Goal: Information Seeking & Learning: Learn about a topic

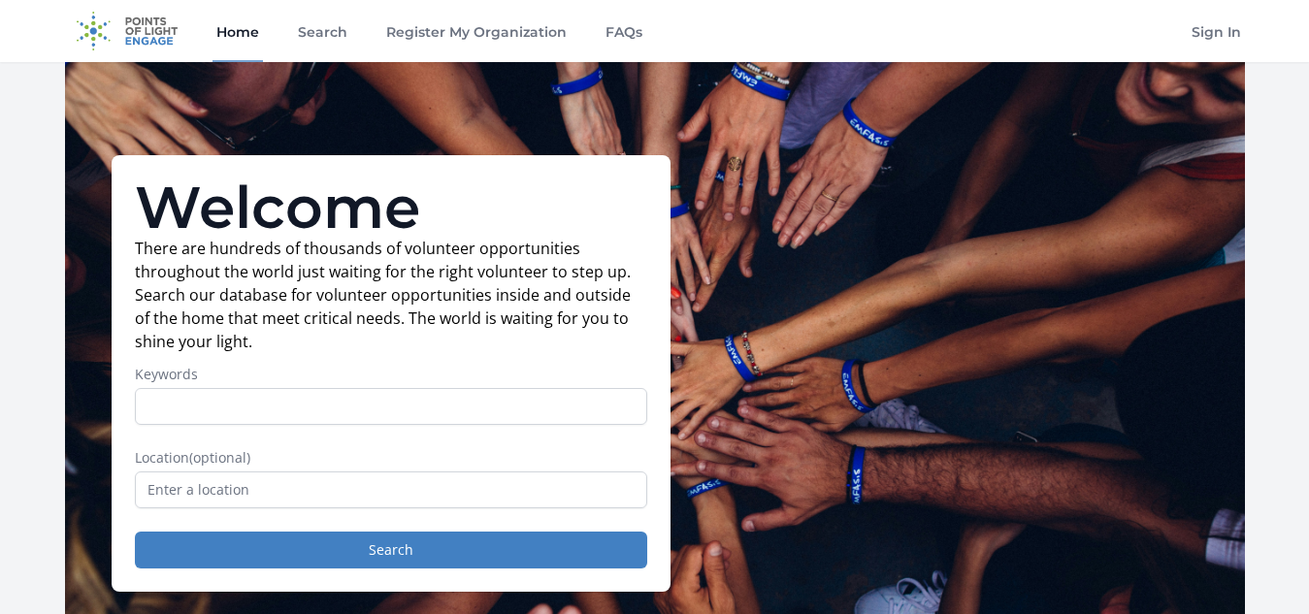
click at [709, 171] on div "Welcome There are hundreds of thousands of volunteer opportunities throughout t…" at bounding box center [655, 373] width 1180 height 623
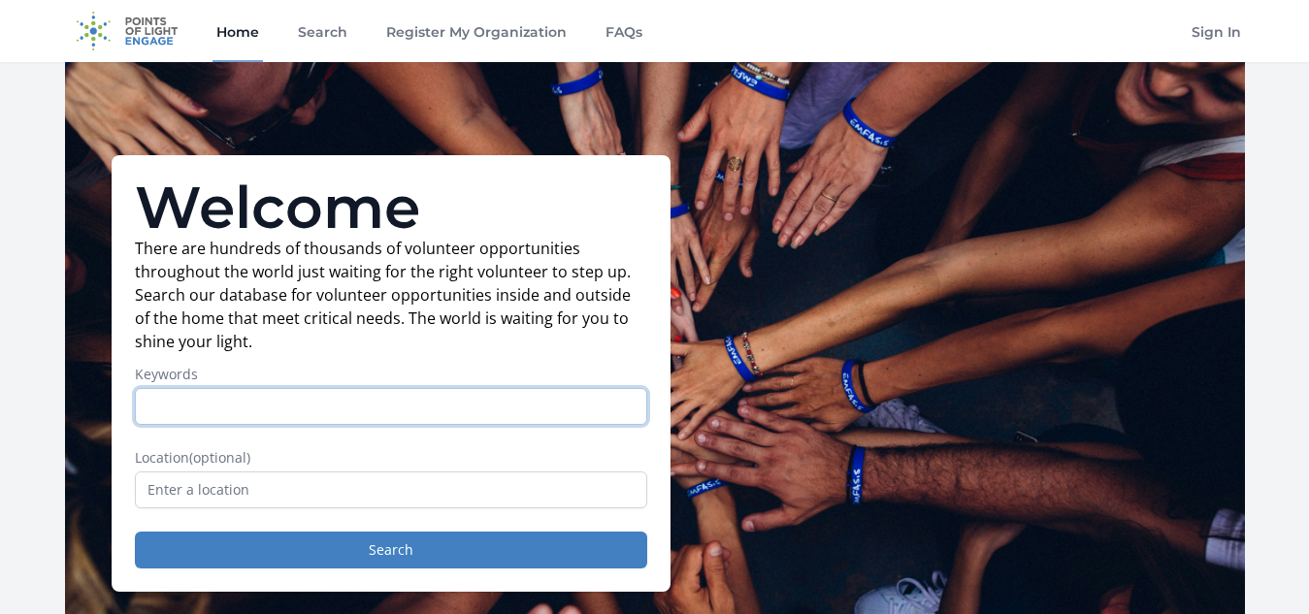
click at [258, 405] on input "Keywords" at bounding box center [391, 406] width 512 height 37
type input "Remote Healthcare"
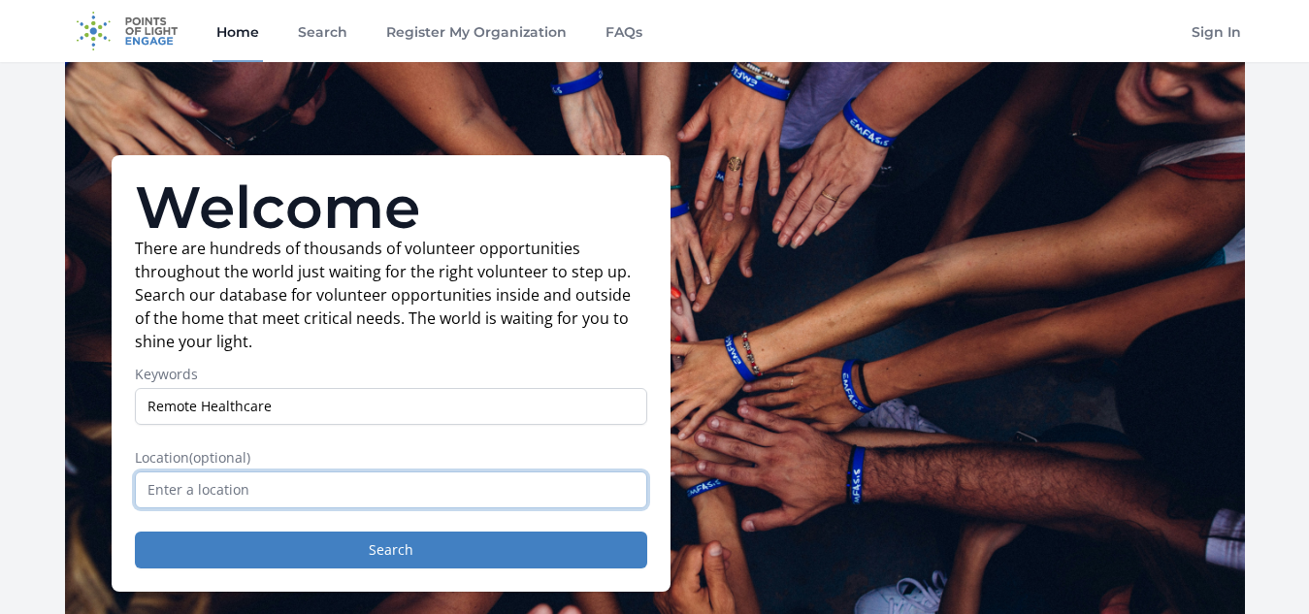
click at [173, 483] on input "text" at bounding box center [391, 490] width 512 height 37
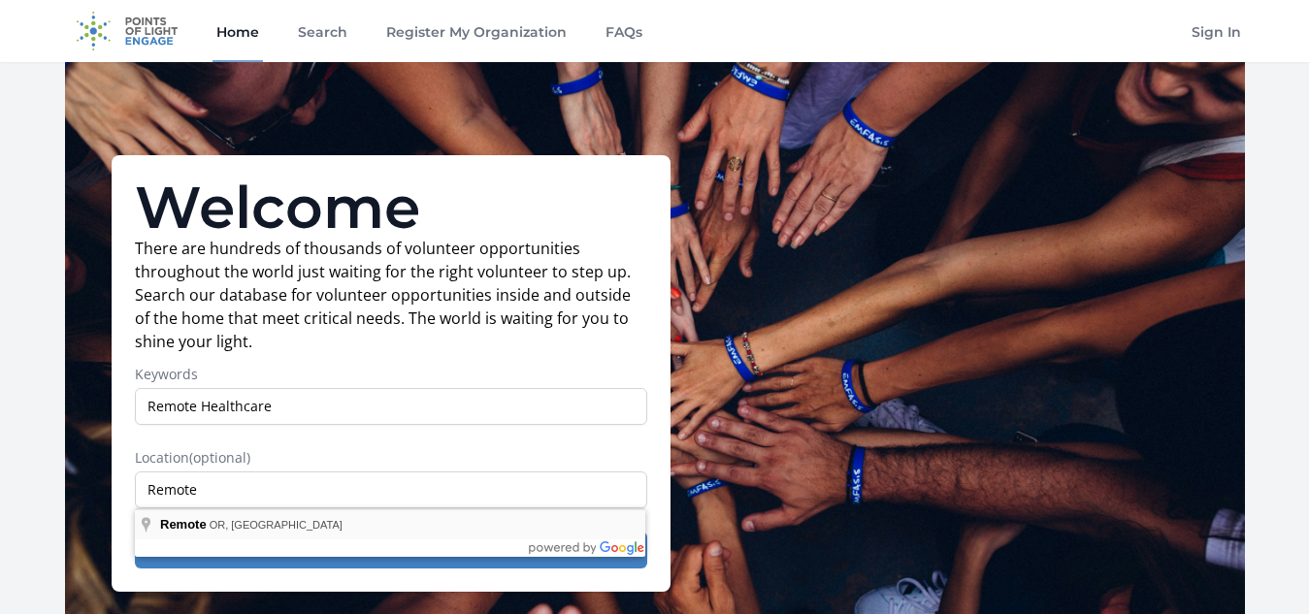
type input "Remote, OR, USA"
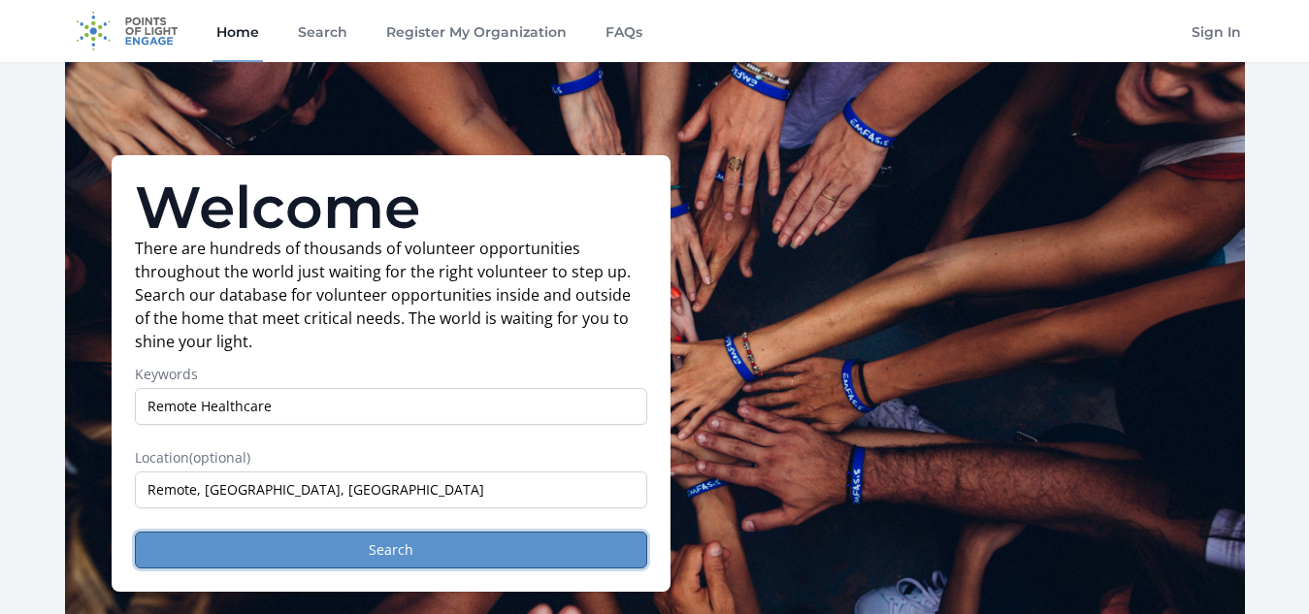
click at [259, 556] on button "Search" at bounding box center [391, 550] width 512 height 37
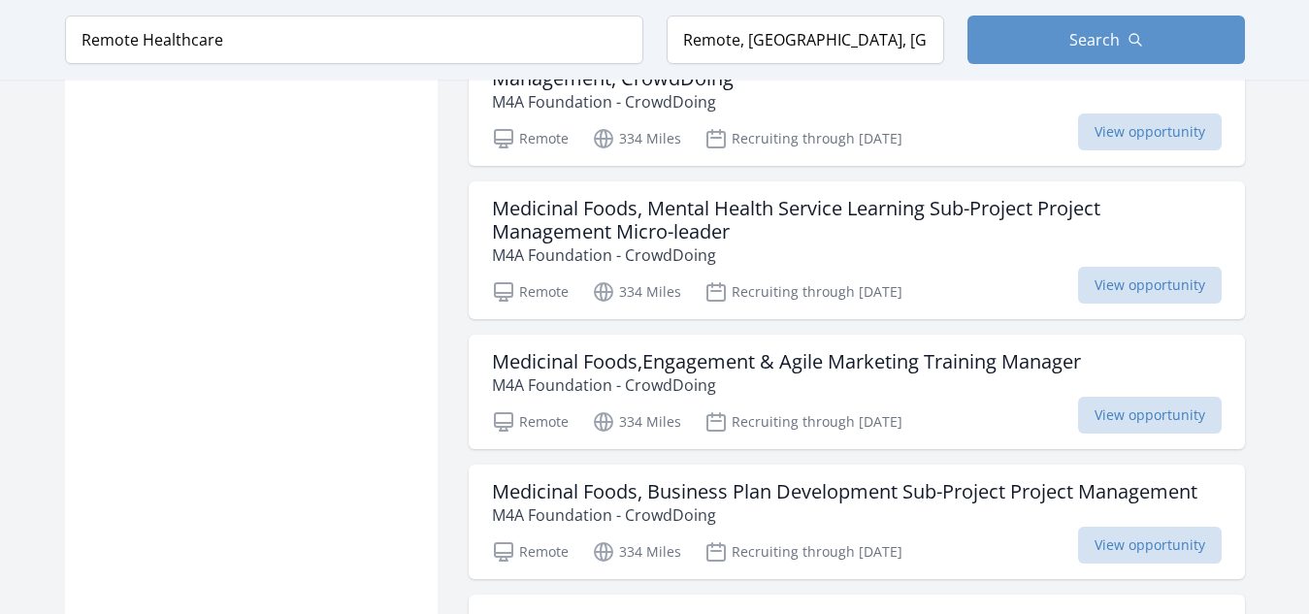
scroll to position [2303, 0]
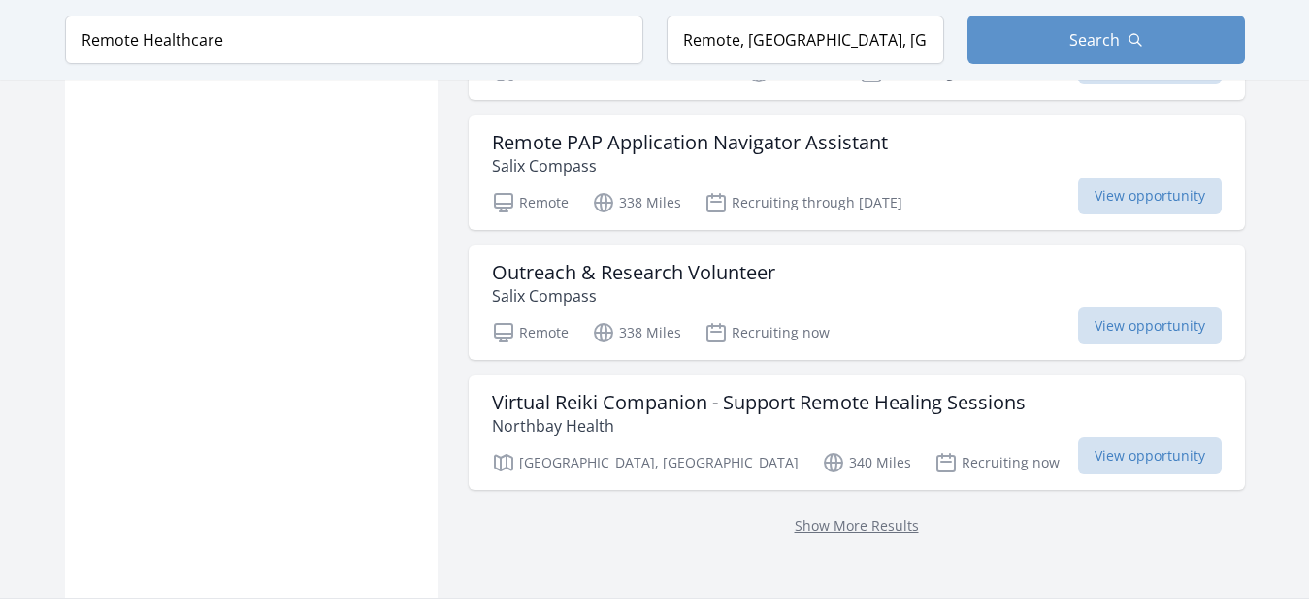
scroll to position [5394, 0]
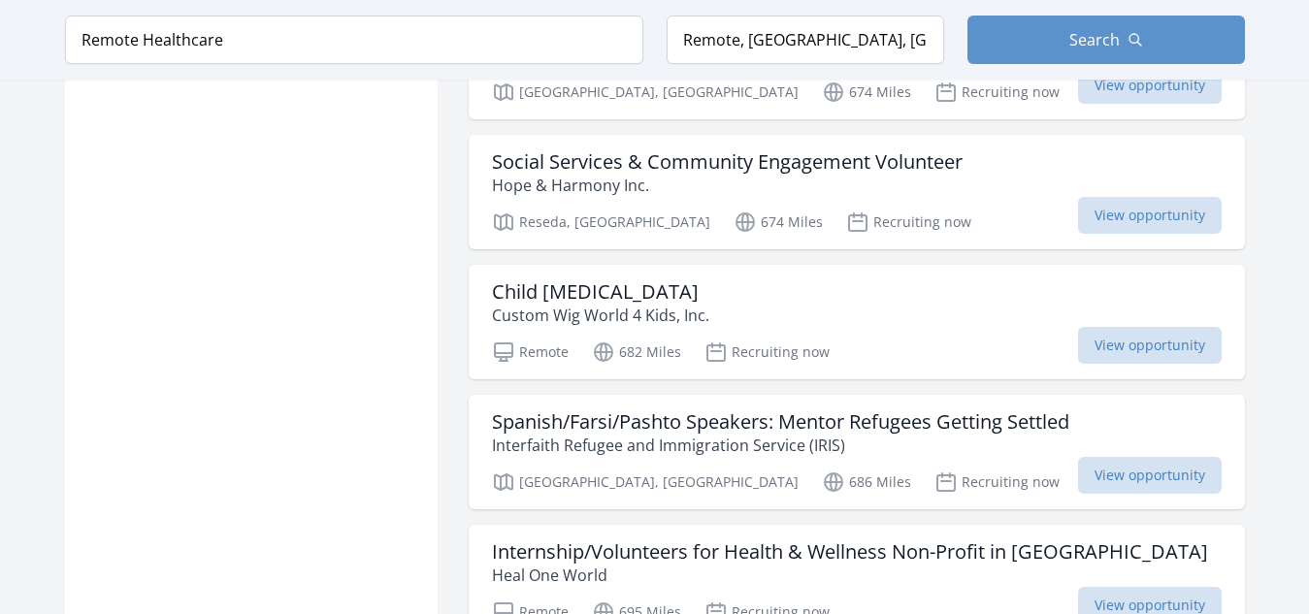
scroll to position [7646, 0]
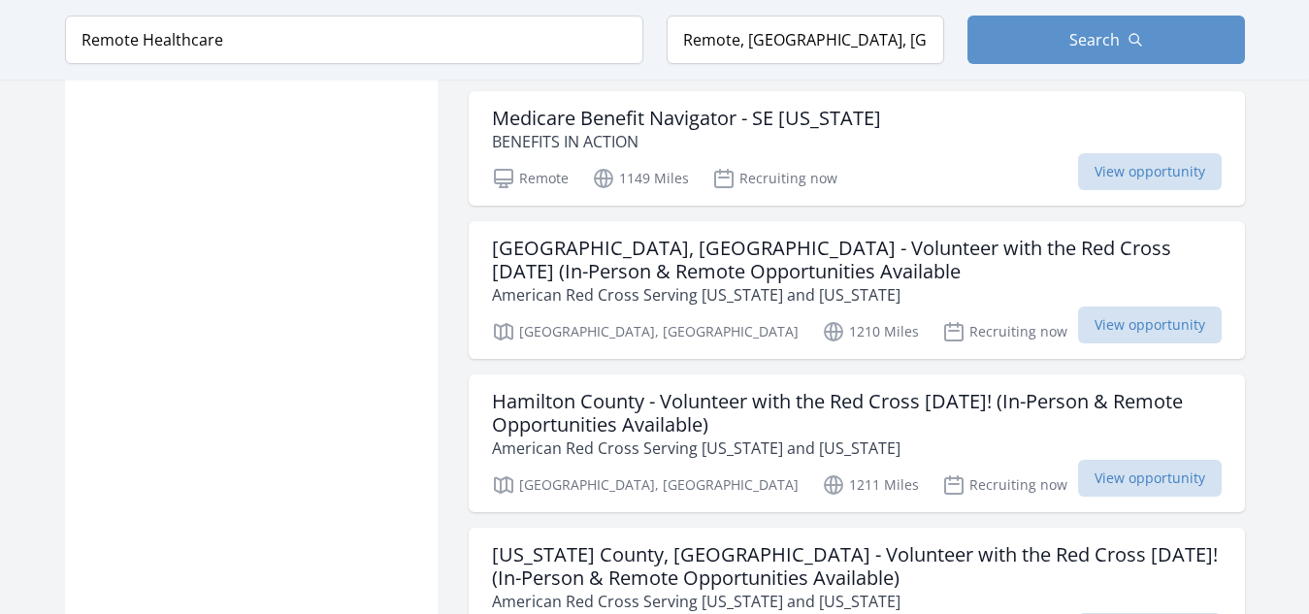
scroll to position [9845, 0]
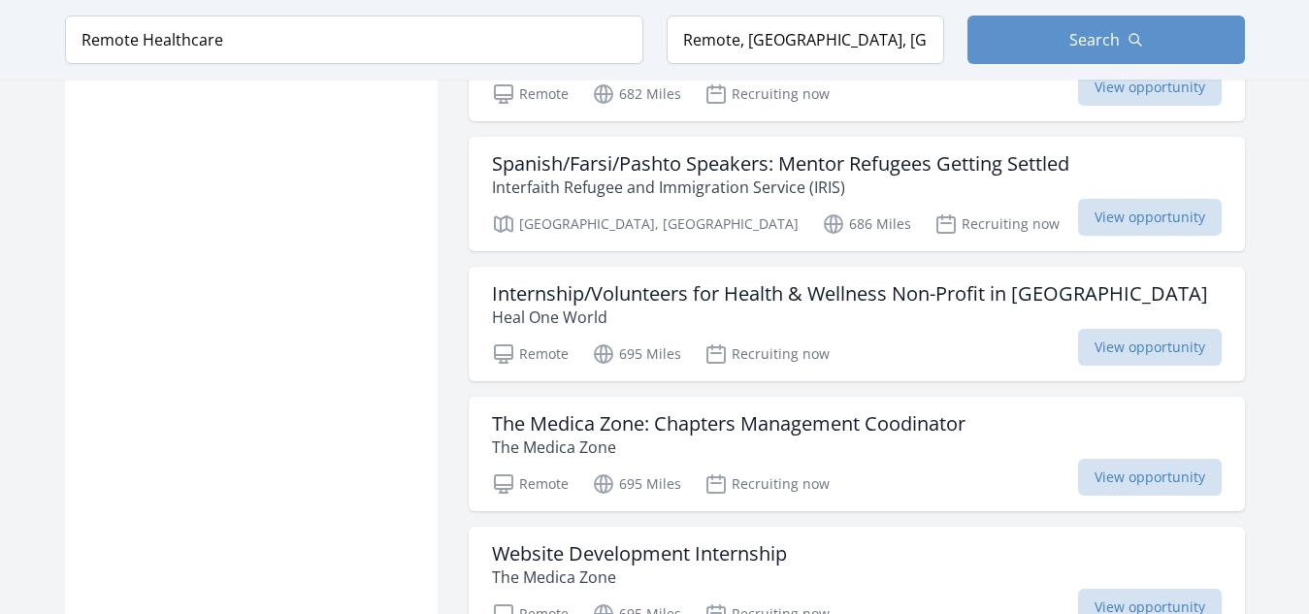
scroll to position [7787, 0]
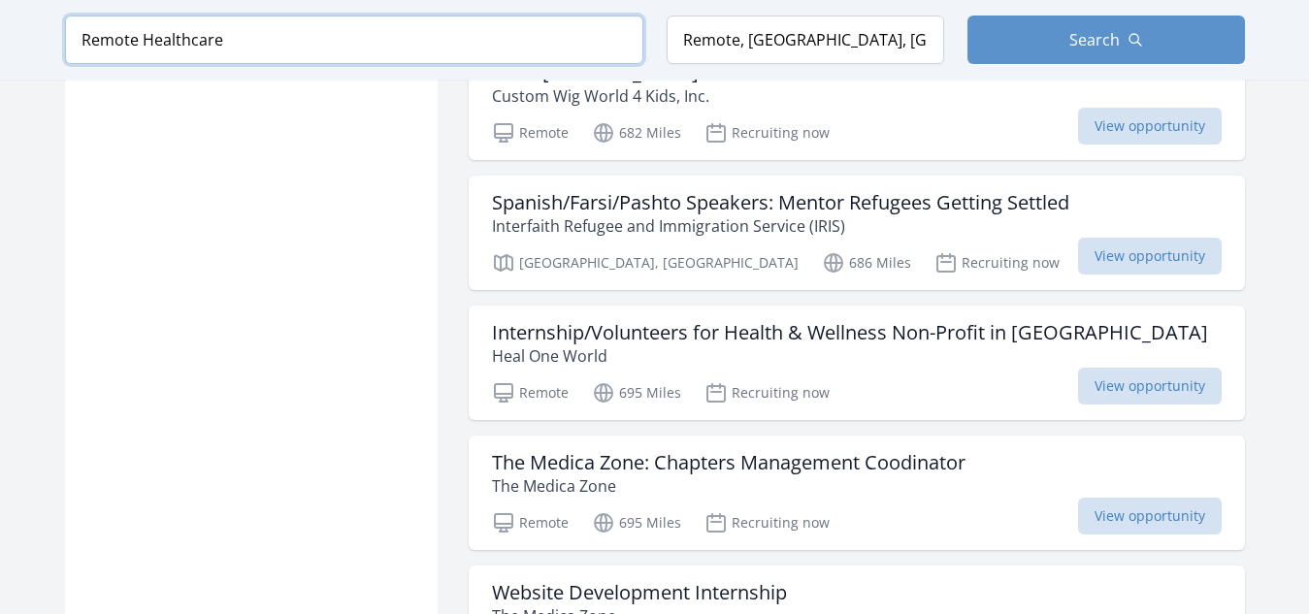
click at [226, 39] on input "Remote Healthcare" at bounding box center [354, 40] width 578 height 49
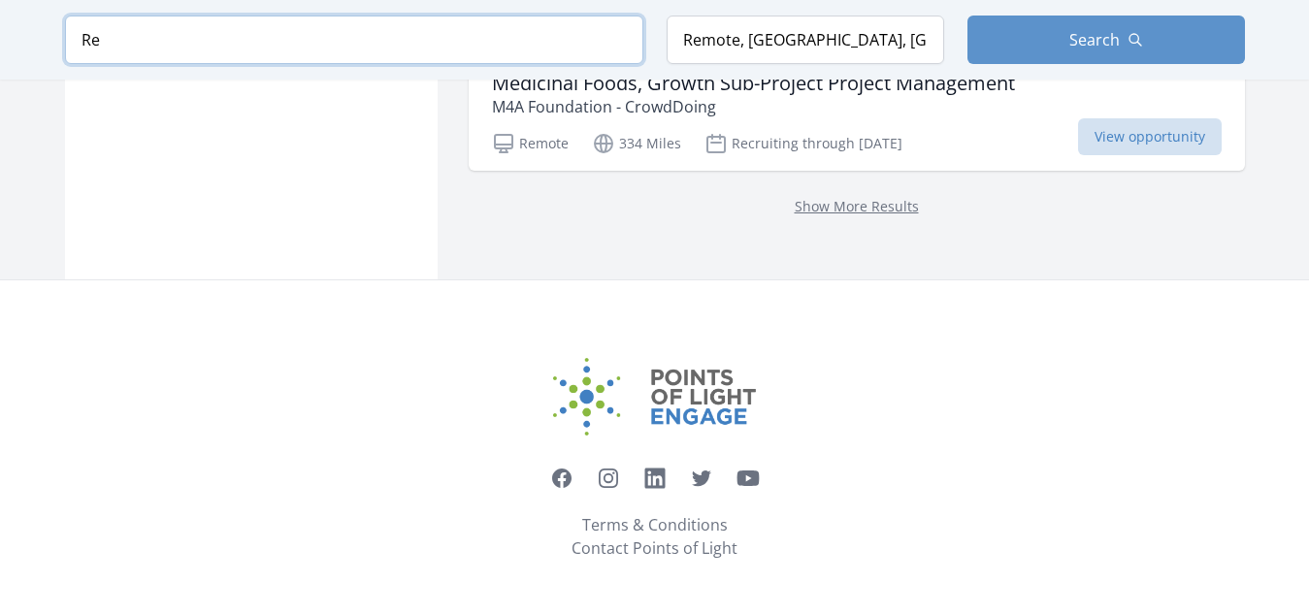
type input "R"
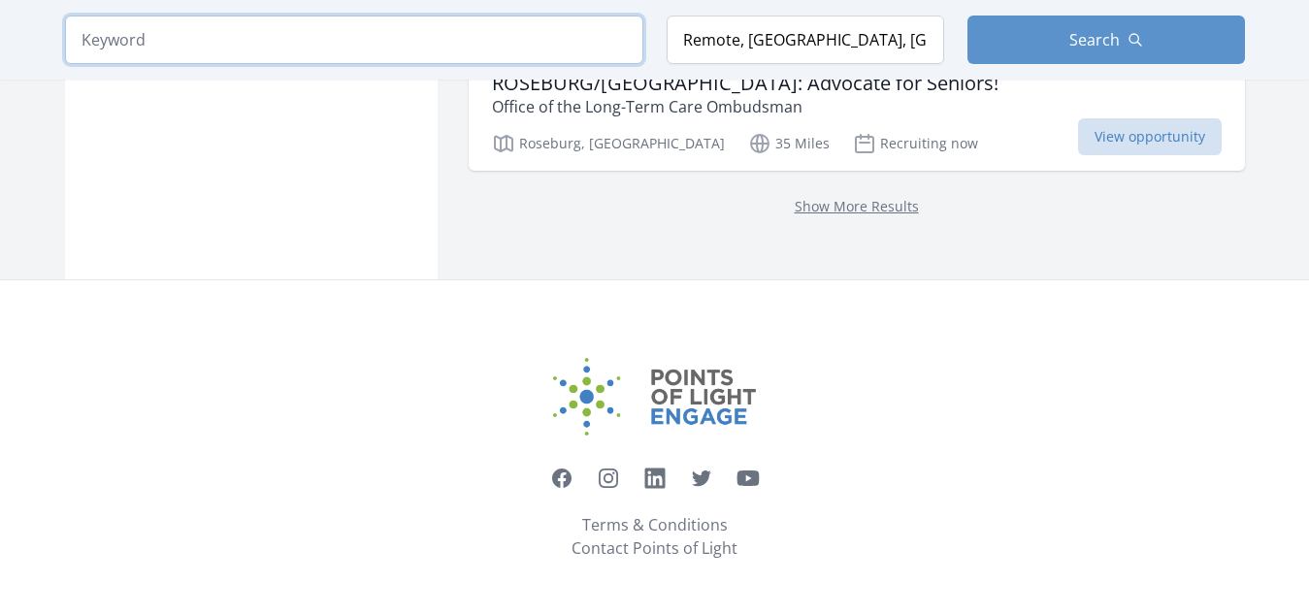
scroll to position [2722, 0]
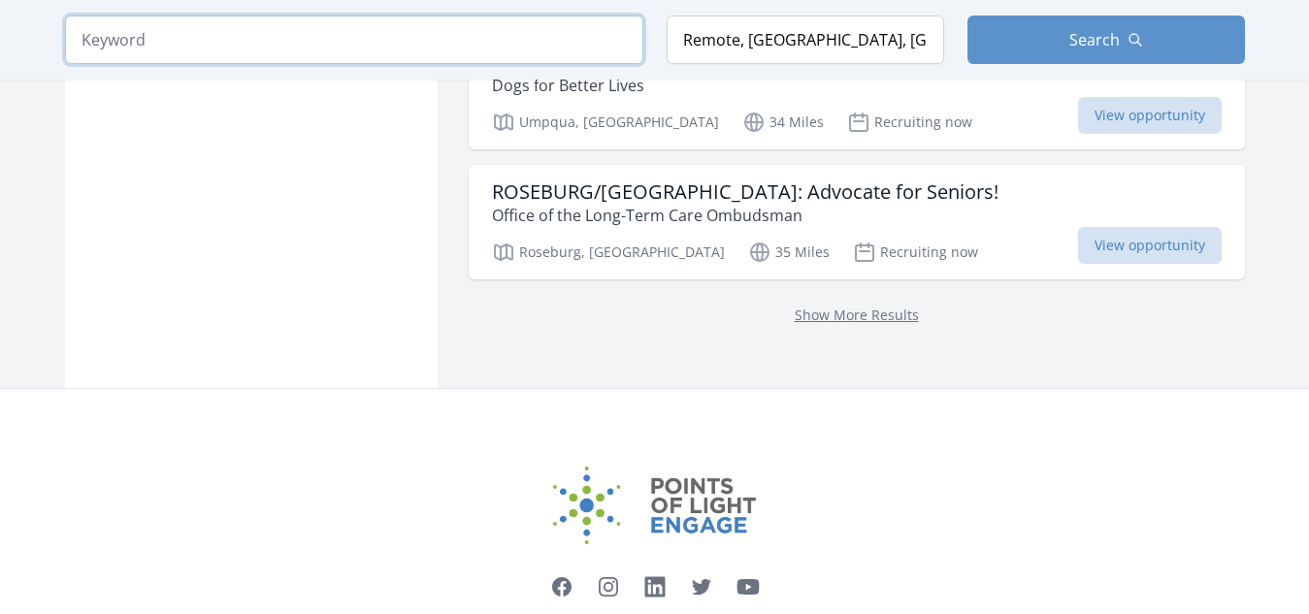
type input "e"
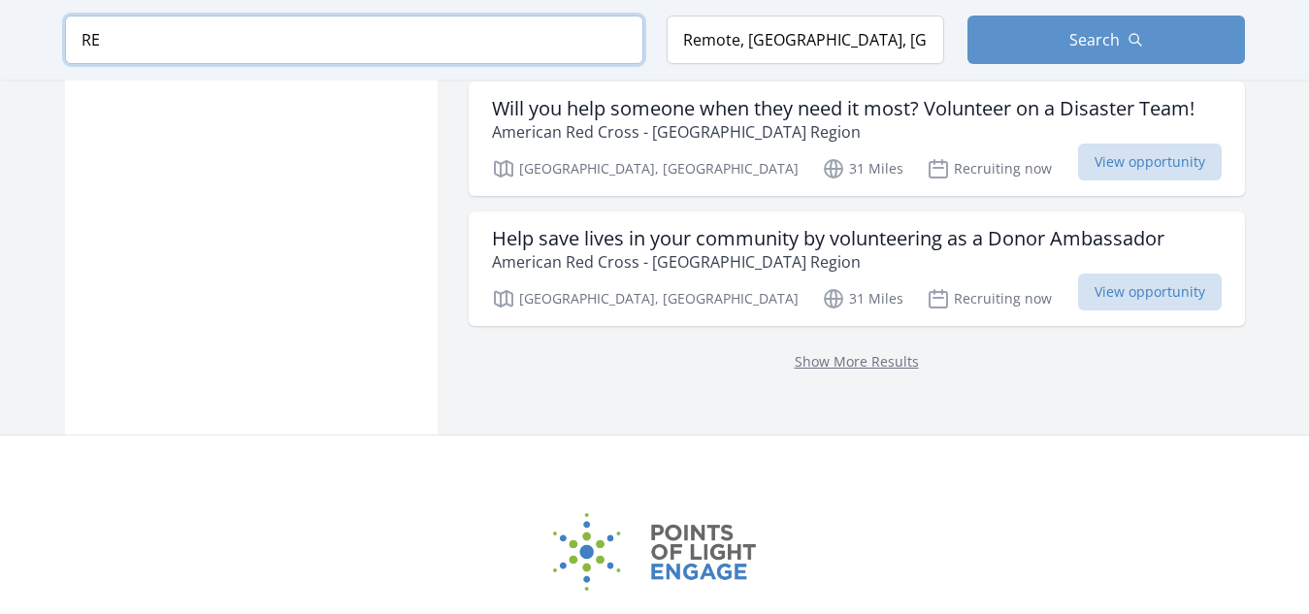
scroll to position [2769, 0]
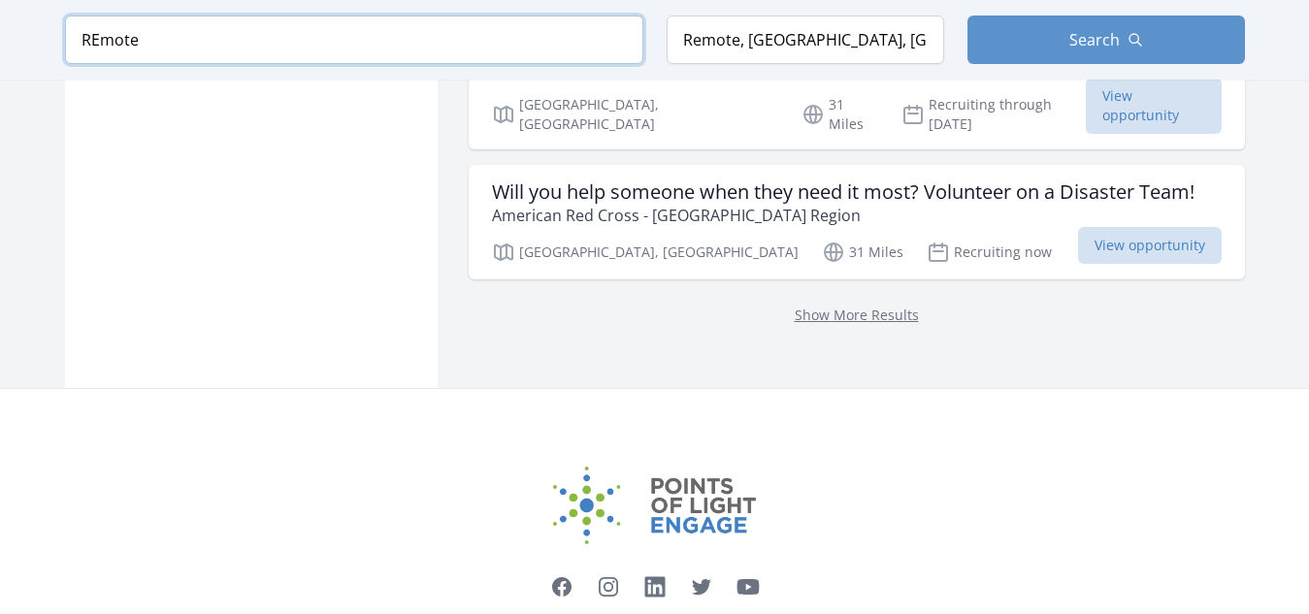
scroll to position [2885, 0]
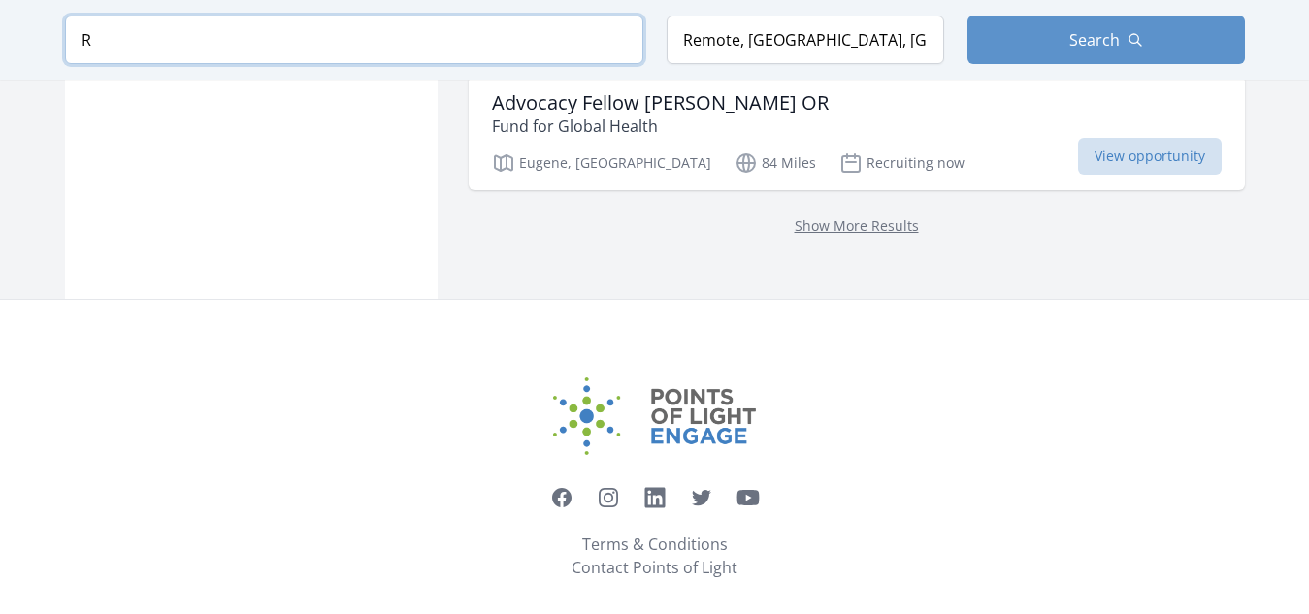
scroll to position [2769, 0]
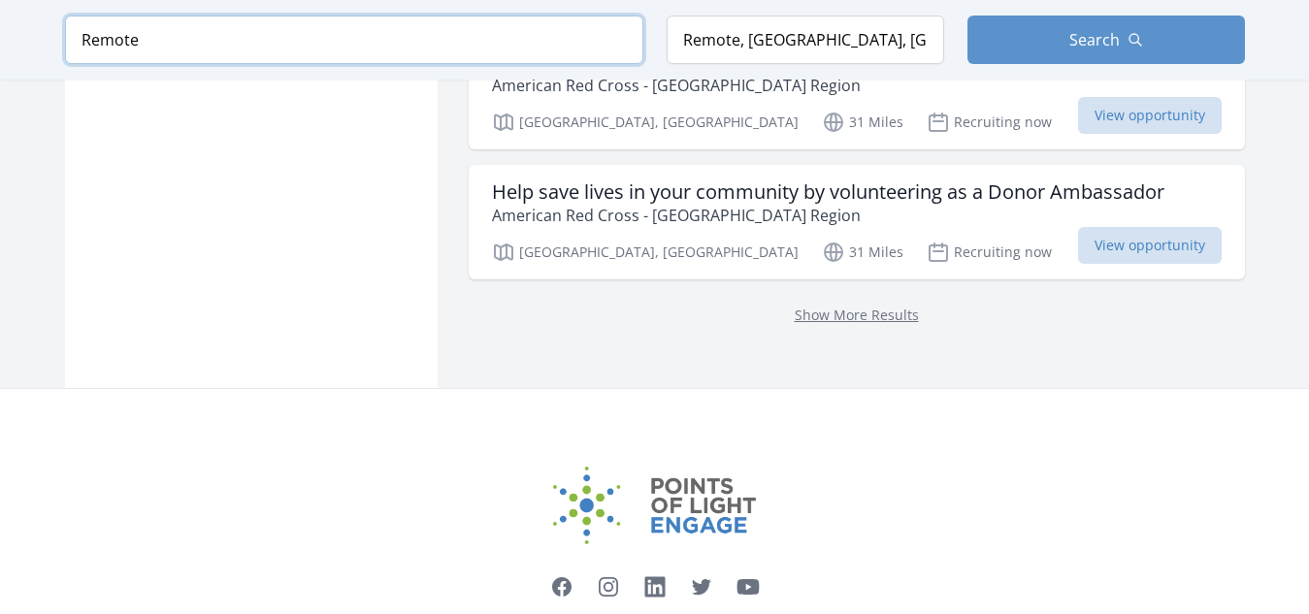
scroll to position [2885, 0]
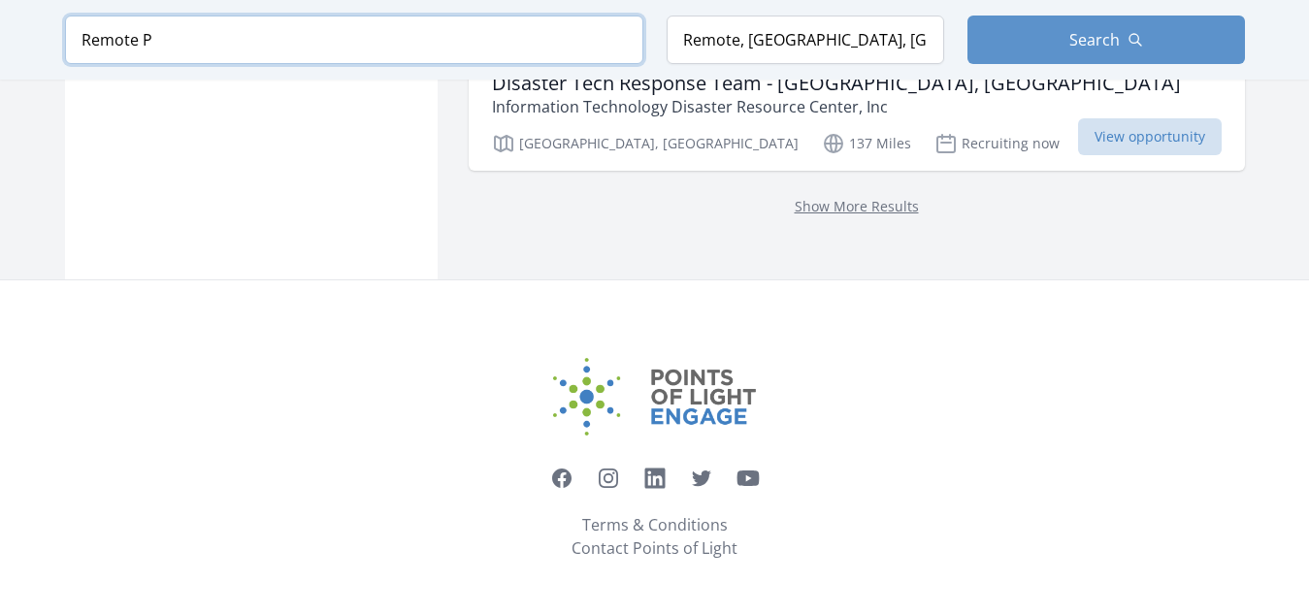
scroll to position [2815, 0]
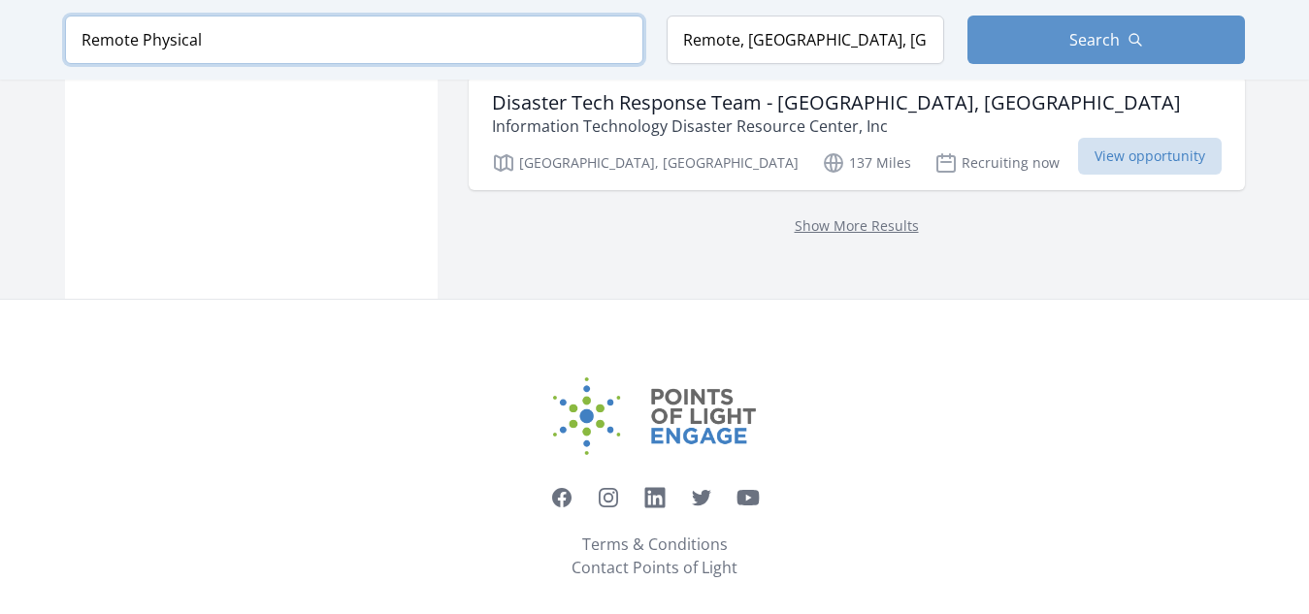
scroll to position [2742, 0]
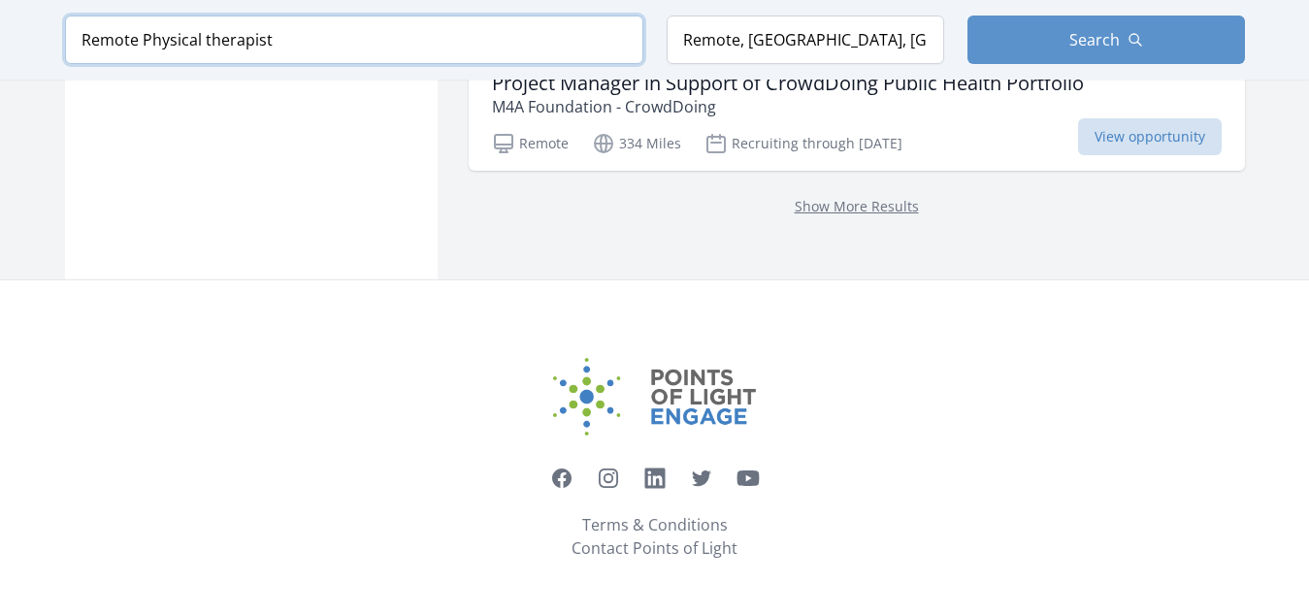
scroll to position [1052, 0]
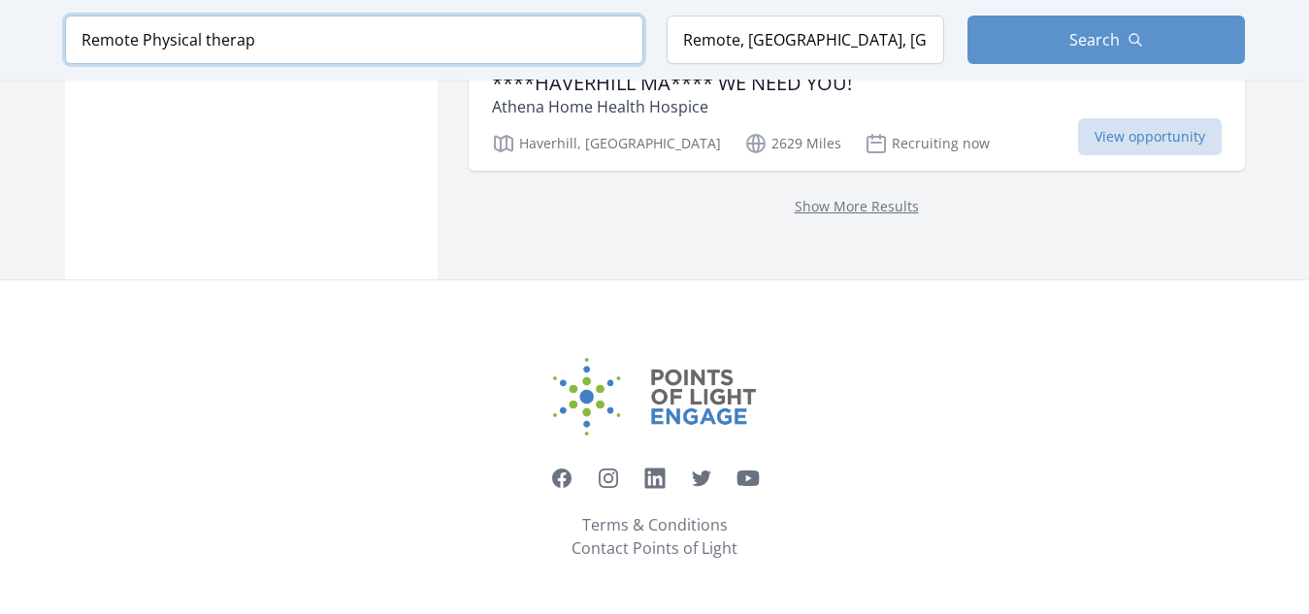
scroll to position [1595, 0]
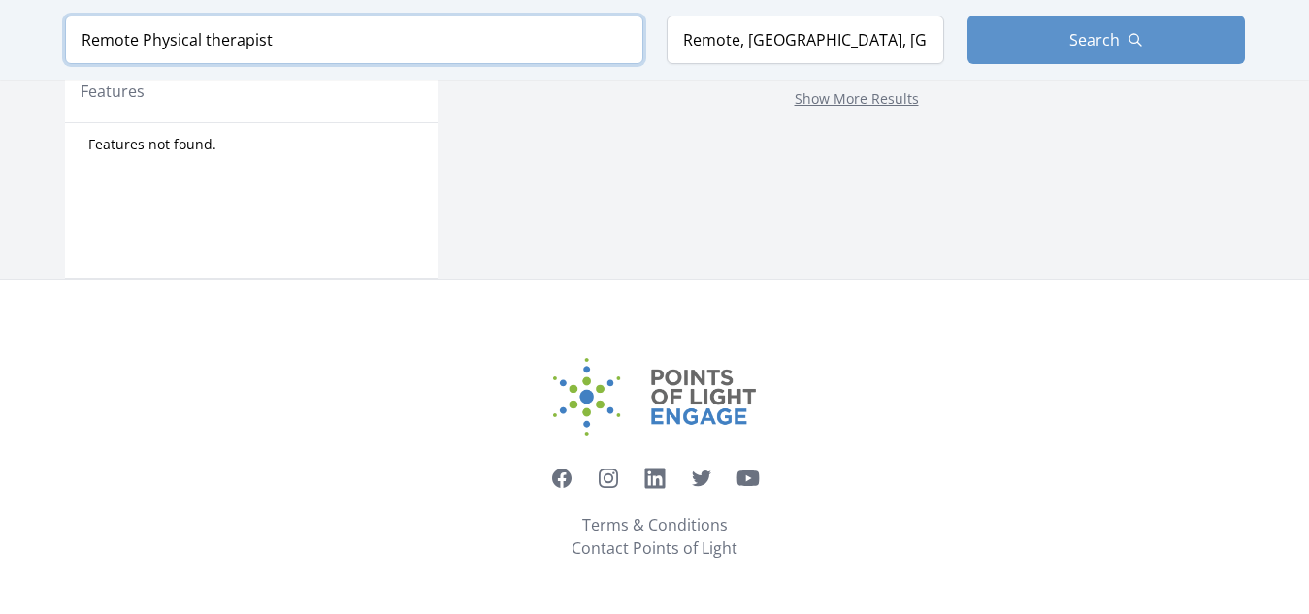
scroll to position [1052, 0]
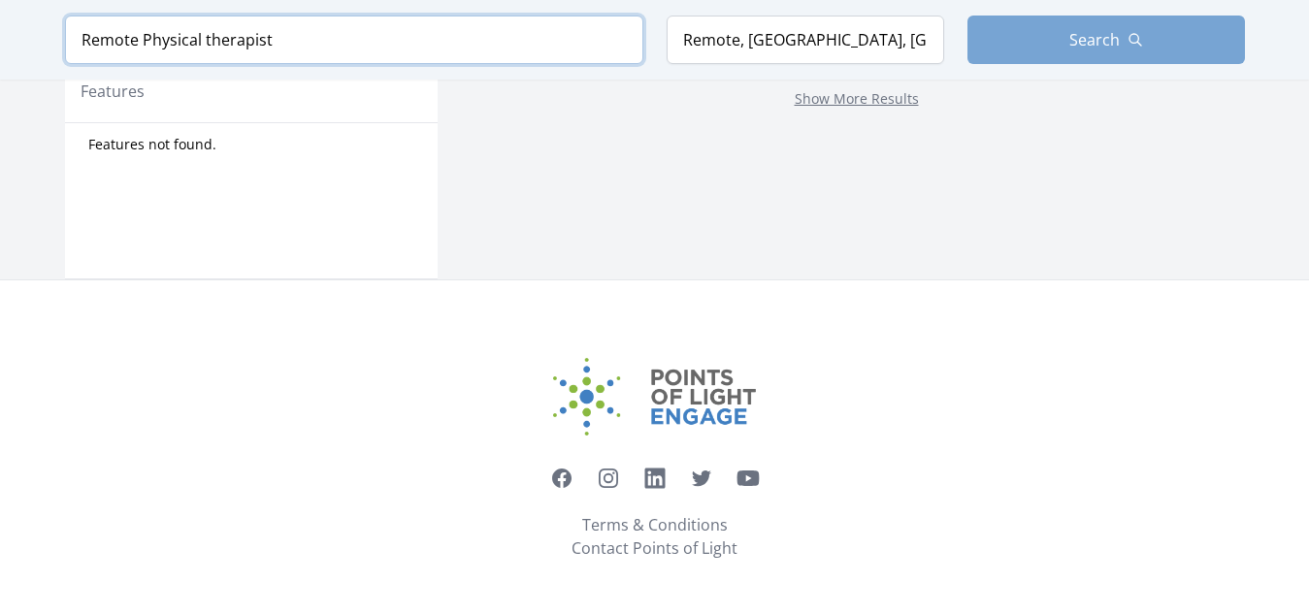
type input "Remote Physical therapist"
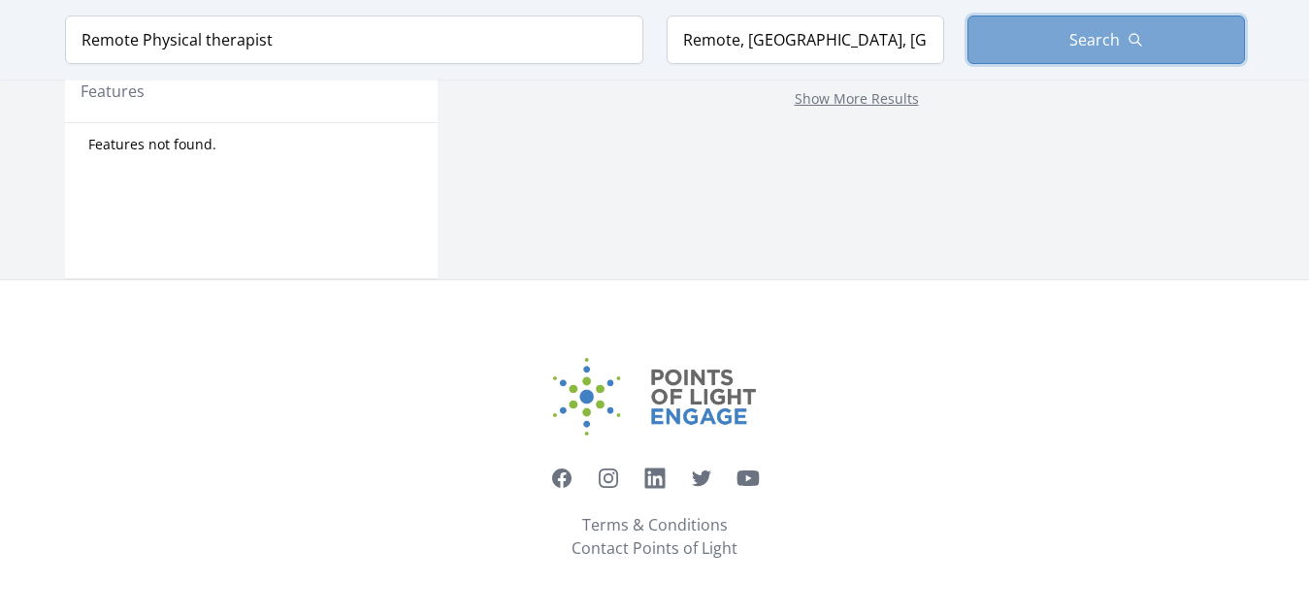
click at [993, 22] on button "Search" at bounding box center [1107, 40] width 278 height 49
click at [997, 27] on button "Search" at bounding box center [1107, 40] width 278 height 49
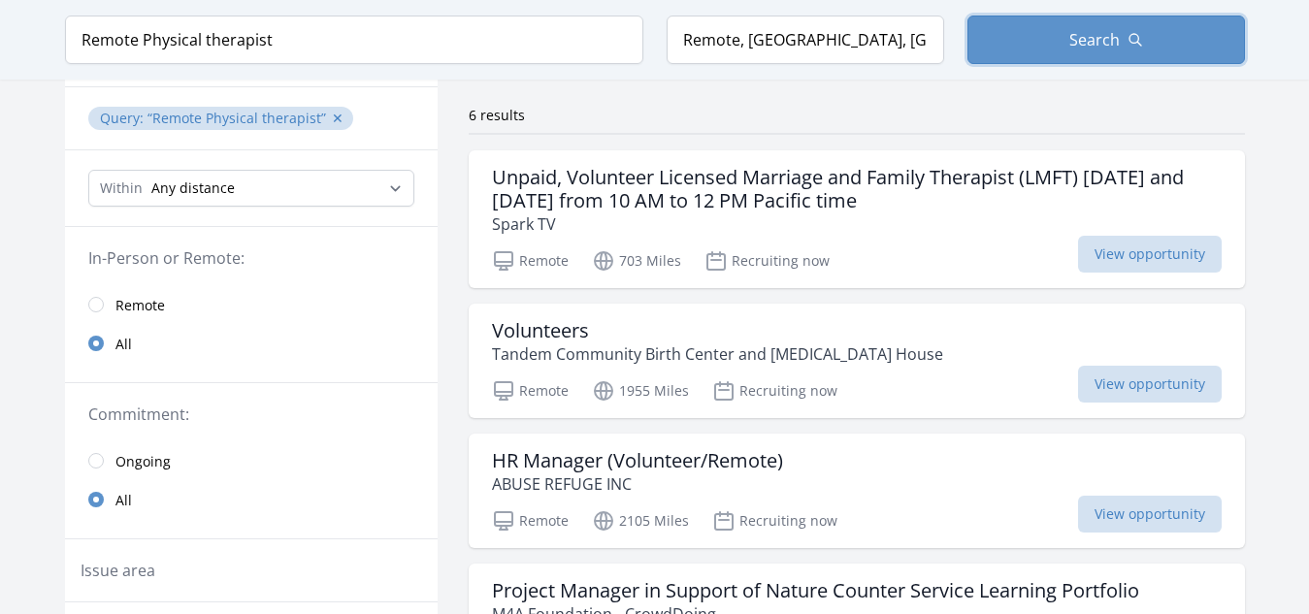
scroll to position [120, 0]
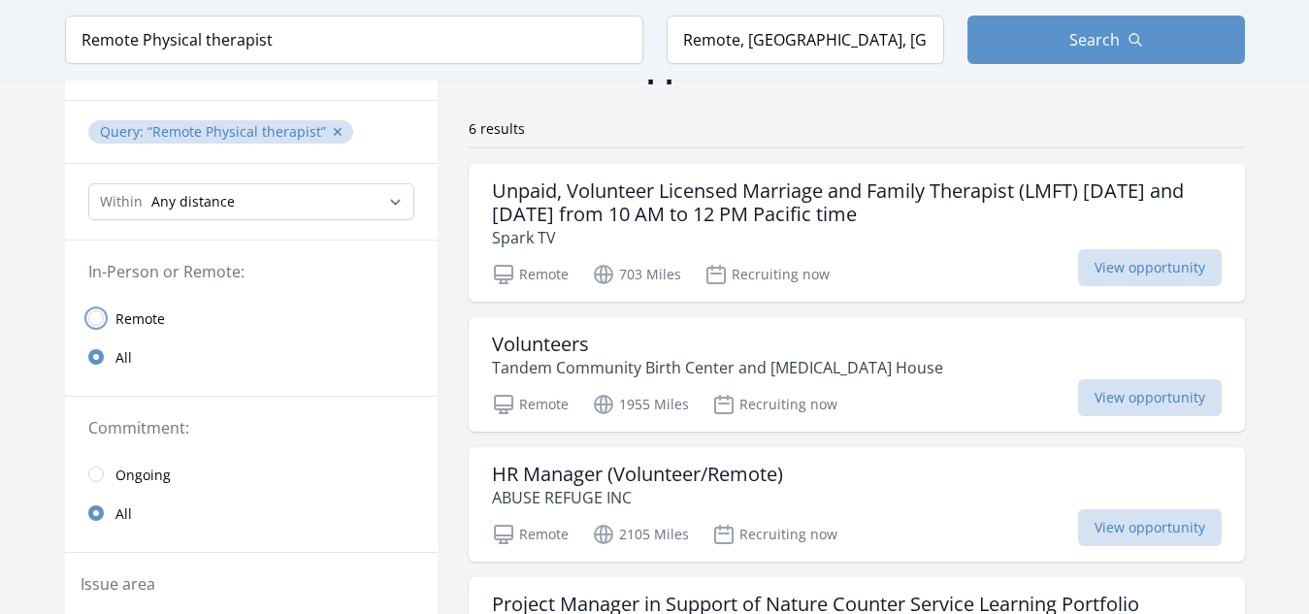
drag, startPoint x: 1314, startPoint y: 12, endPoint x: 102, endPoint y: 315, distance: 1249.7
click at [102, 315] on input "radio" at bounding box center [96, 319] width 16 height 16
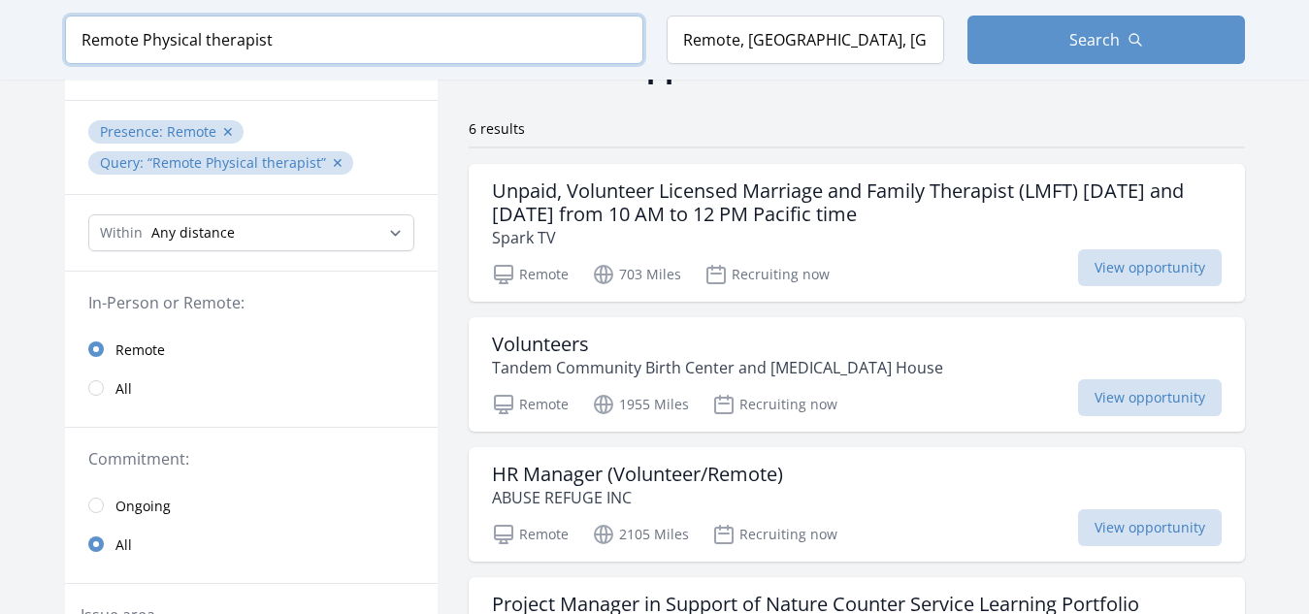
click at [306, 40] on input "Remote Physical therapist" at bounding box center [354, 40] width 578 height 49
click at [619, 45] on input "Remote Physical therapist" at bounding box center [354, 40] width 578 height 49
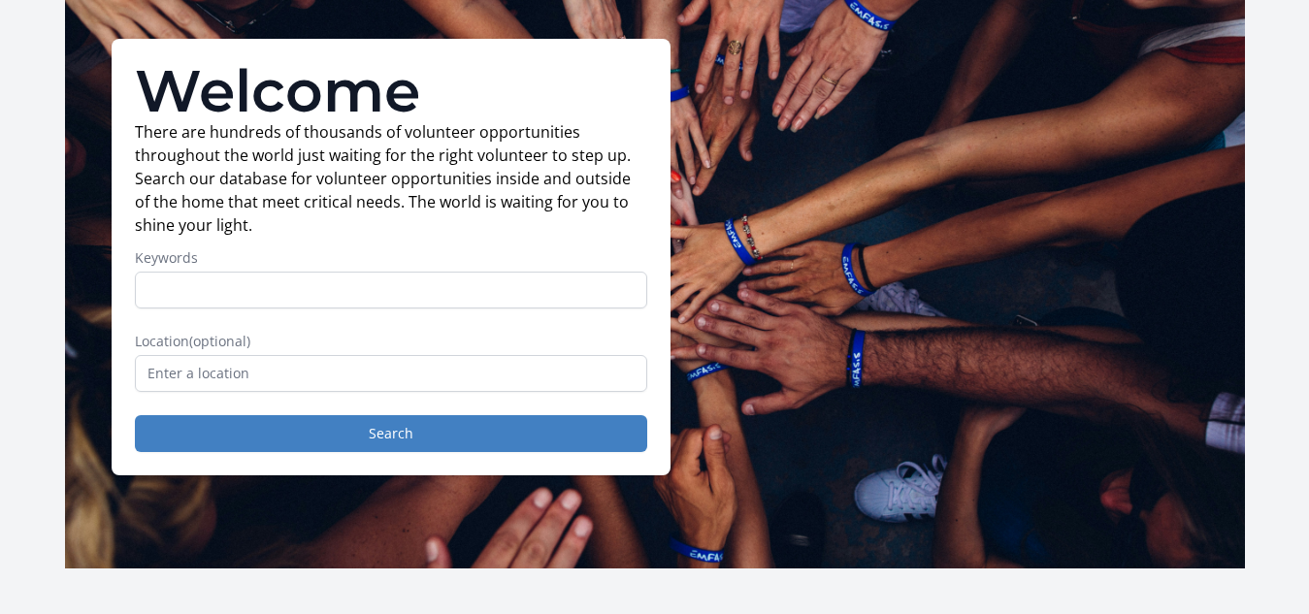
scroll to position [103, 0]
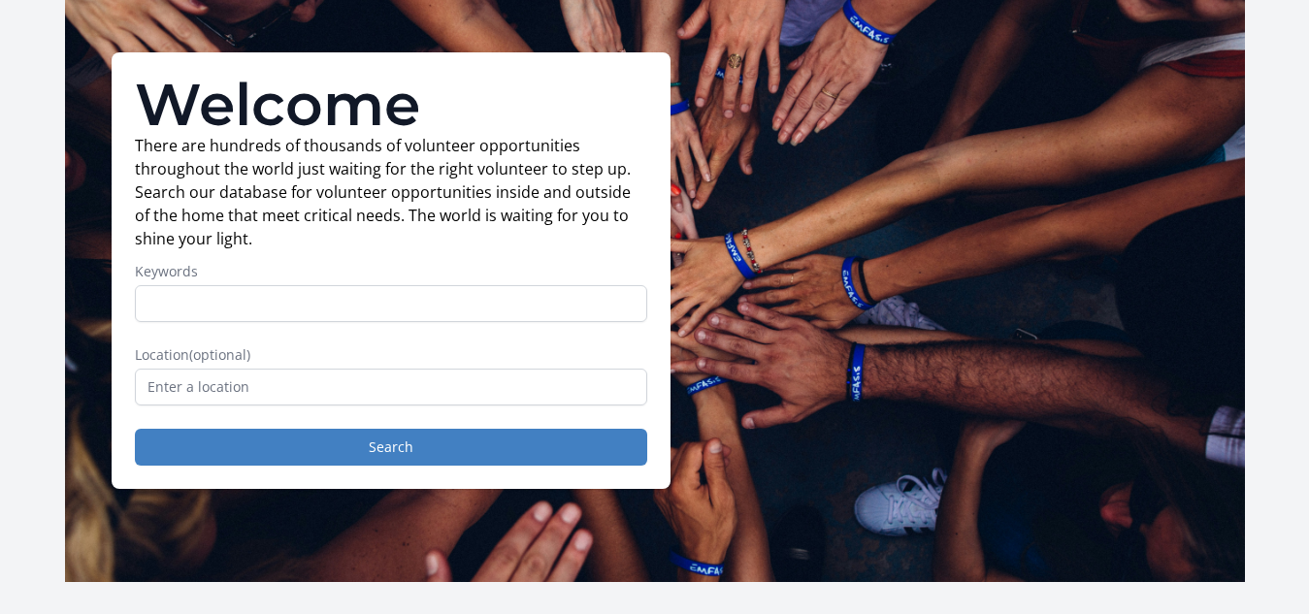
click at [469, 313] on input "Keywords" at bounding box center [391, 303] width 512 height 37
type input "Healthcare"
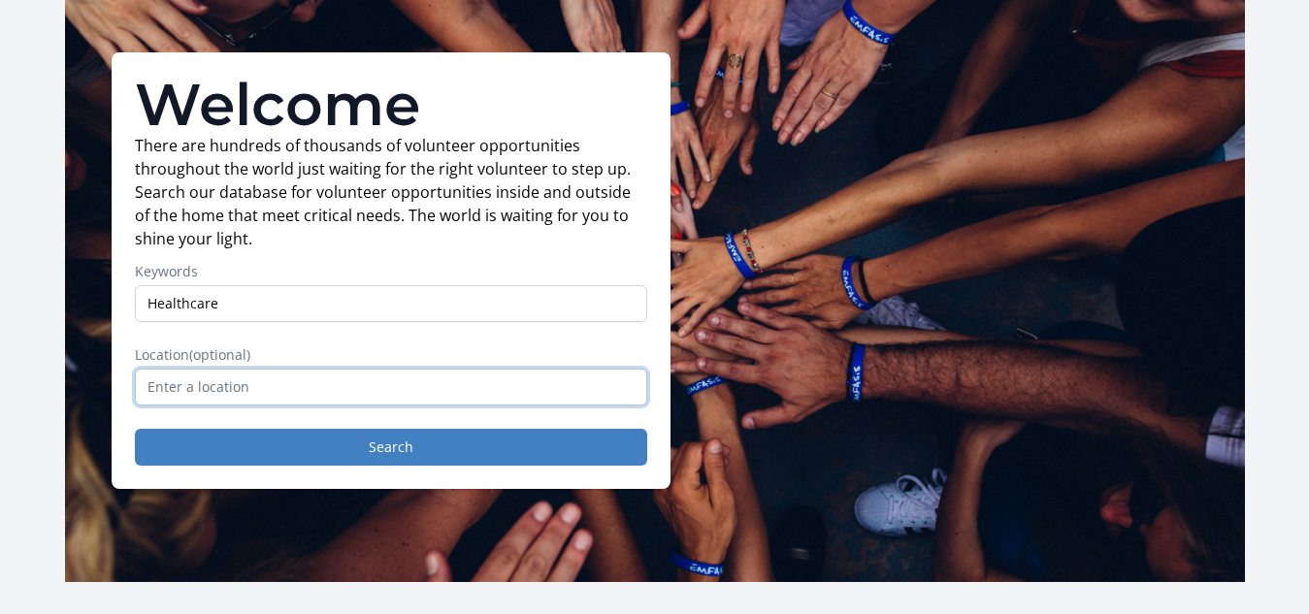
click at [313, 394] on input "text" at bounding box center [391, 387] width 512 height 37
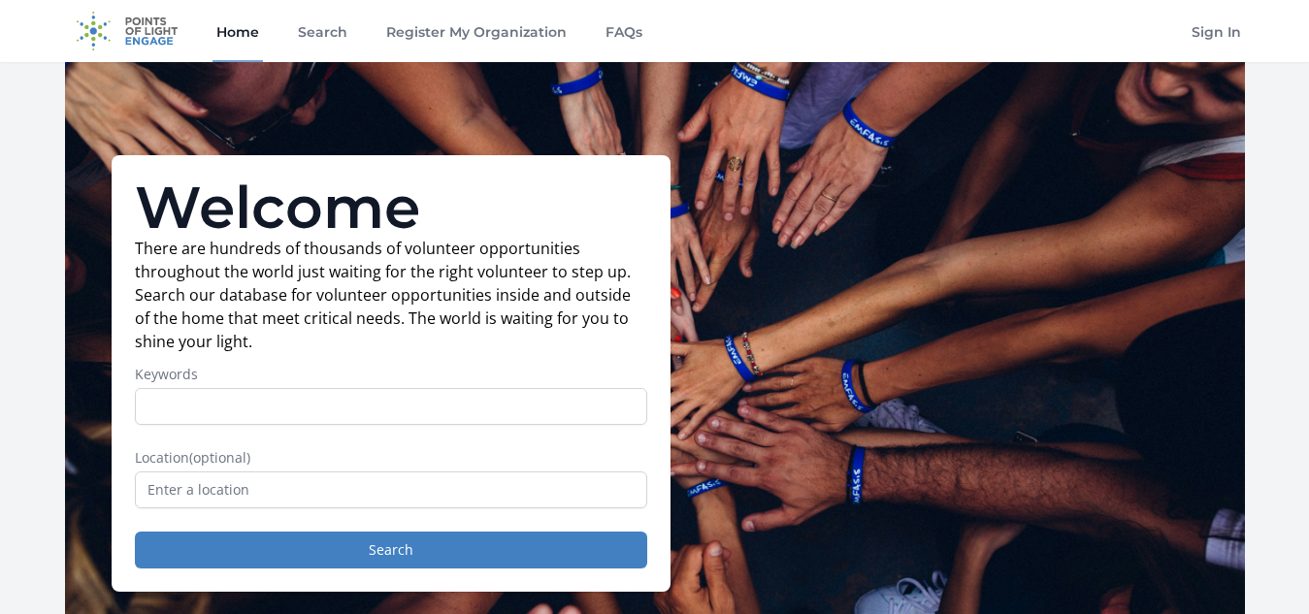
scroll to position [103, 0]
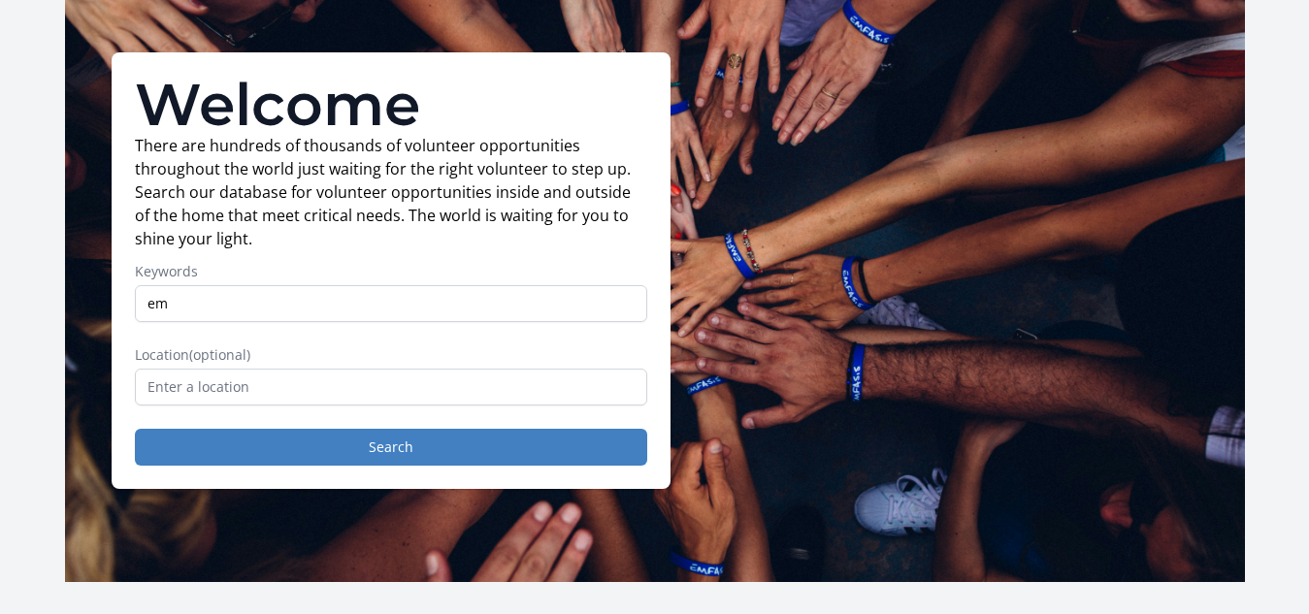
type input "e"
type input "Healthcare"
click at [234, 392] on input "text" at bounding box center [391, 387] width 512 height 37
click at [168, 388] on input "text" at bounding box center [391, 387] width 512 height 37
type input "R"
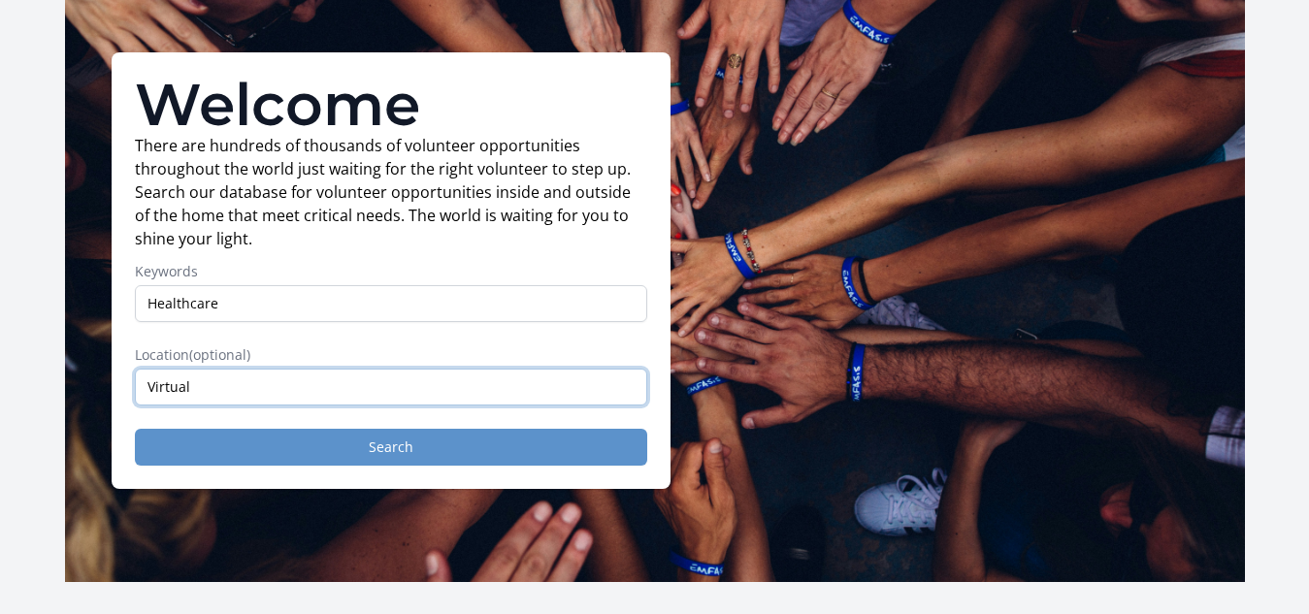
type input "Virtual"
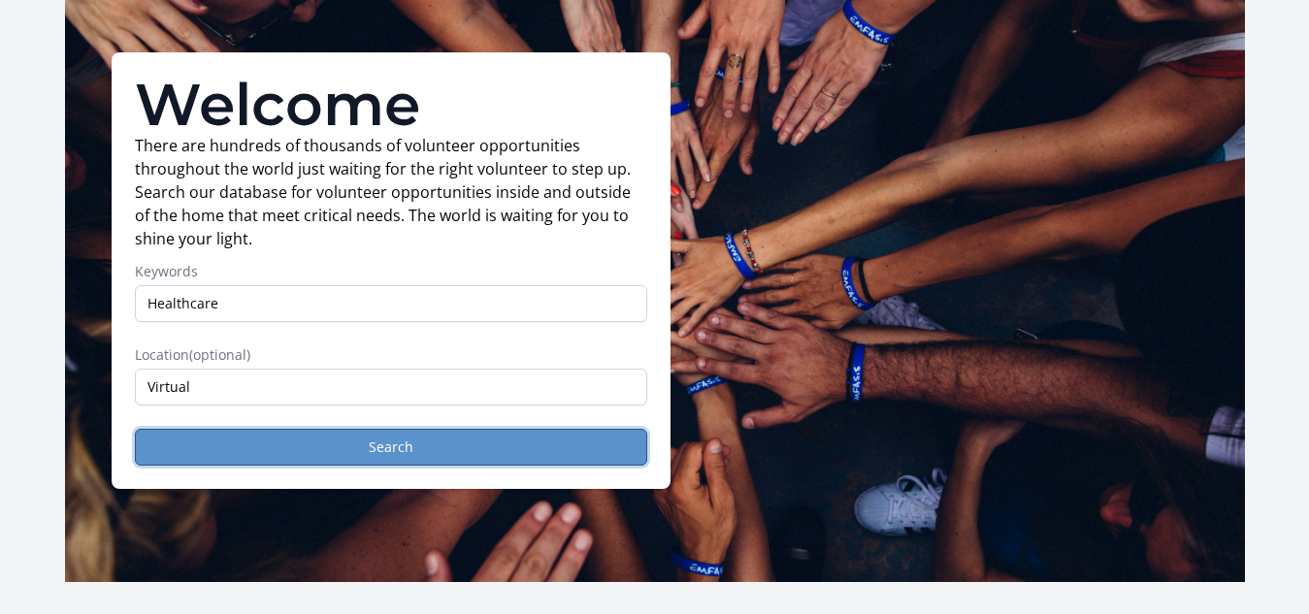
click at [259, 444] on button "Search" at bounding box center [391, 447] width 512 height 37
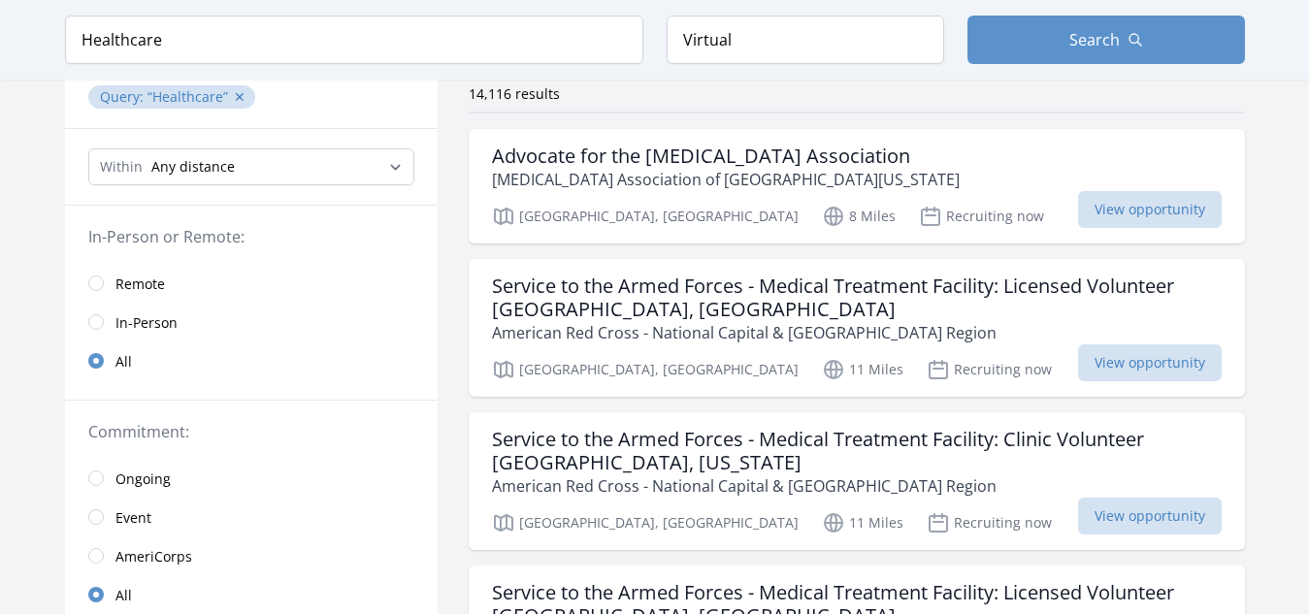
scroll to position [116, 0]
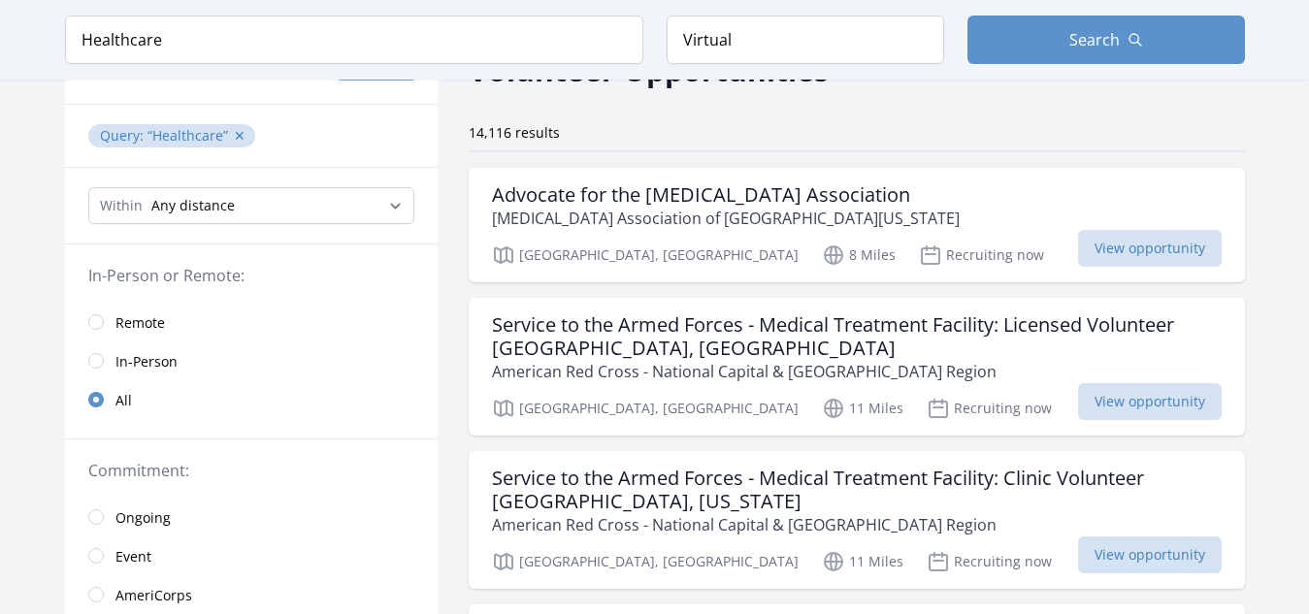
click at [357, 172] on div "Within Any distance , 5 Miles , 20 Miles , 50 Miles , 100 Miles" at bounding box center [251, 206] width 373 height 77
click at [97, 313] on link "Remote" at bounding box center [251, 322] width 373 height 39
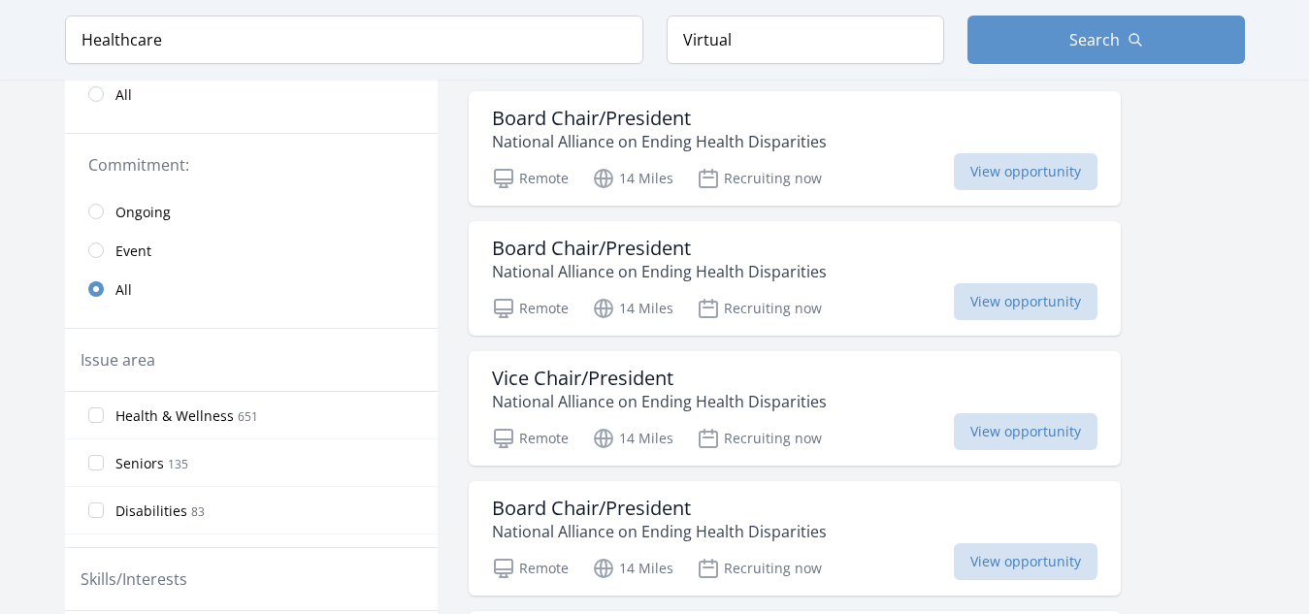
scroll to position [459, 0]
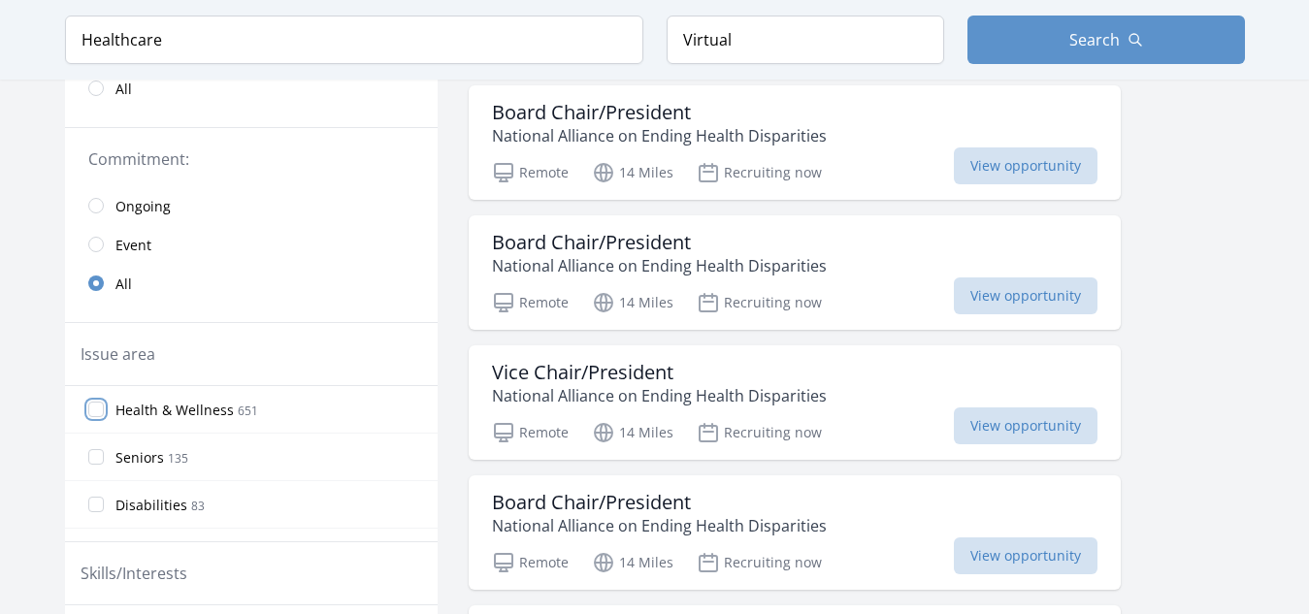
click at [96, 402] on input "Health & Wellness 651" at bounding box center [96, 410] width 16 height 16
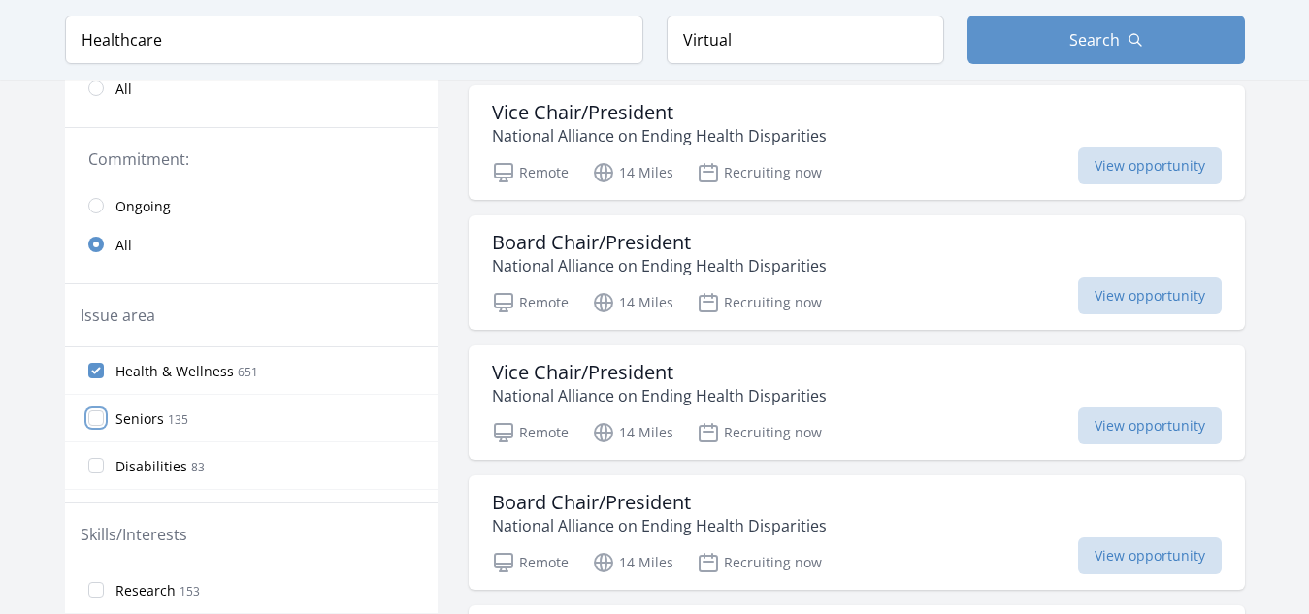
click at [100, 411] on input "Seniors 135" at bounding box center [96, 419] width 16 height 16
click at [102, 458] on input "Disabilities 83" at bounding box center [96, 466] width 16 height 16
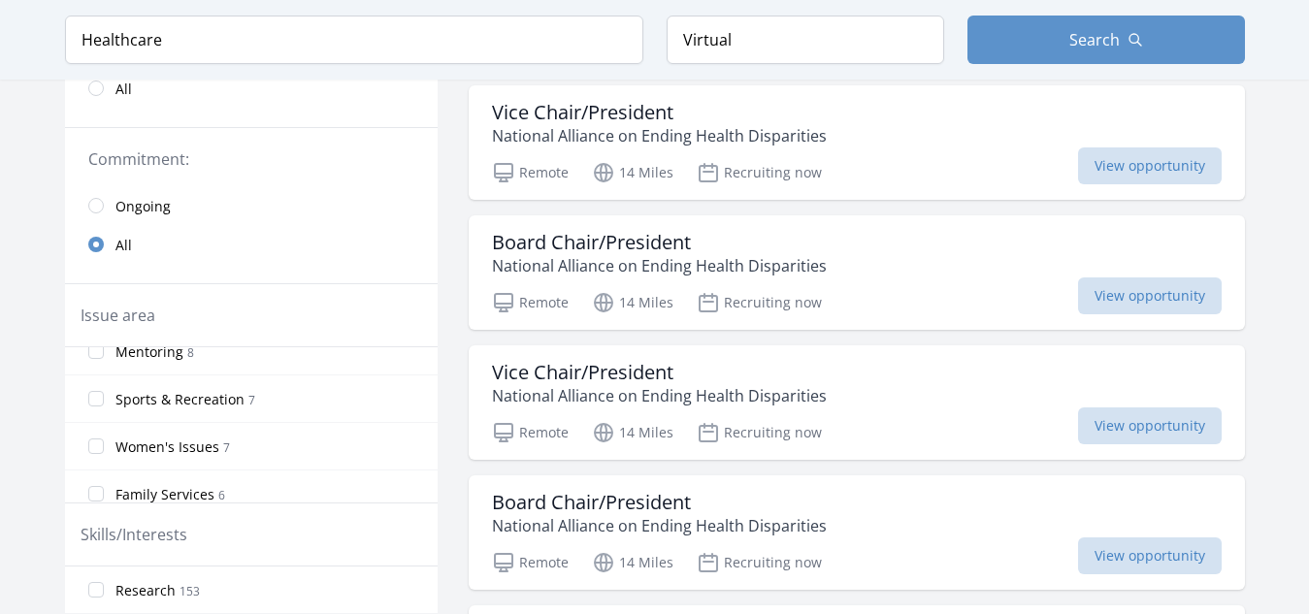
scroll to position [699, 0]
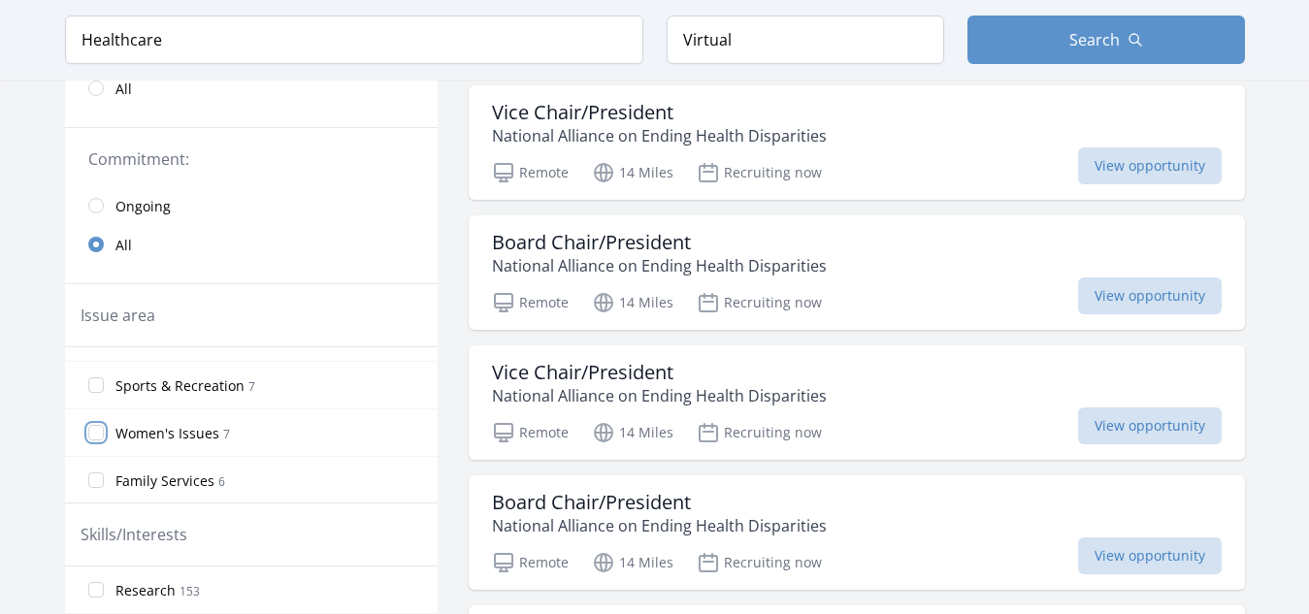
click at [96, 425] on input "Women's Issues 7" at bounding box center [96, 433] width 16 height 16
click at [94, 472] on input "Poverty 1" at bounding box center [96, 480] width 16 height 16
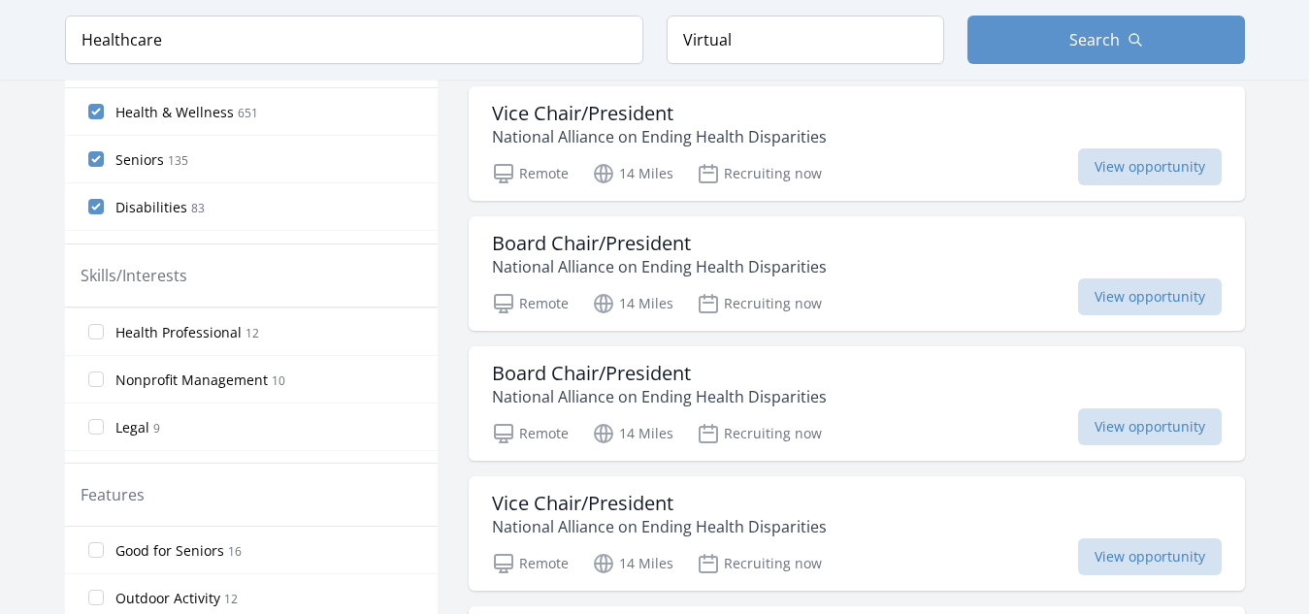
scroll to position [388, 0]
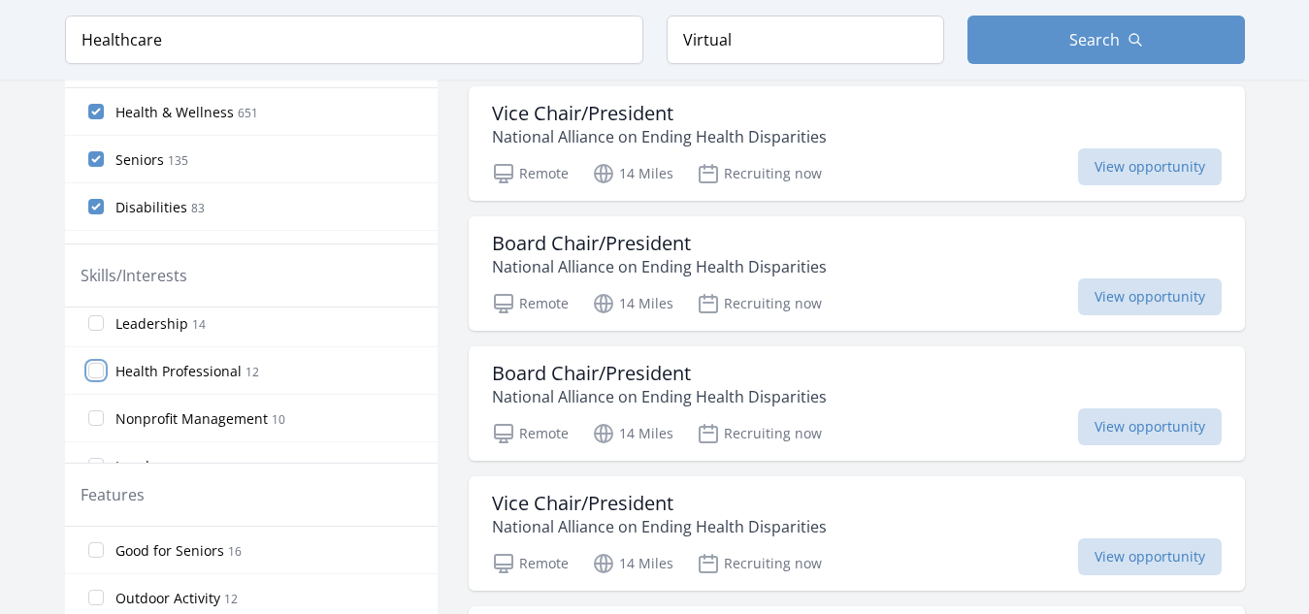
click at [98, 363] on input "Health Professional 12" at bounding box center [96, 371] width 16 height 16
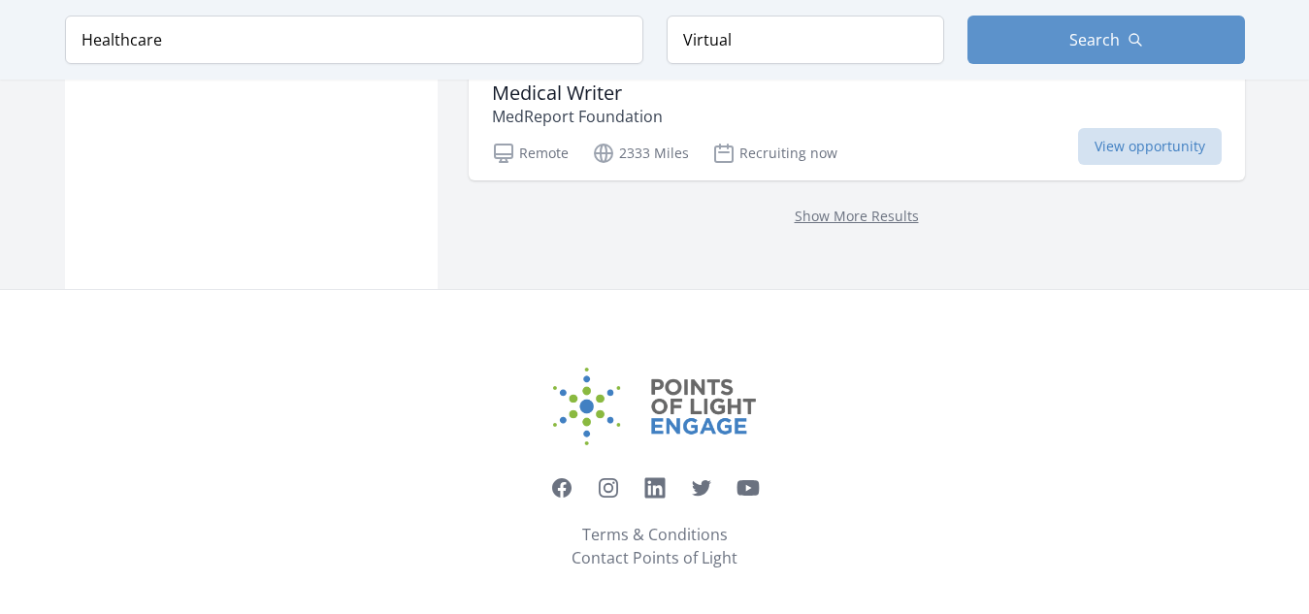
scroll to position [1659, 0]
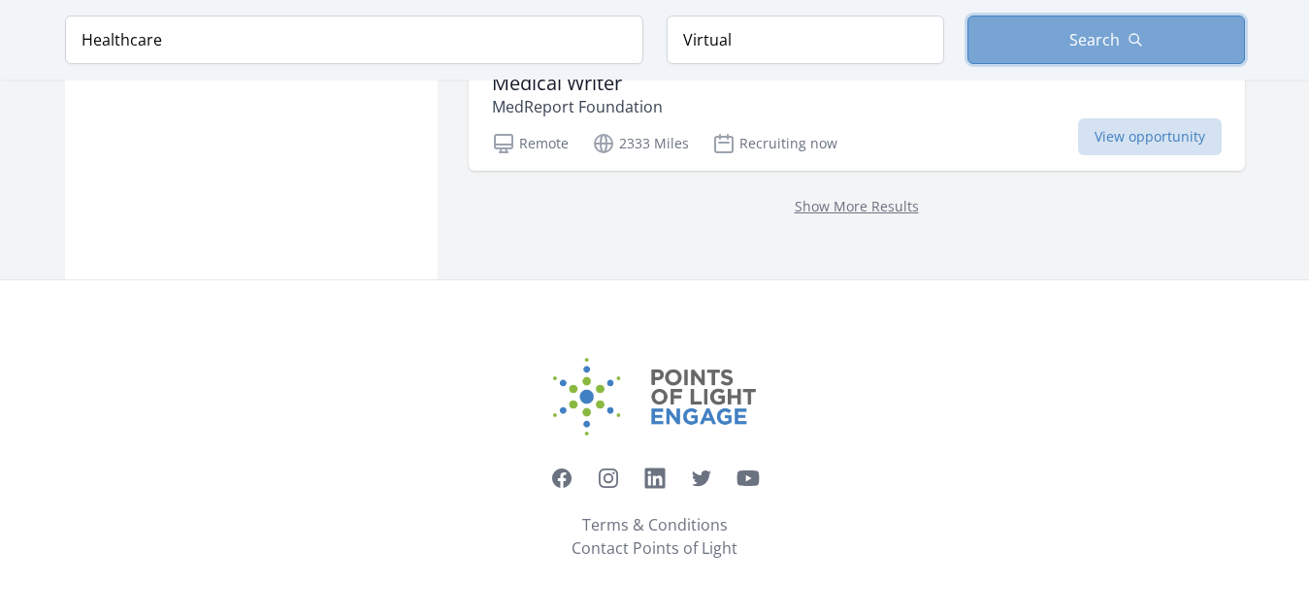
click at [1115, 39] on span "Search" at bounding box center [1095, 39] width 50 height 23
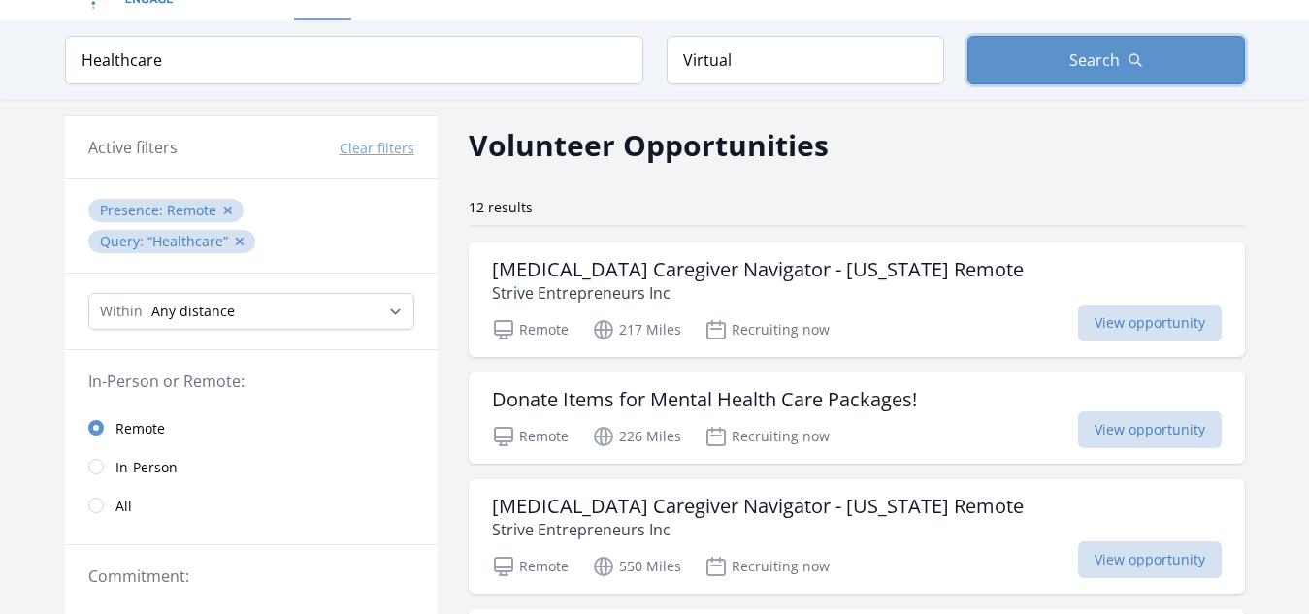
scroll to position [0, 0]
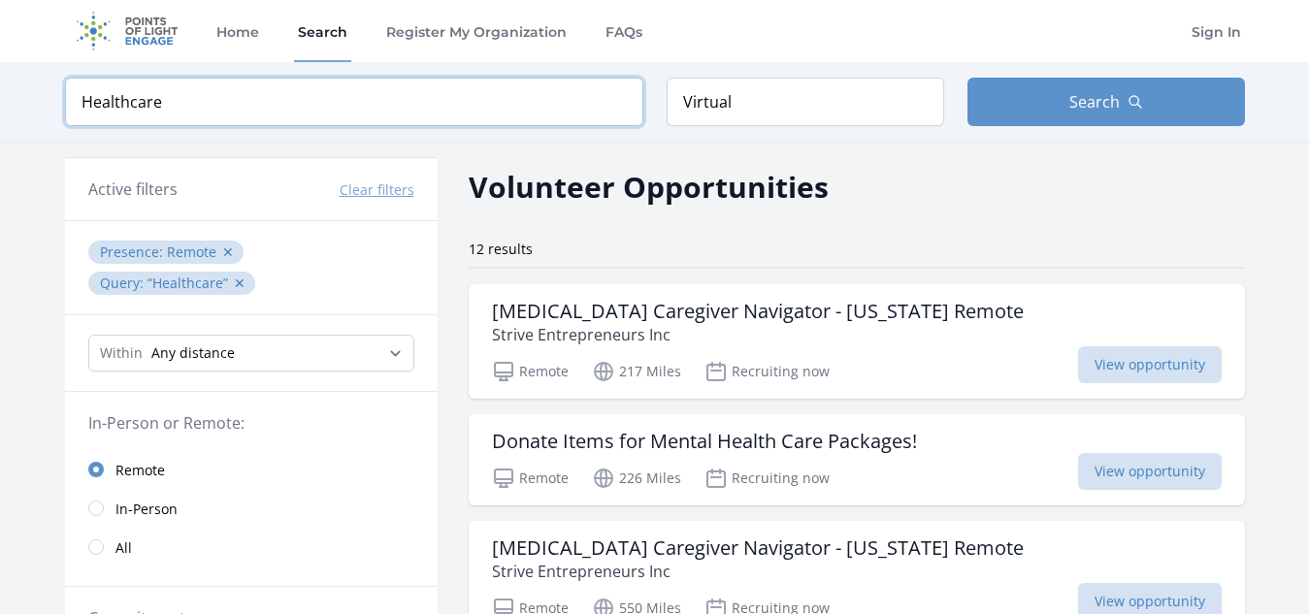
click at [165, 97] on input "Healthcare" at bounding box center [354, 102] width 578 height 49
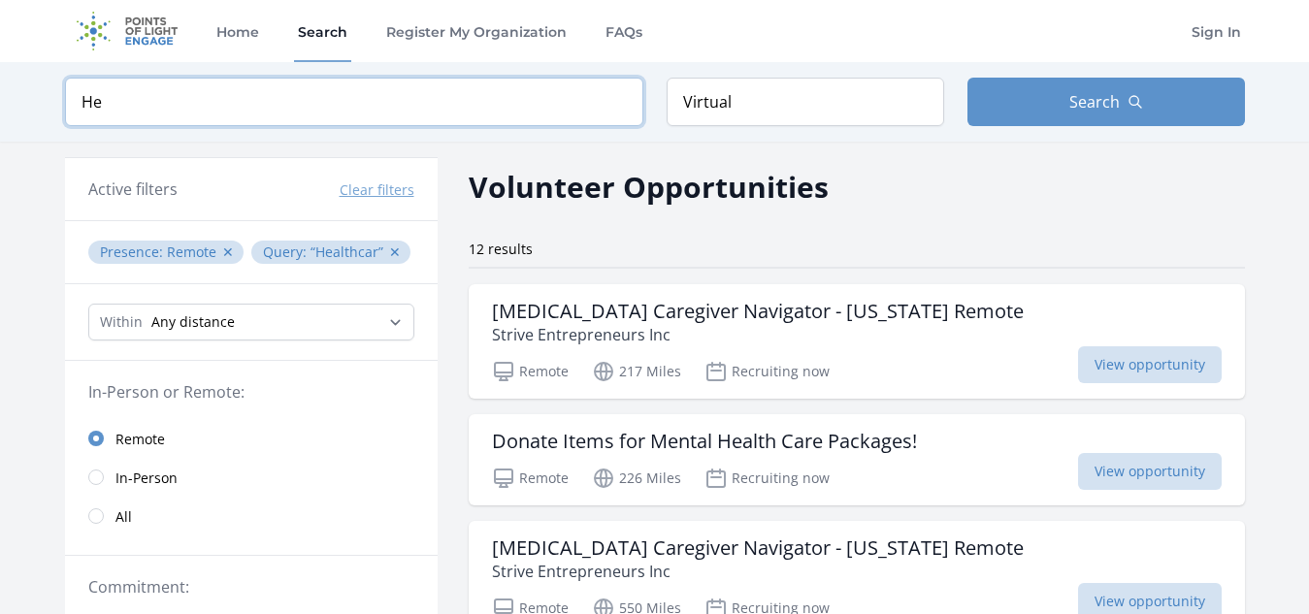
type input "H"
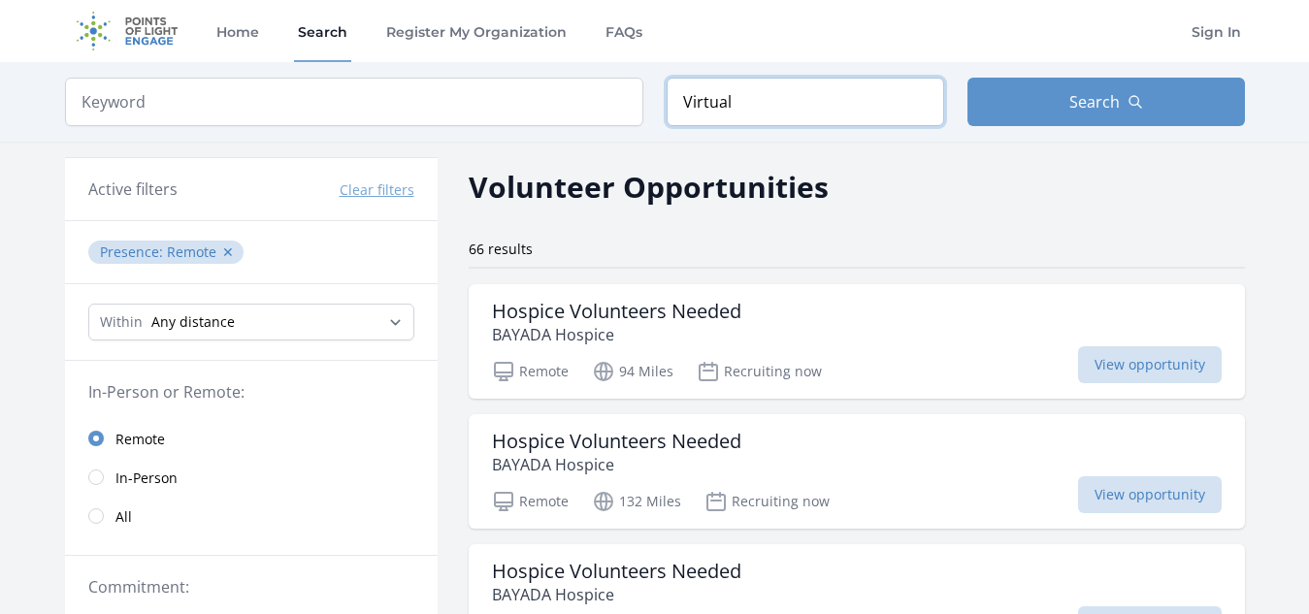
click at [740, 106] on input "Virtual" at bounding box center [806, 102] width 278 height 49
type input "V"
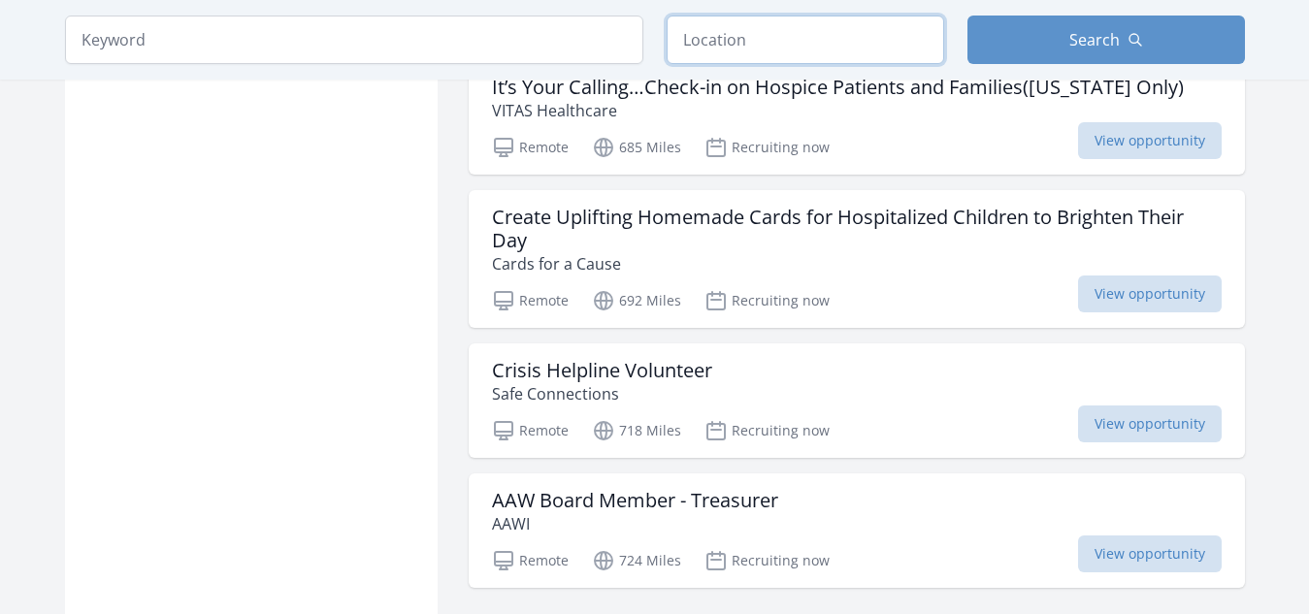
scroll to position [2406, 0]
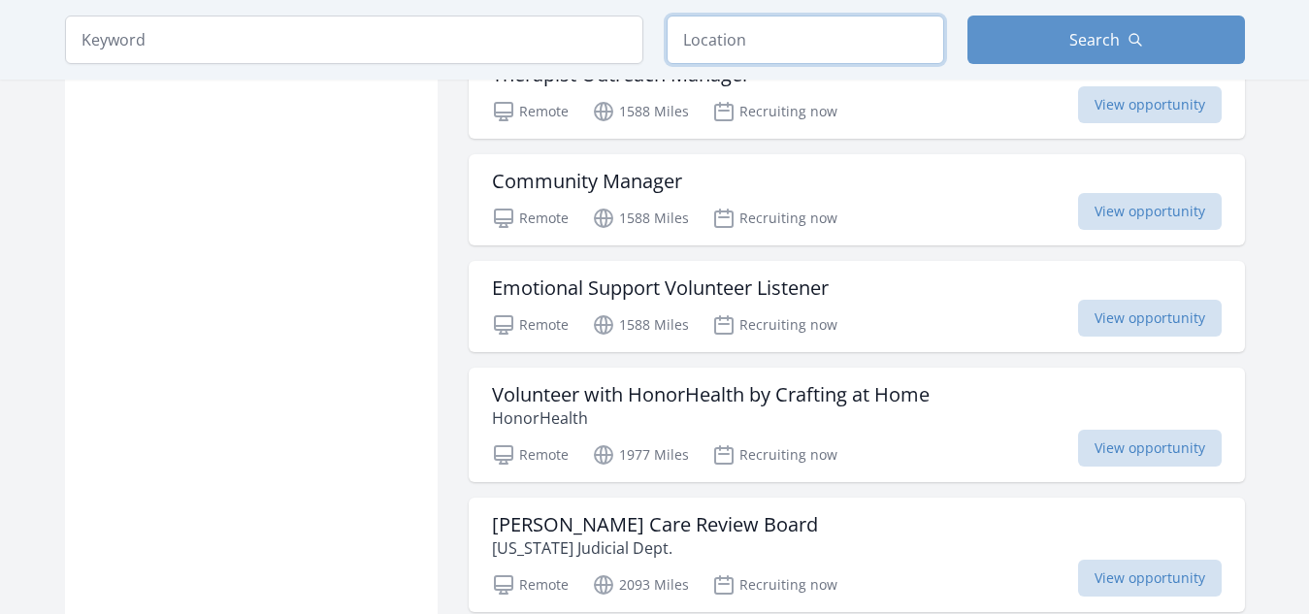
scroll to position [3648, 0]
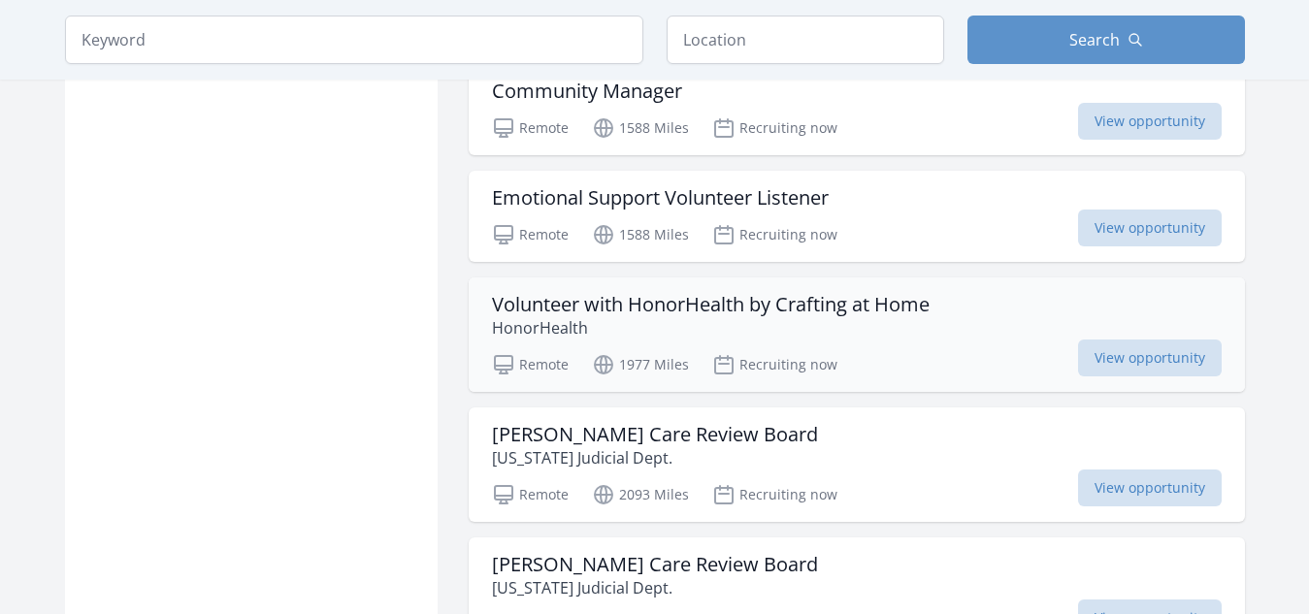
click at [629, 310] on h3 "Volunteer with HonorHealth by Crafting at Home" at bounding box center [711, 304] width 438 height 23
click at [615, 296] on h3 "Volunteer with HonorHealth by Crafting at Home" at bounding box center [711, 304] width 438 height 23
click at [1092, 358] on span "View opportunity" at bounding box center [1150, 358] width 144 height 37
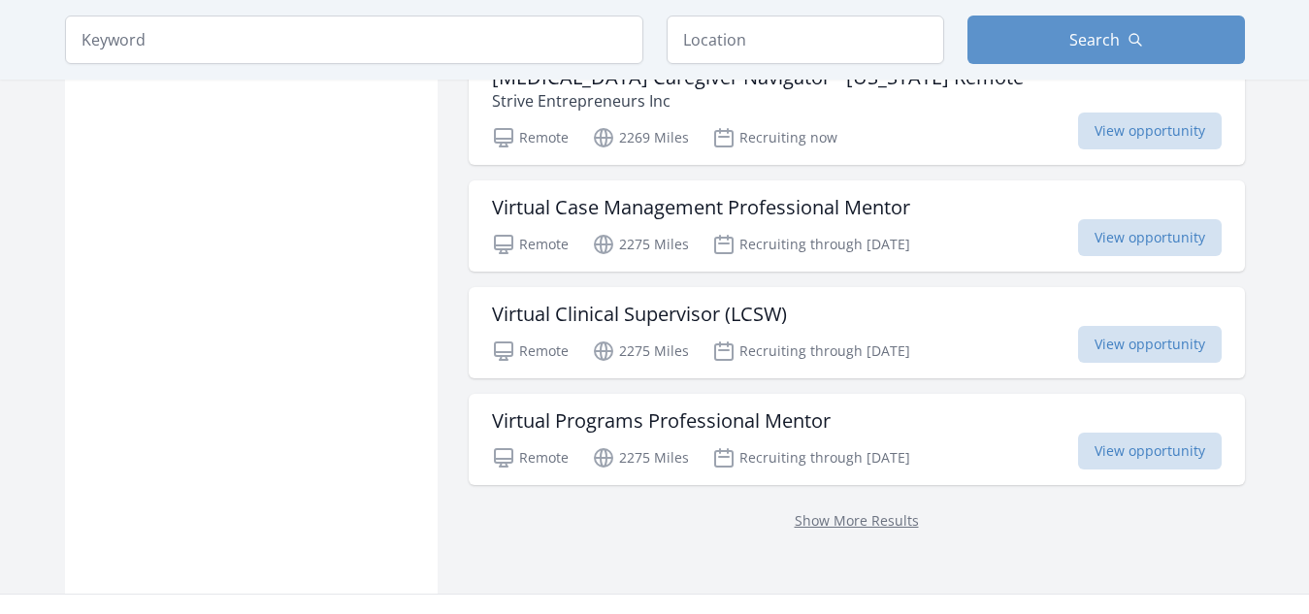
scroll to position [4968, 0]
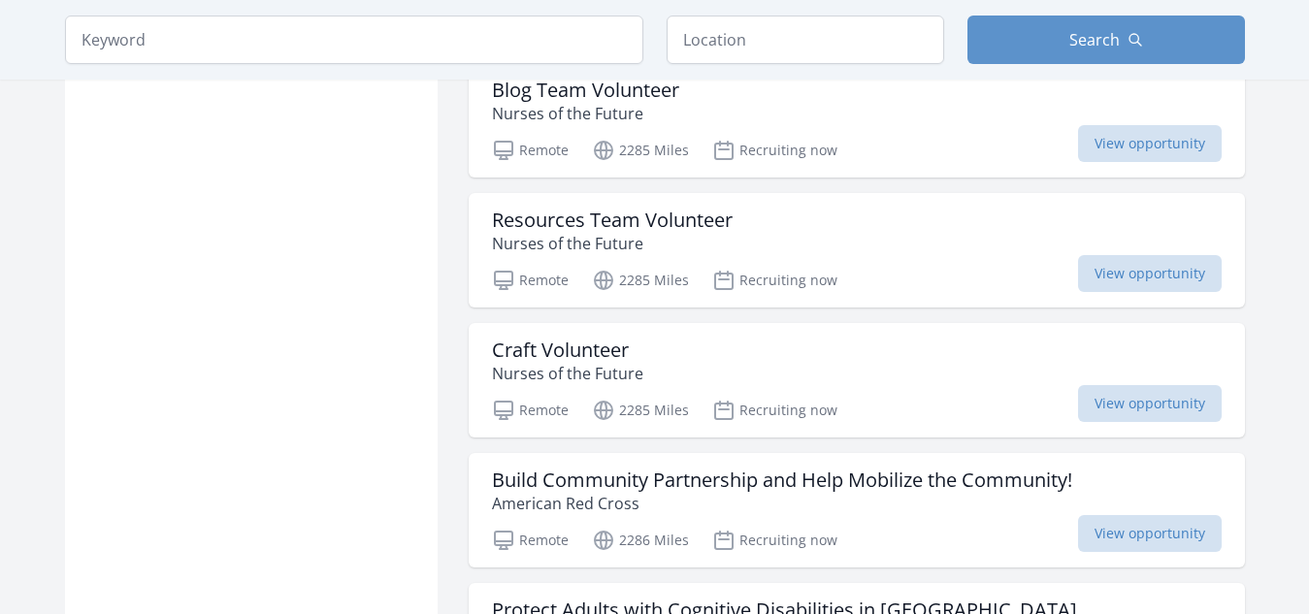
scroll to position [5912, 0]
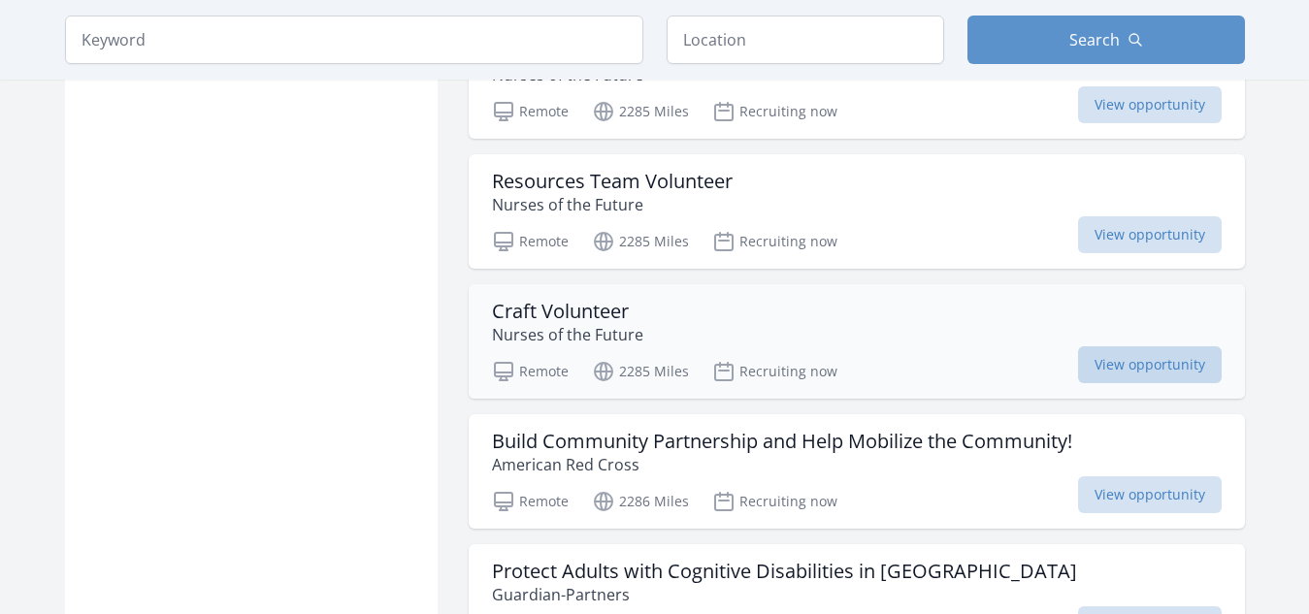
click at [1140, 374] on span "View opportunity" at bounding box center [1150, 364] width 144 height 37
click at [1140, 358] on span "View opportunity" at bounding box center [1150, 364] width 144 height 37
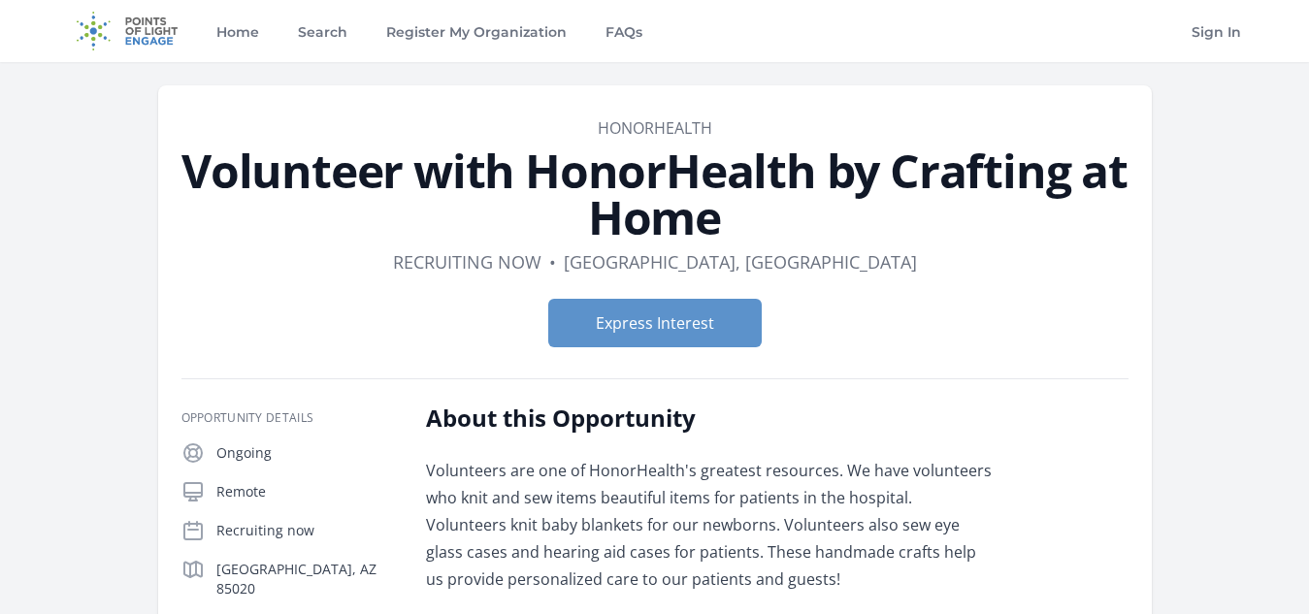
click at [1092, 358] on div "Express Interest" at bounding box center [654, 323] width 947 height 80
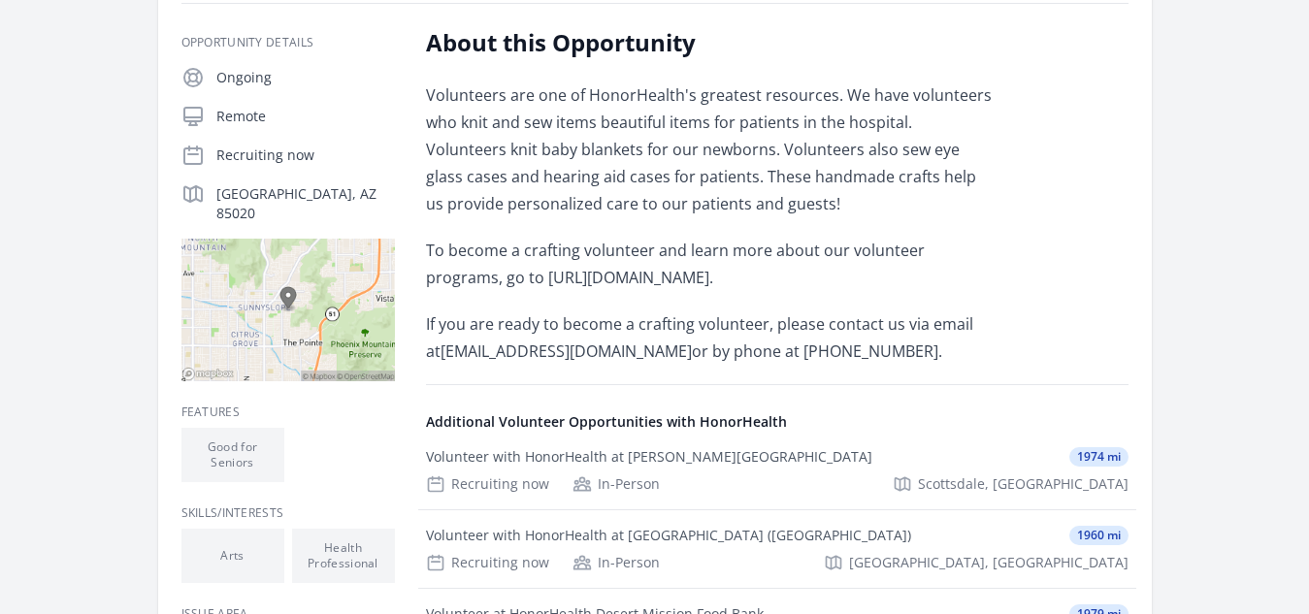
scroll to position [440, 0]
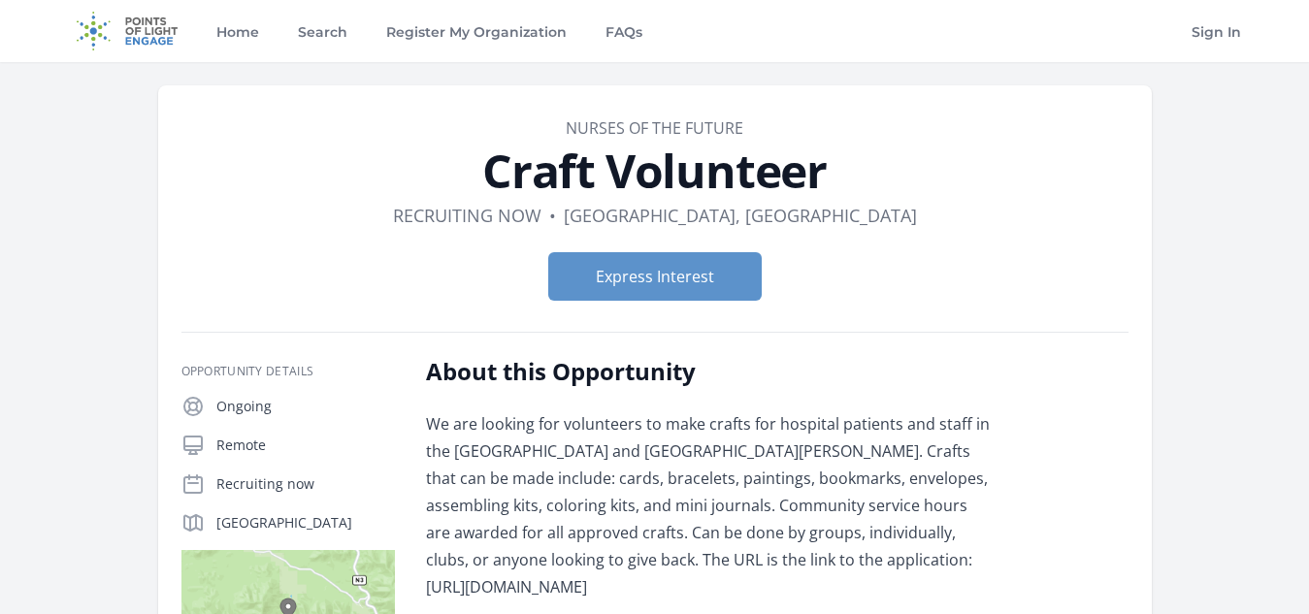
drag, startPoint x: 0, startPoint y: 0, endPoint x: 1136, endPoint y: 370, distance: 1195.1
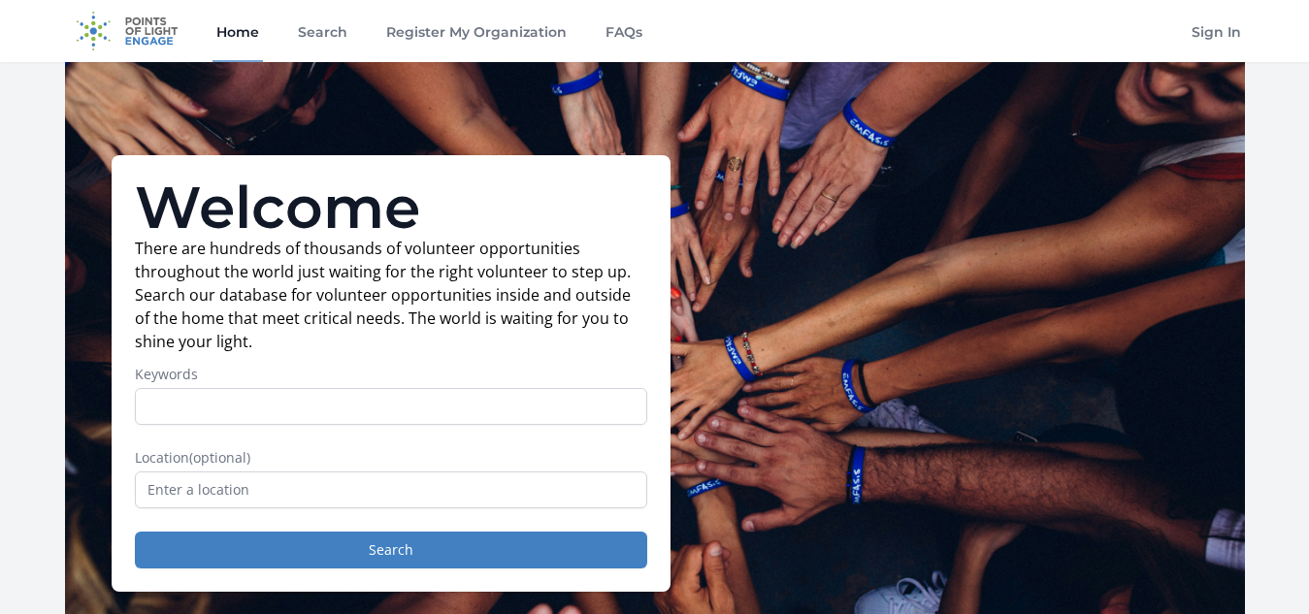
drag, startPoint x: 0, startPoint y: 0, endPoint x: 685, endPoint y: 173, distance: 706.6
click at [685, 173] on div "Welcome There are hundreds of thousands of volunteer opportunities throughout t…" at bounding box center [655, 373] width 1180 height 623
click at [699, 137] on div "Welcome There are hundreds of thousands of volunteer opportunities throughout t…" at bounding box center [655, 373] width 1180 height 623
click at [698, 529] on div "Welcome There are hundreds of thousands of volunteer opportunities throughout t…" at bounding box center [655, 373] width 1180 height 623
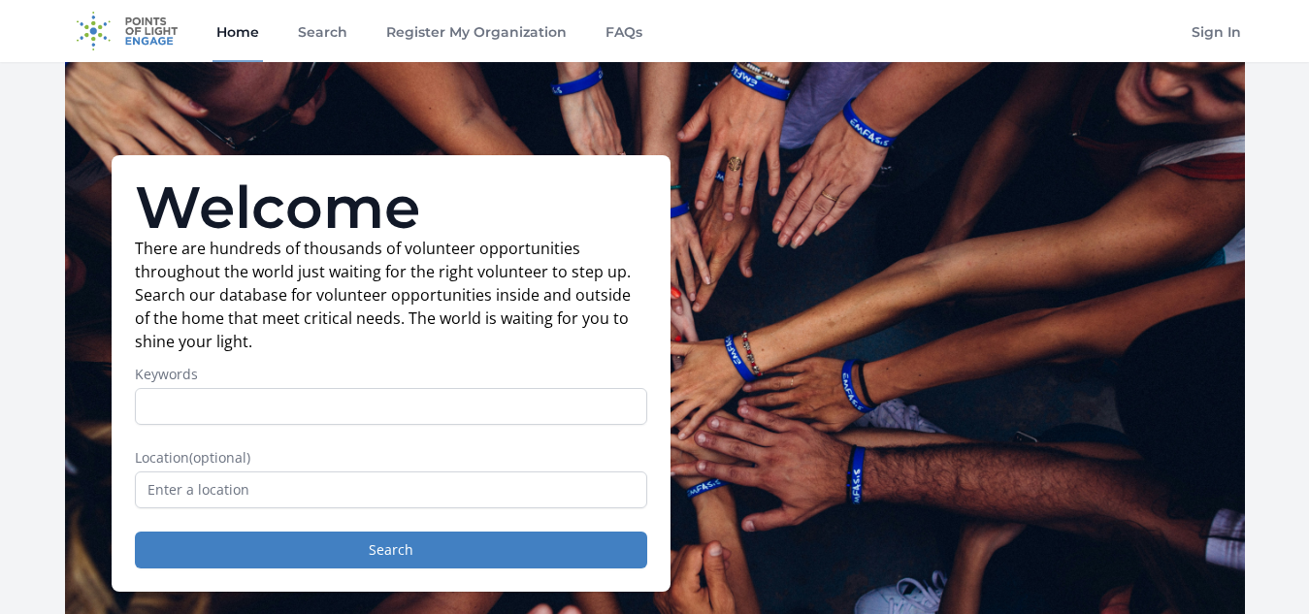
click at [698, 529] on div "Welcome There are hundreds of thousands of volunteer opportunities throughout t…" at bounding box center [655, 373] width 1180 height 623
drag, startPoint x: 320, startPoint y: 404, endPoint x: 694, endPoint y: 46, distance: 517.6
click at [694, 46] on div "Home Search Register My Organization FAQs Sign In" at bounding box center [655, 31] width 1180 height 62
click at [330, 33] on link "Search" at bounding box center [322, 31] width 57 height 62
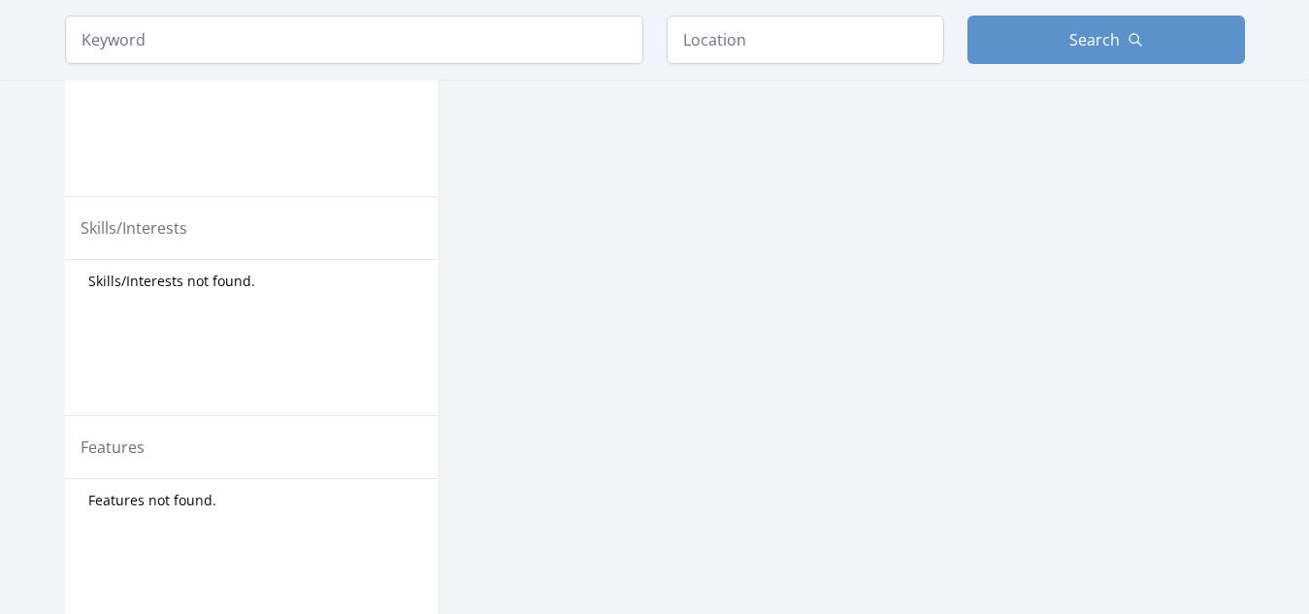
scroll to position [346, 0]
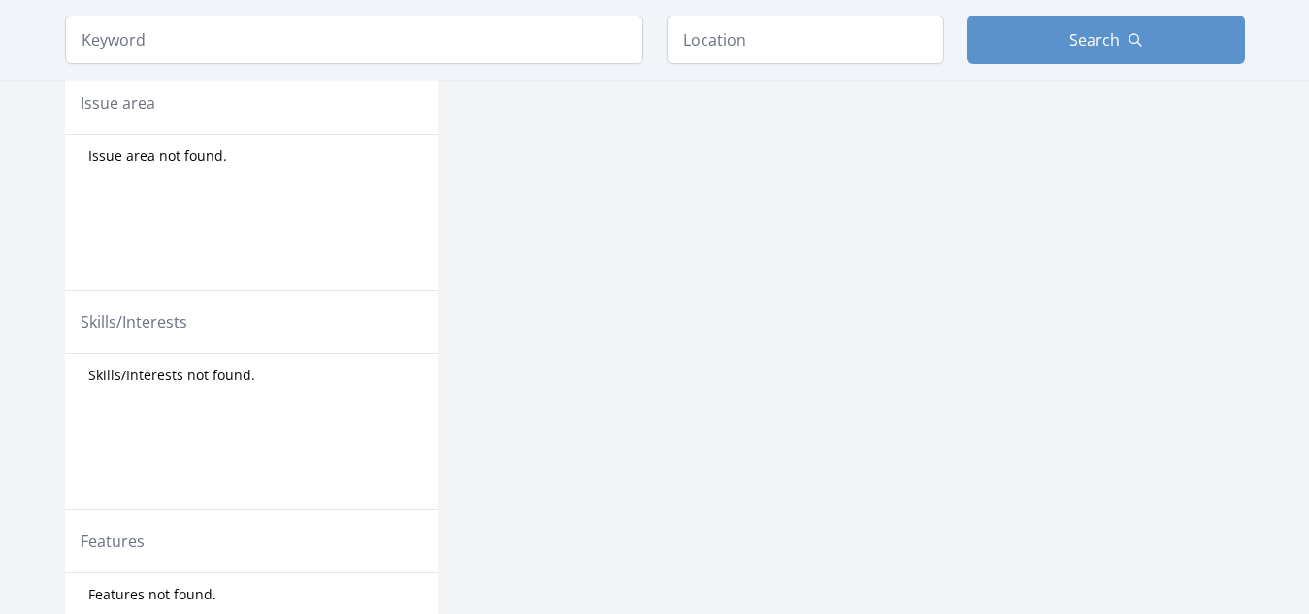
click at [476, 173] on div "Volunteer Opportunities Show More Results" at bounding box center [649, 262] width 360 height 935
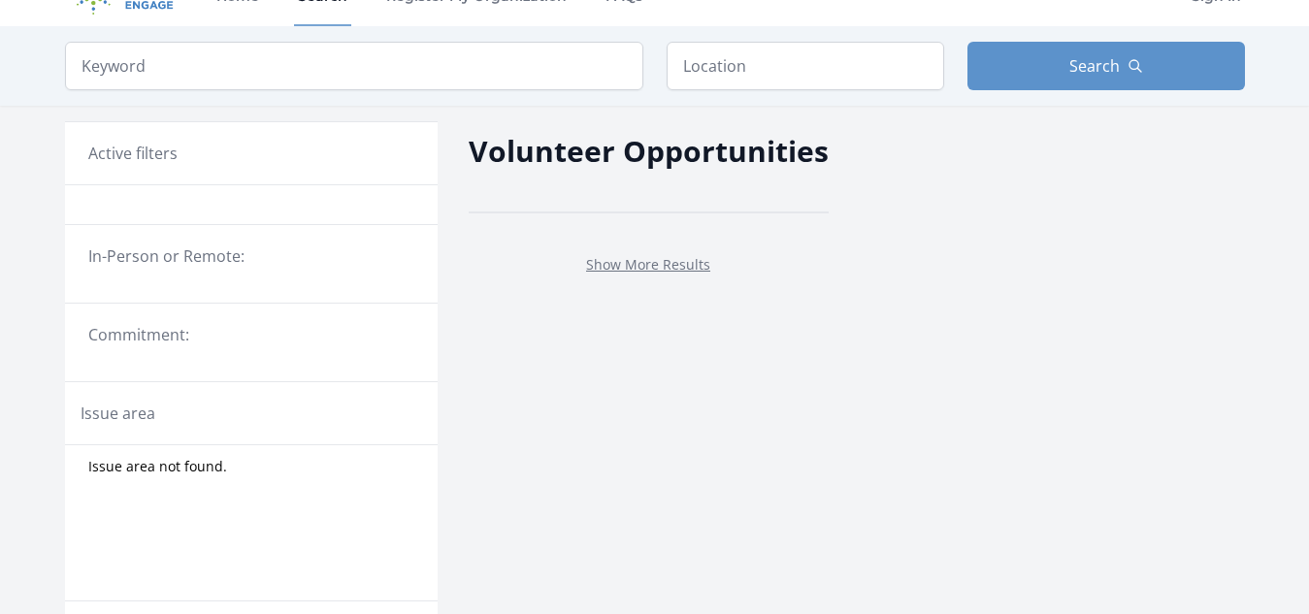
scroll to position [0, 0]
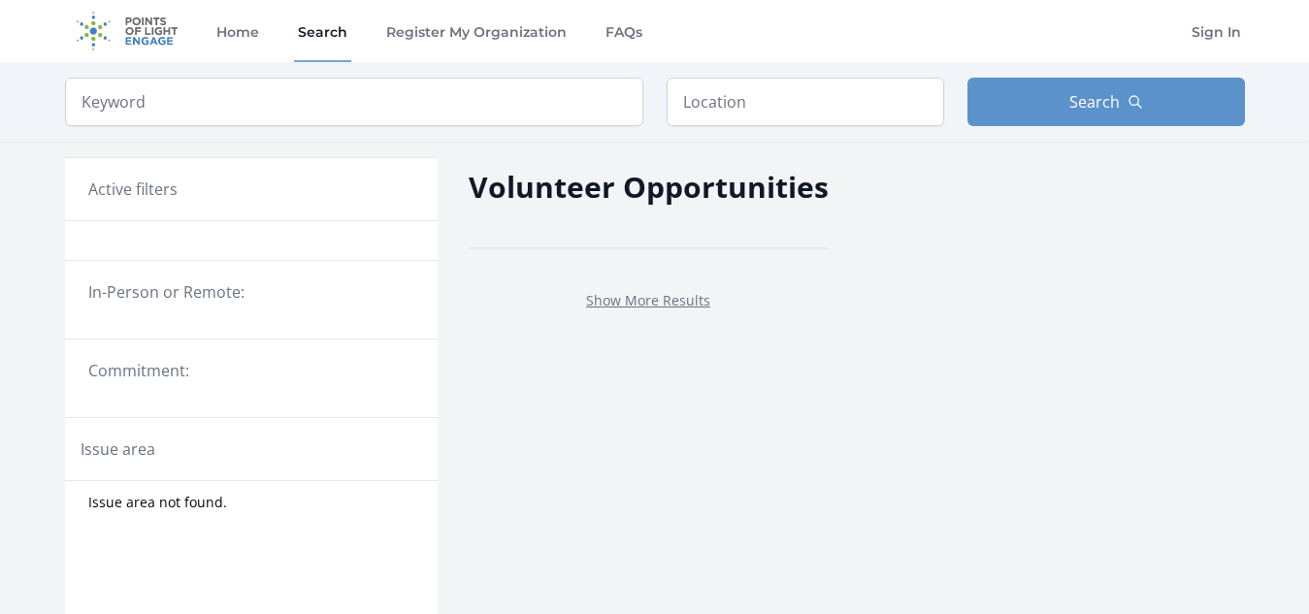
click at [159, 199] on h3 "Active filters" at bounding box center [132, 189] width 89 height 23
click at [177, 330] on div "In-Person or Remote:" at bounding box center [251, 300] width 373 height 79
click at [221, 103] on input "search" at bounding box center [354, 102] width 578 height 49
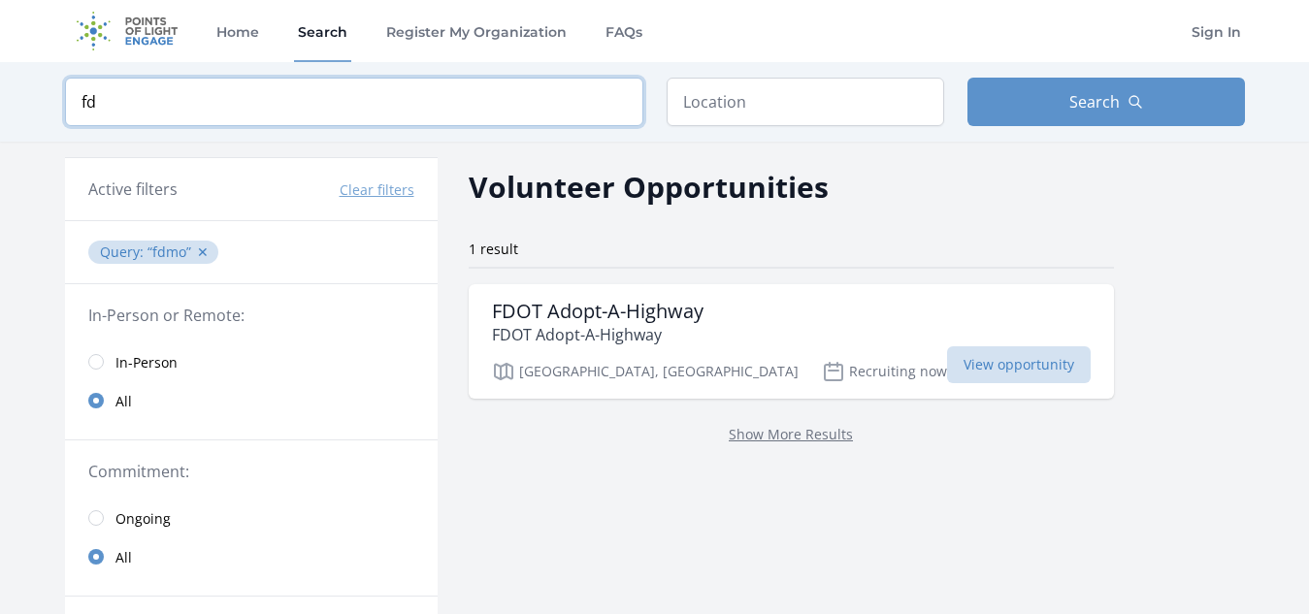
type input "f"
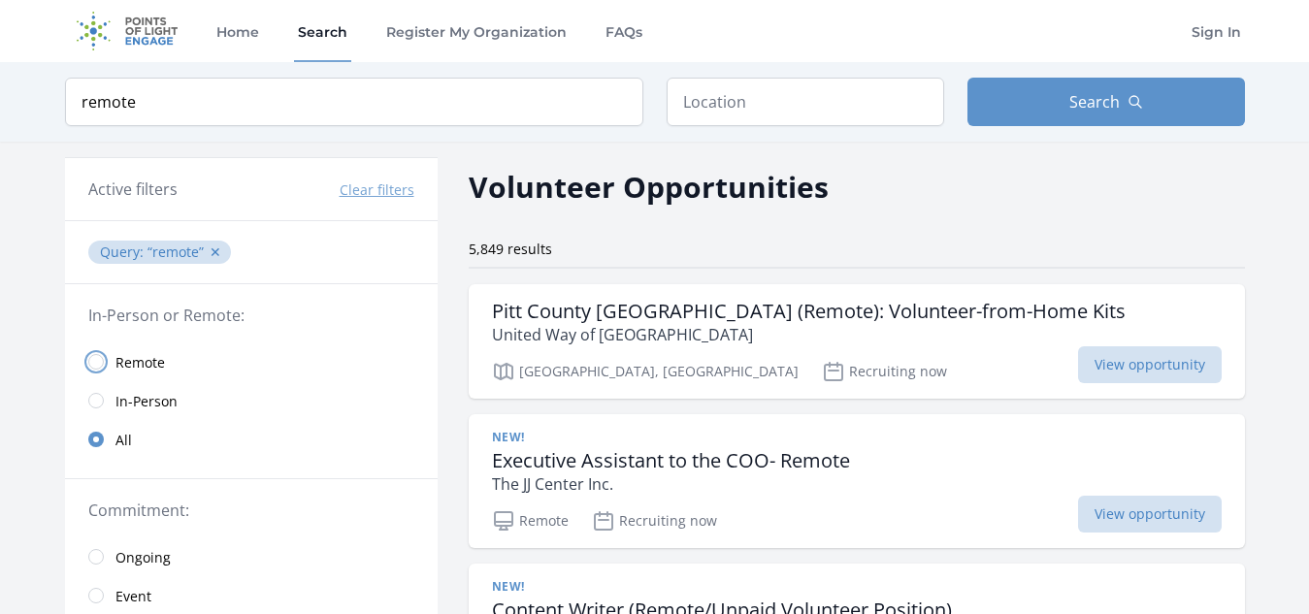
click at [97, 355] on input "radio" at bounding box center [96, 362] width 16 height 16
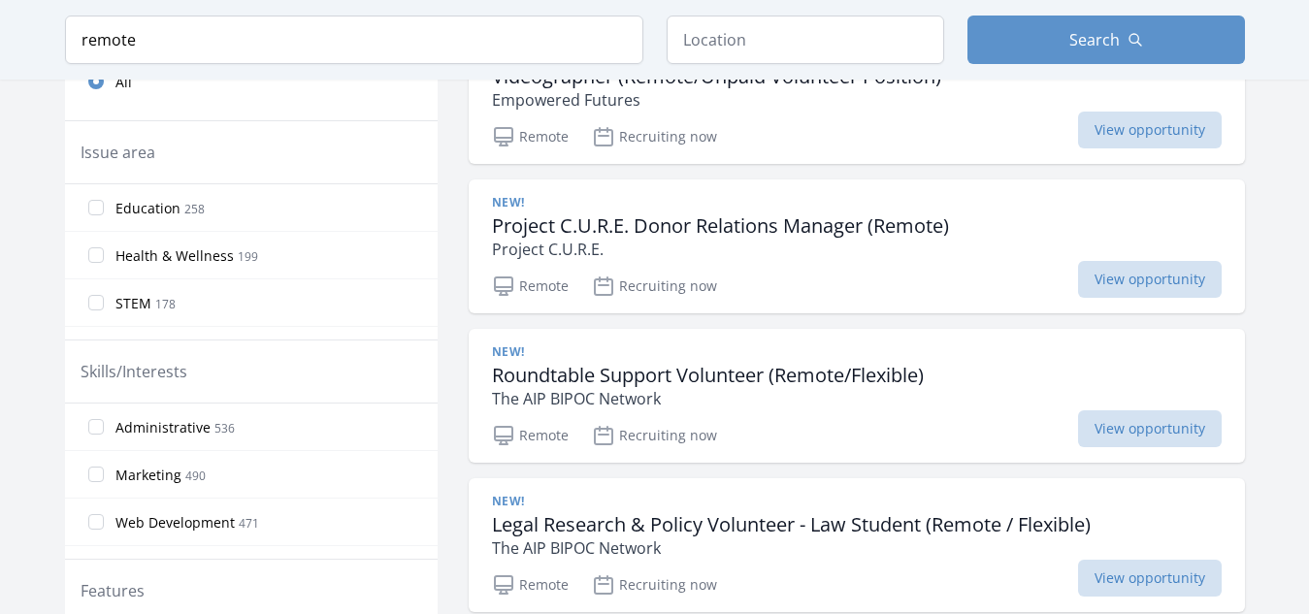
scroll to position [535, 0]
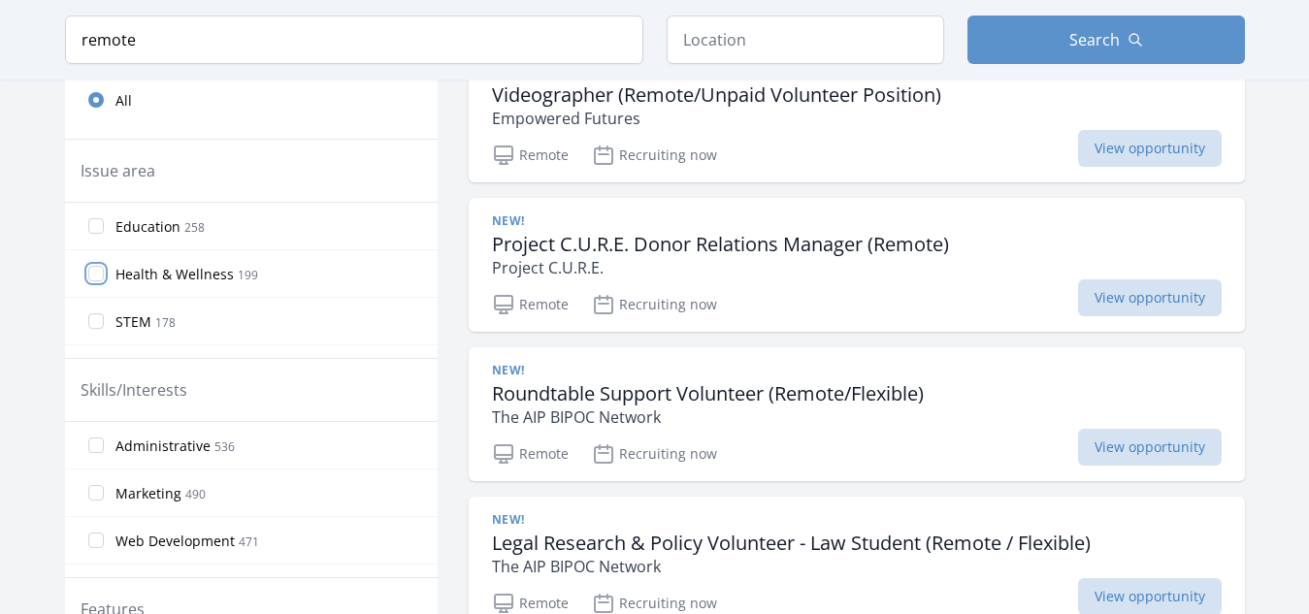
click at [88, 274] on input "Health & Wellness 199" at bounding box center [96, 274] width 16 height 16
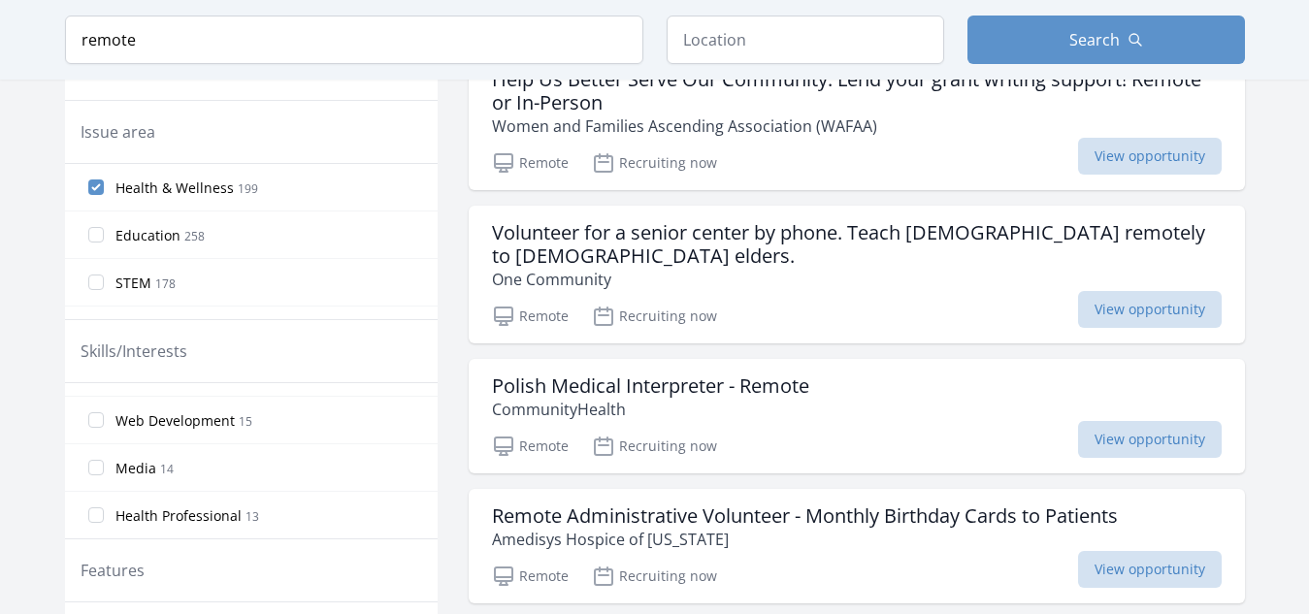
scroll to position [311, 0]
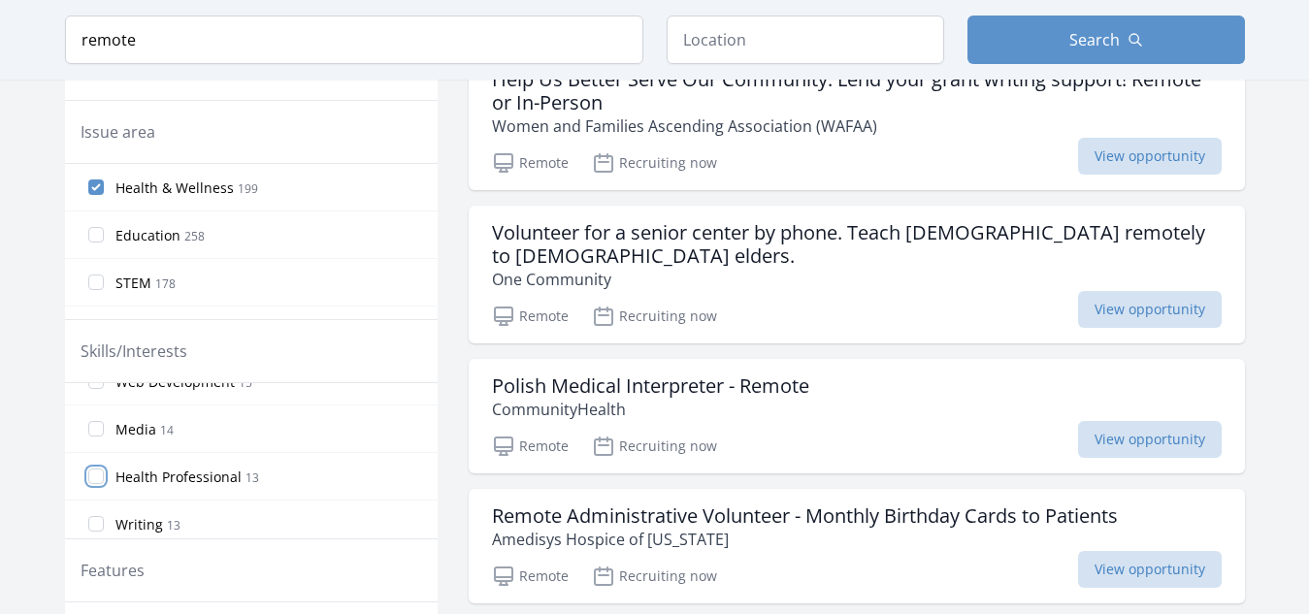
click at [100, 477] on input "Health Professional 13" at bounding box center [96, 477] width 16 height 16
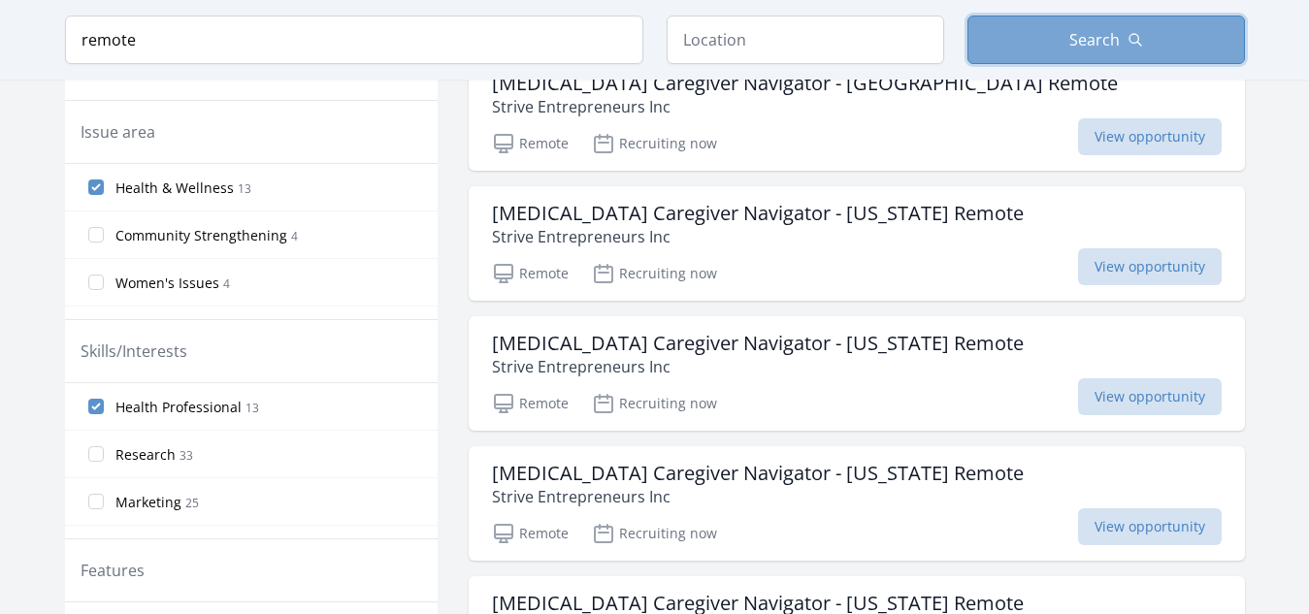
click at [1058, 43] on button "Search" at bounding box center [1107, 40] width 278 height 49
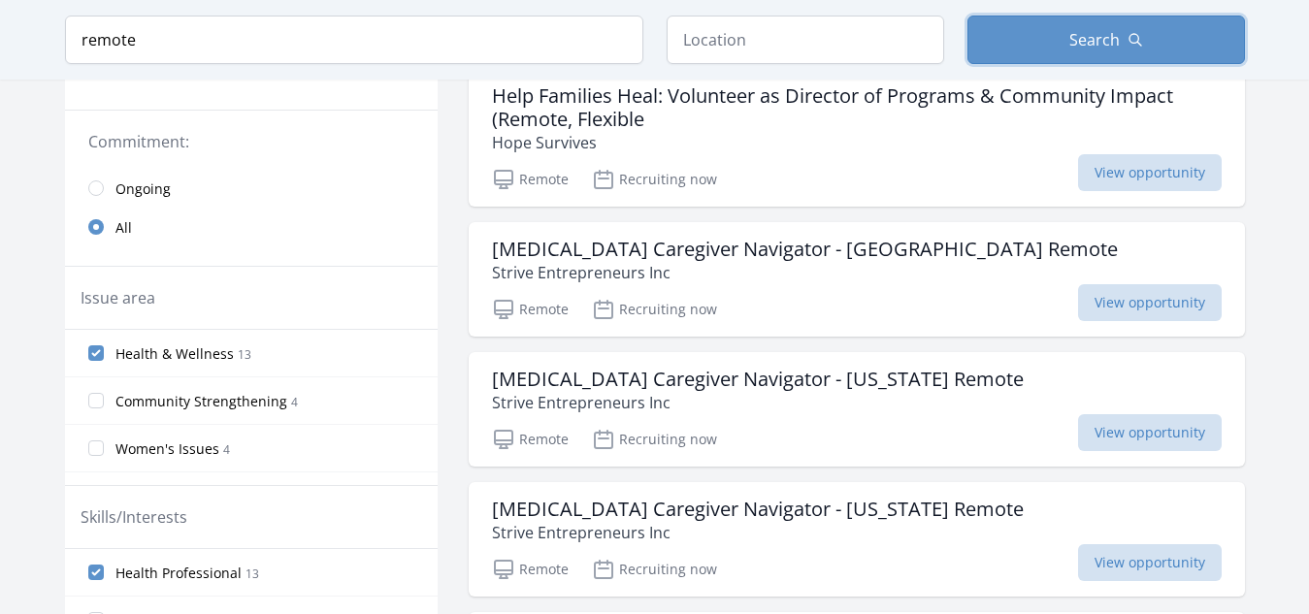
scroll to position [389, 0]
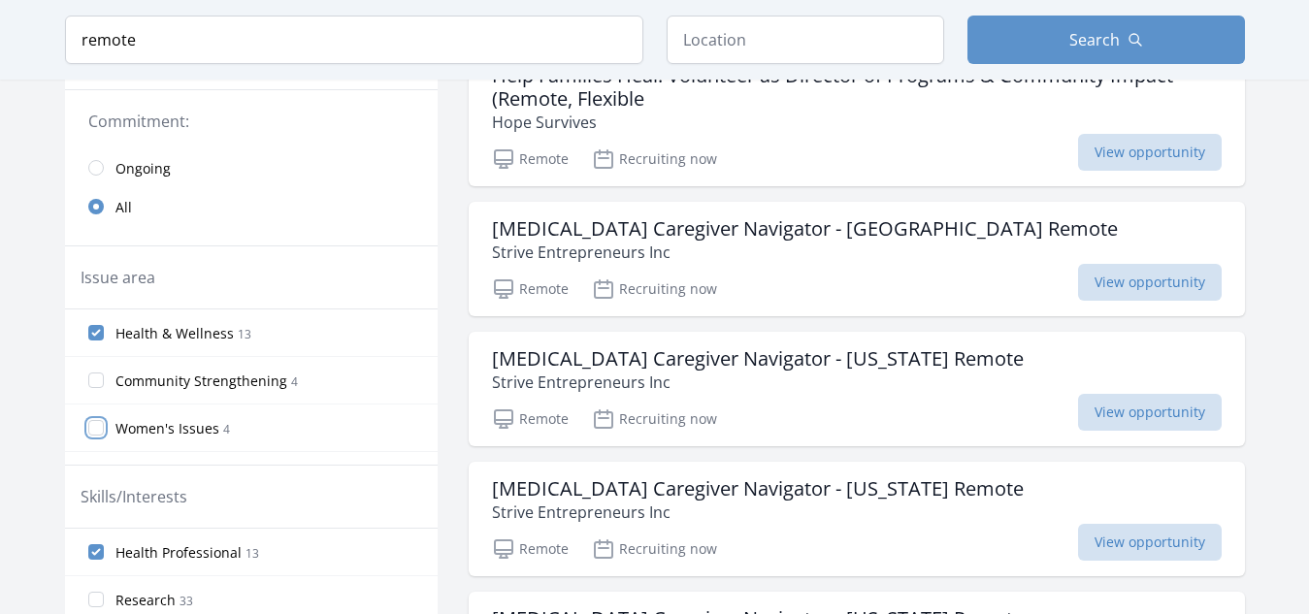
click at [100, 422] on input "Women's Issues 4" at bounding box center [96, 428] width 16 height 16
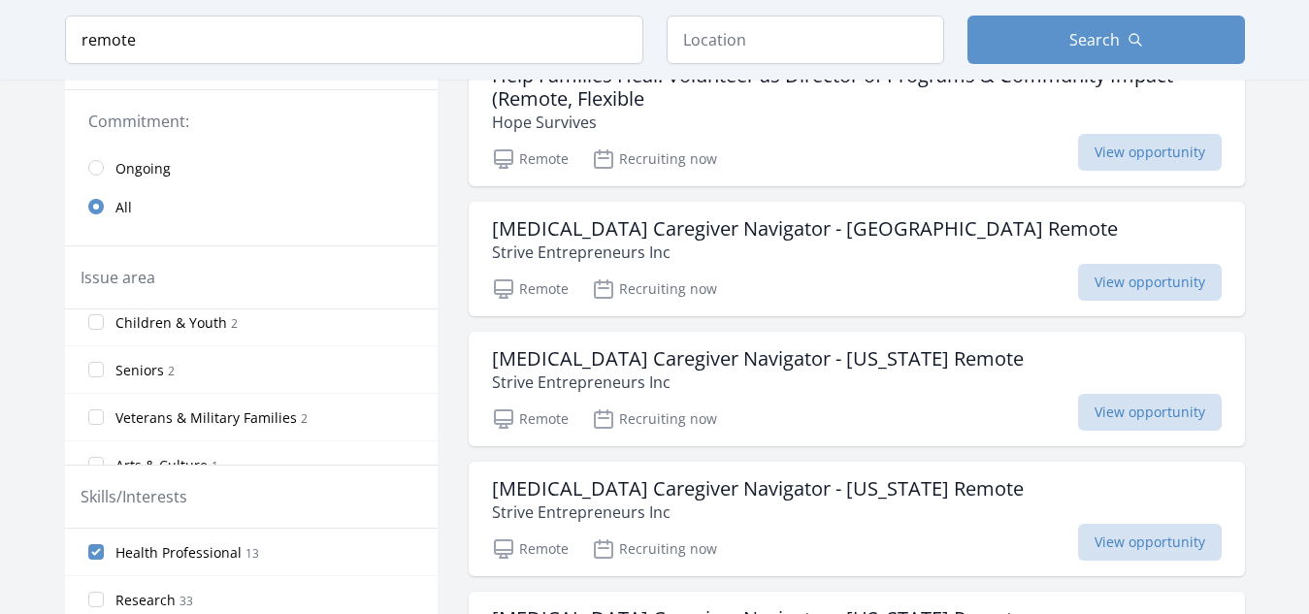
scroll to position [233, 0]
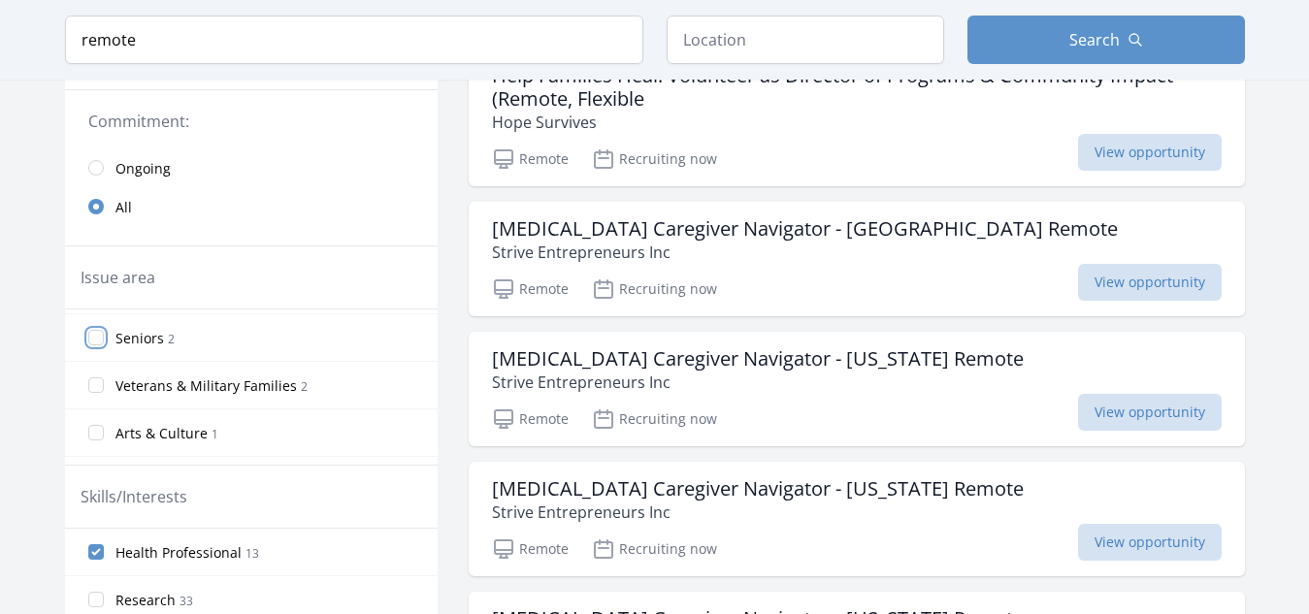
click at [102, 336] on input "Seniors 2" at bounding box center [96, 338] width 16 height 16
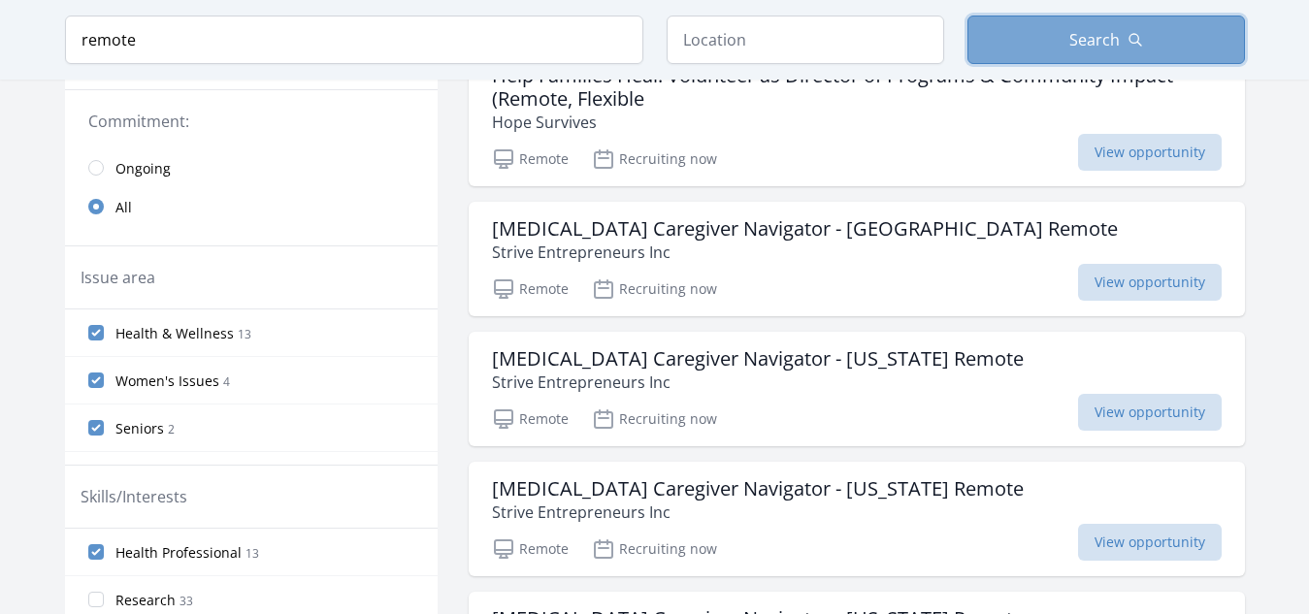
click at [1023, 30] on button "Search" at bounding box center [1107, 40] width 278 height 49
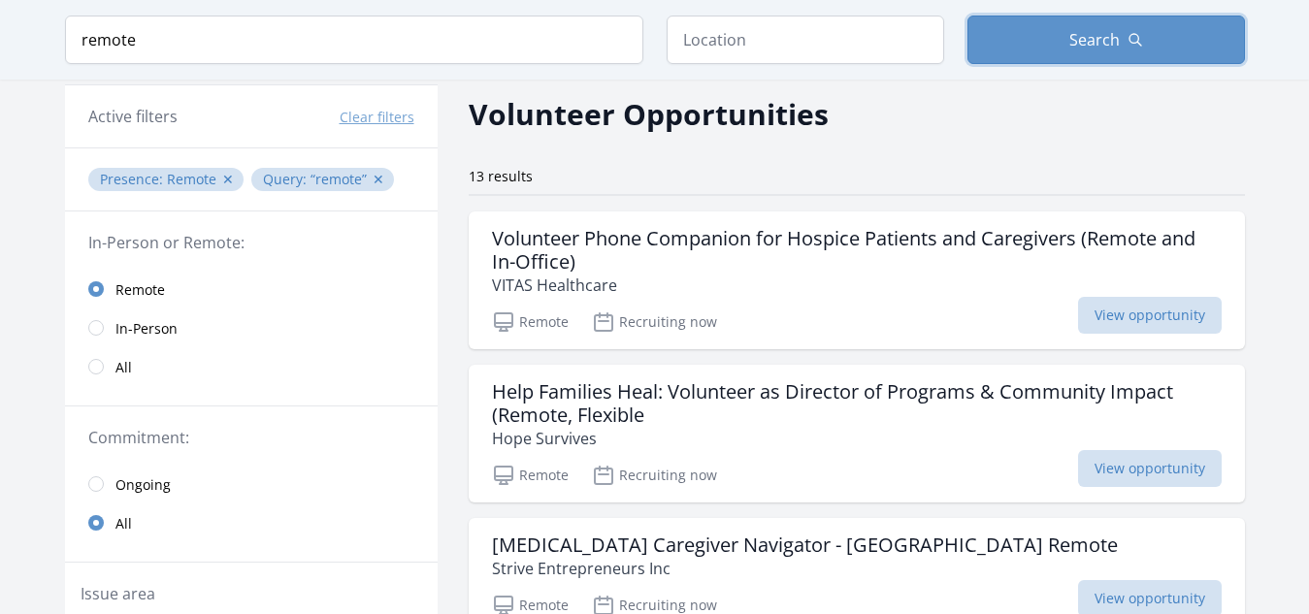
scroll to position [49, 0]
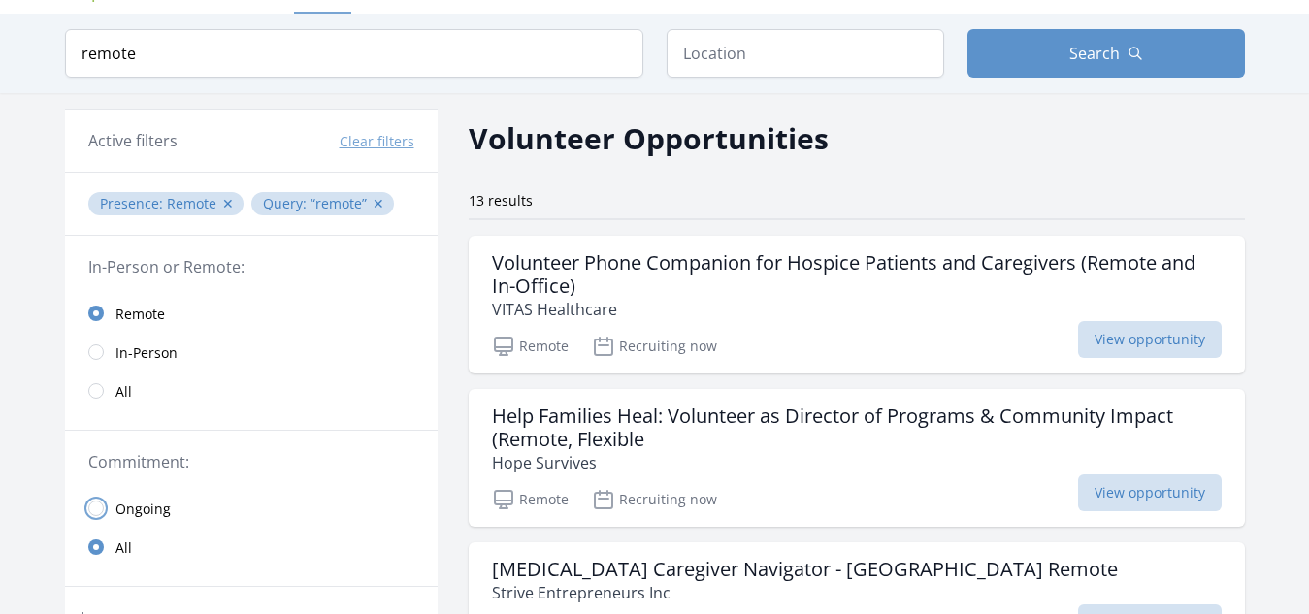
click at [96, 510] on input "radio" at bounding box center [96, 509] width 16 height 16
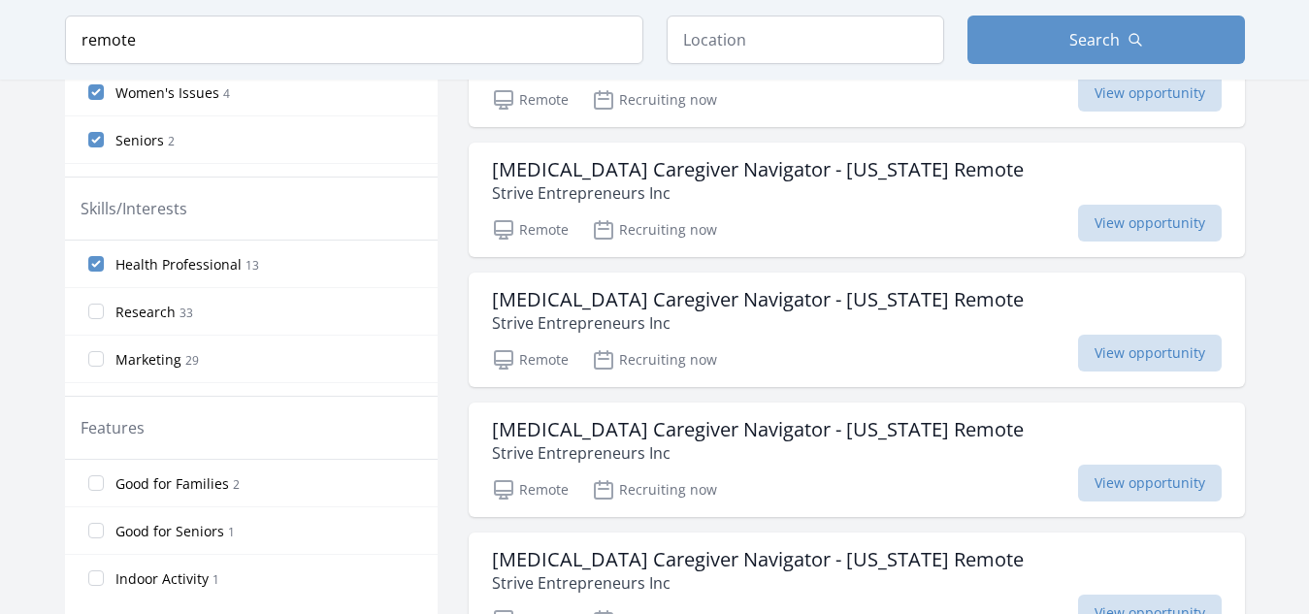
scroll to position [735, 0]
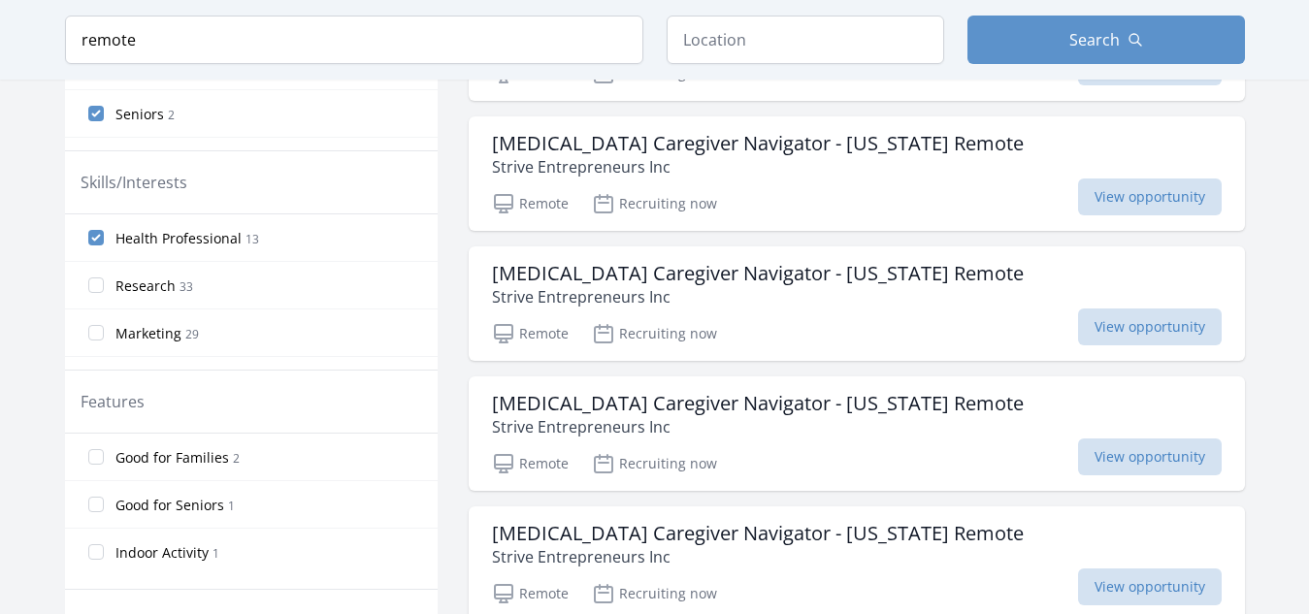
click at [1297, 442] on main "Keyword remote Location Search Active filters Clear filters Presence : :" at bounding box center [654, 341] width 1309 height 2029
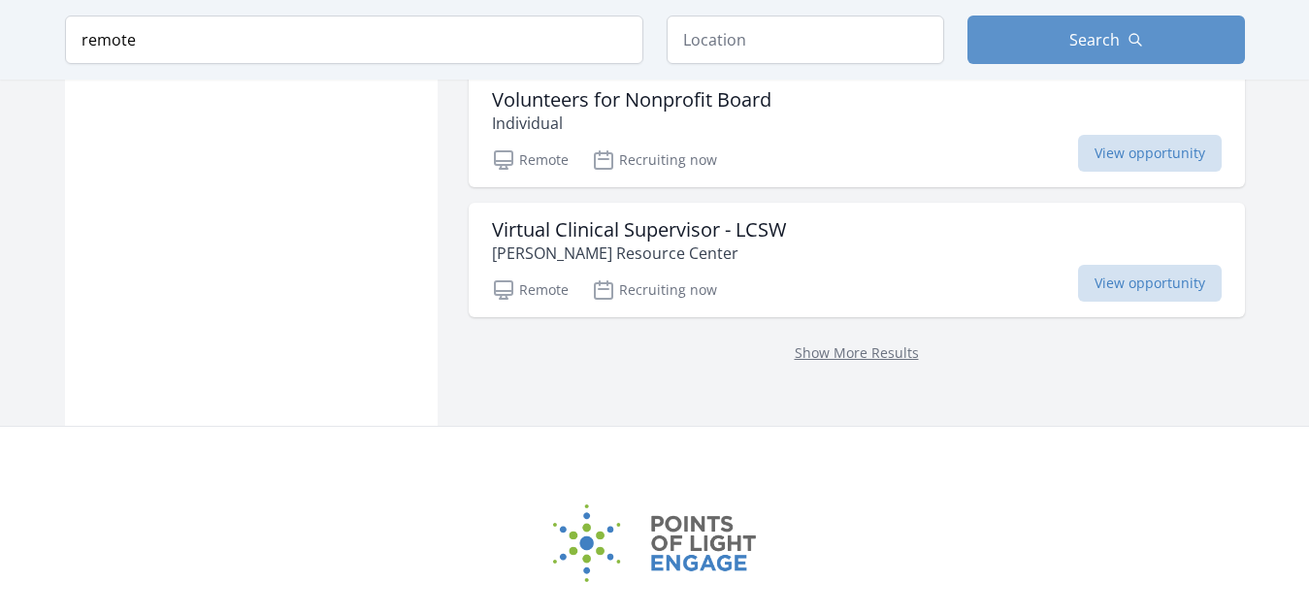
scroll to position [1812, 0]
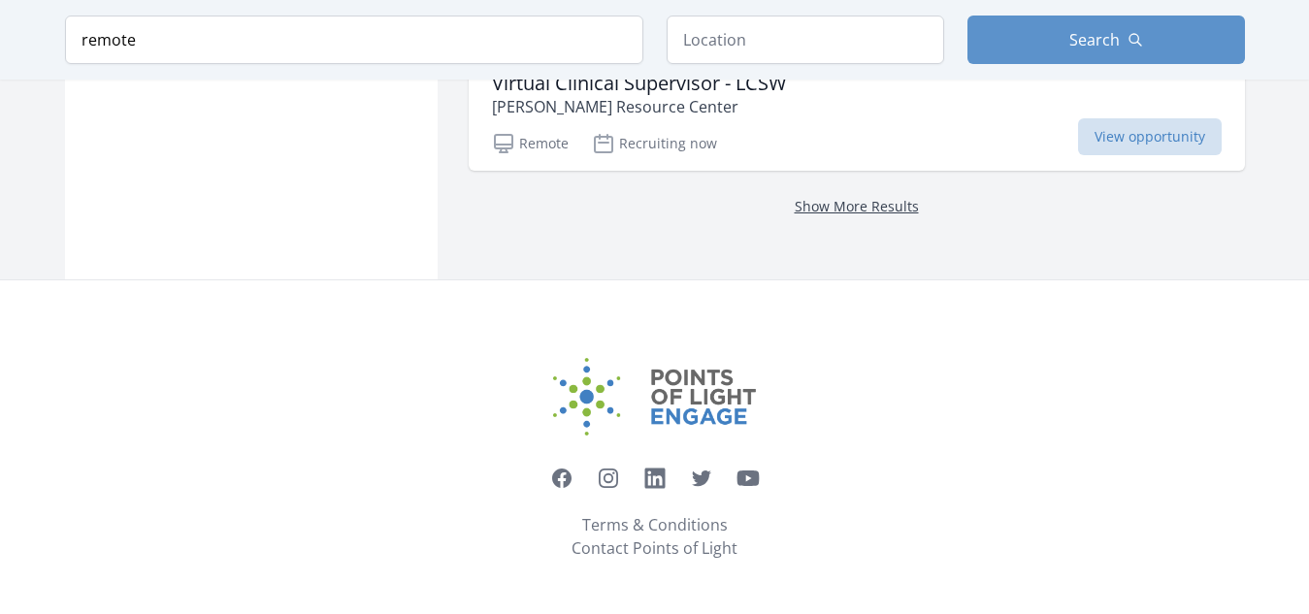
click at [844, 212] on link "Show More Results" at bounding box center [857, 206] width 124 height 18
click at [844, 202] on link "Show More Results" at bounding box center [857, 206] width 124 height 18
click at [844, 201] on link "Show More Results" at bounding box center [857, 206] width 124 height 18
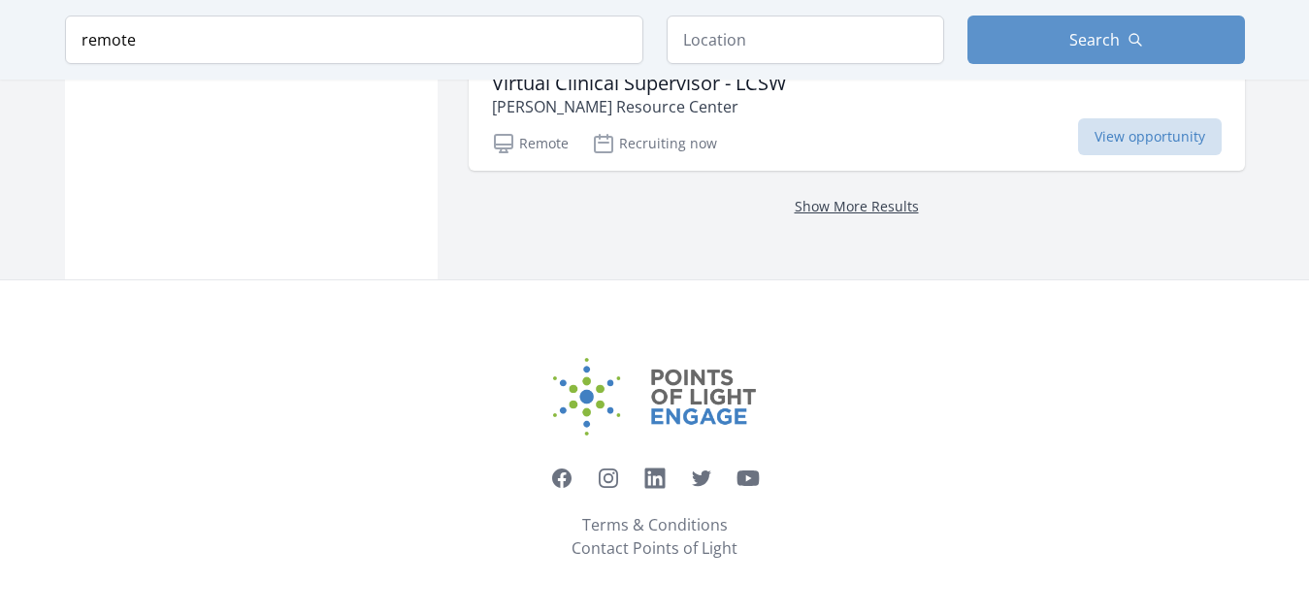
click at [881, 203] on link "Show More Results" at bounding box center [857, 206] width 124 height 18
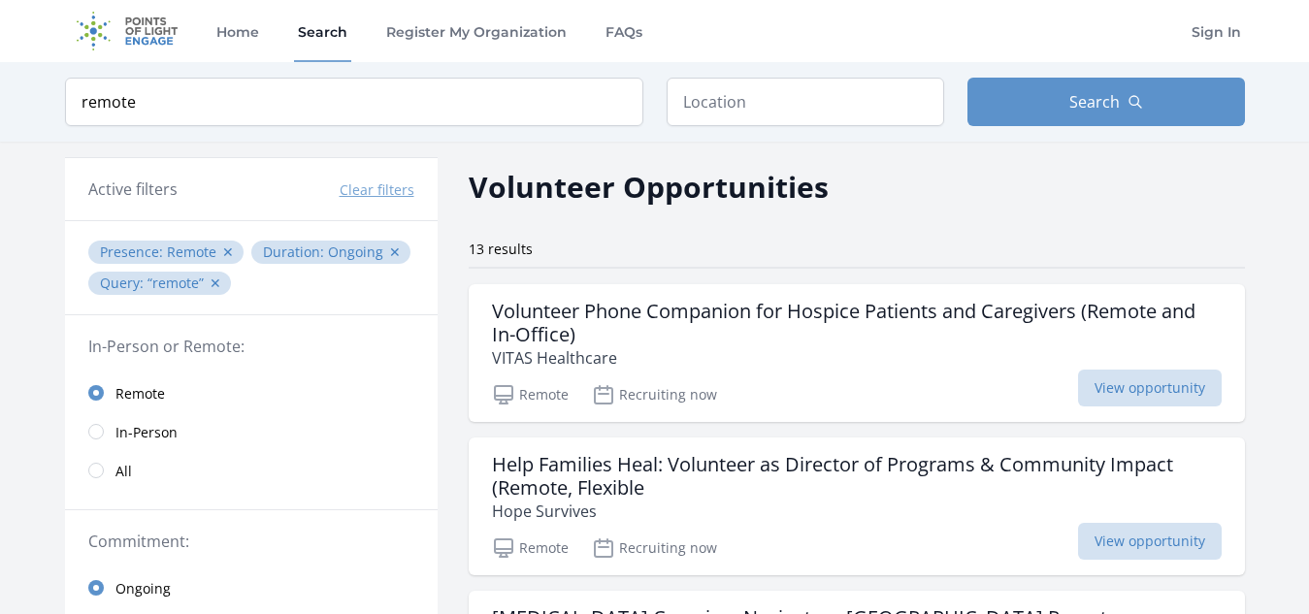
scroll to position [1812, 0]
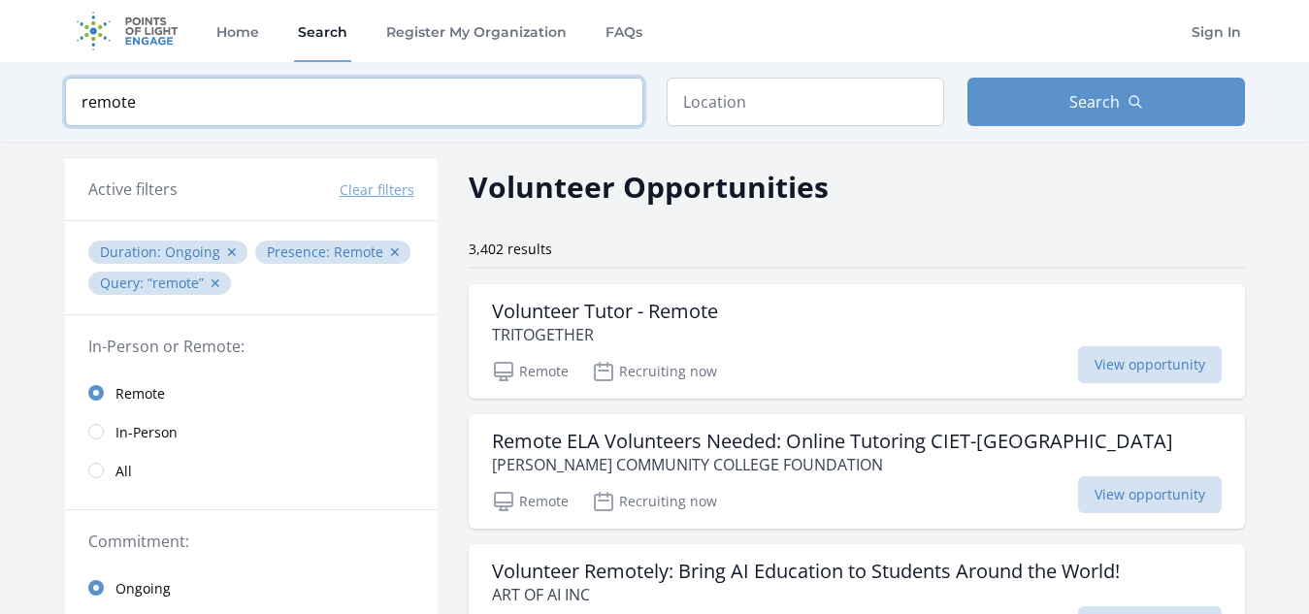
click at [313, 95] on input "remote" at bounding box center [354, 102] width 578 height 49
type input "r"
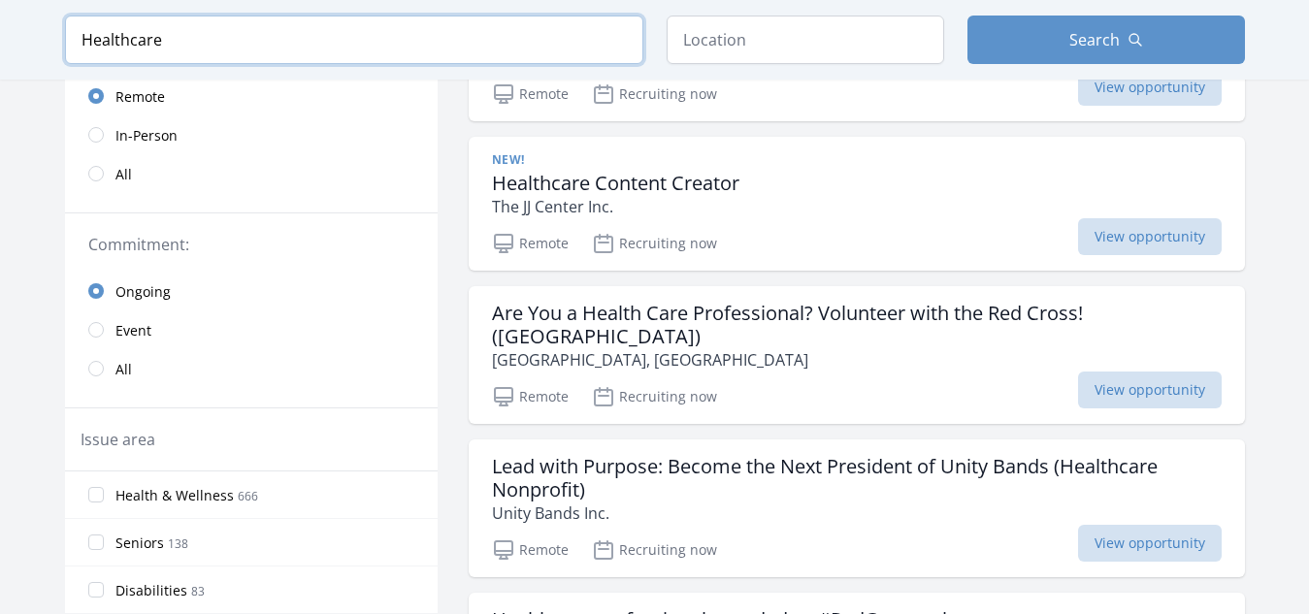
scroll to position [291, 0]
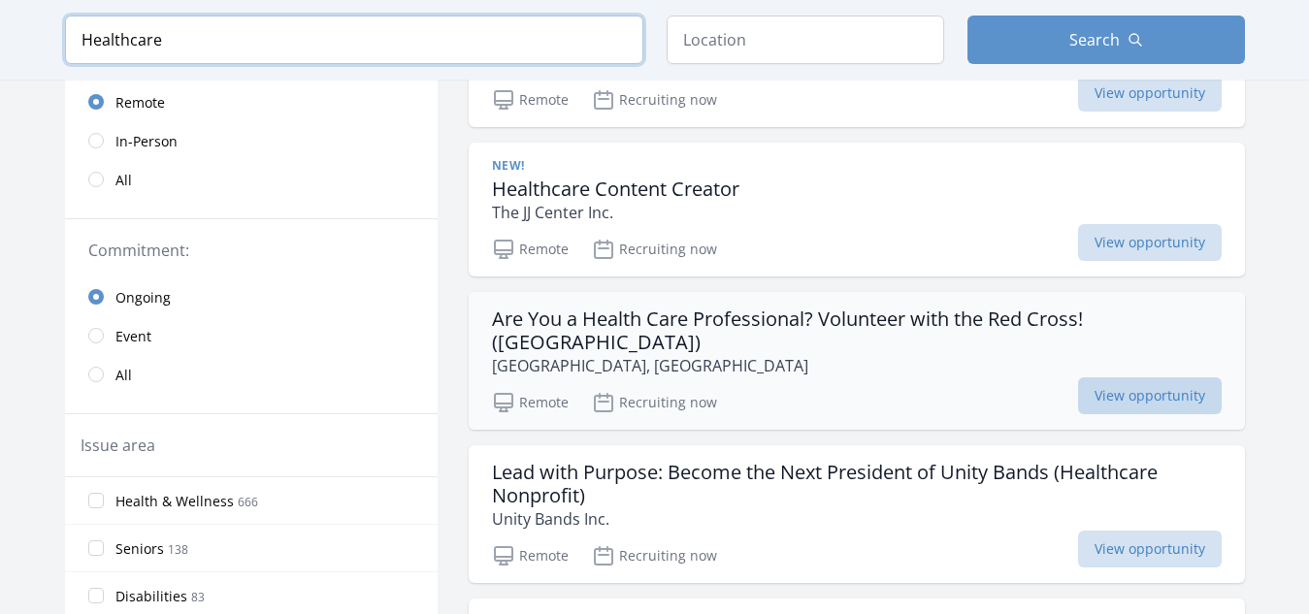
type input "Healthcare"
click at [1135, 378] on span "View opportunity" at bounding box center [1150, 396] width 144 height 37
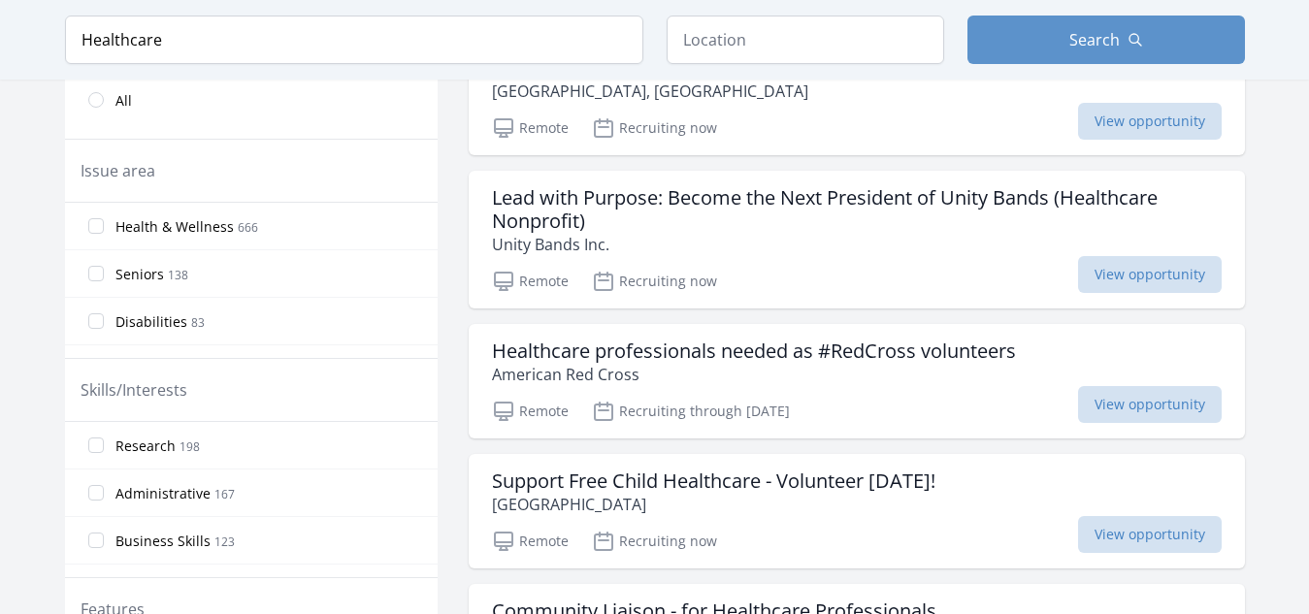
scroll to position [611, 0]
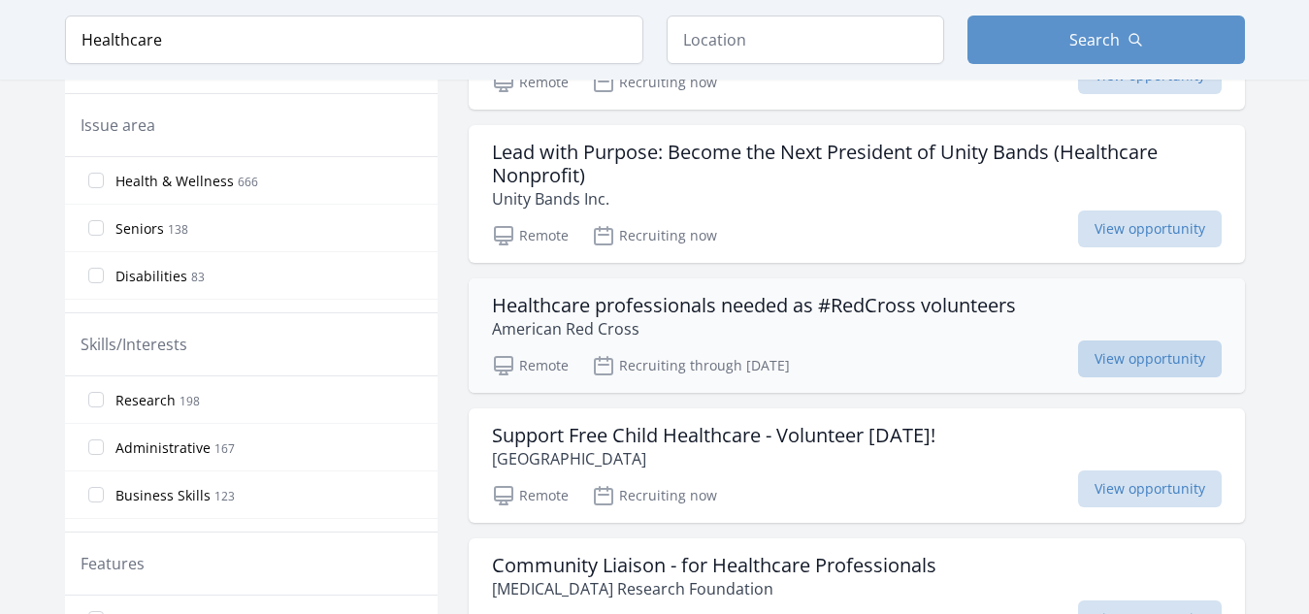
click at [1176, 343] on span "View opportunity" at bounding box center [1150, 359] width 144 height 37
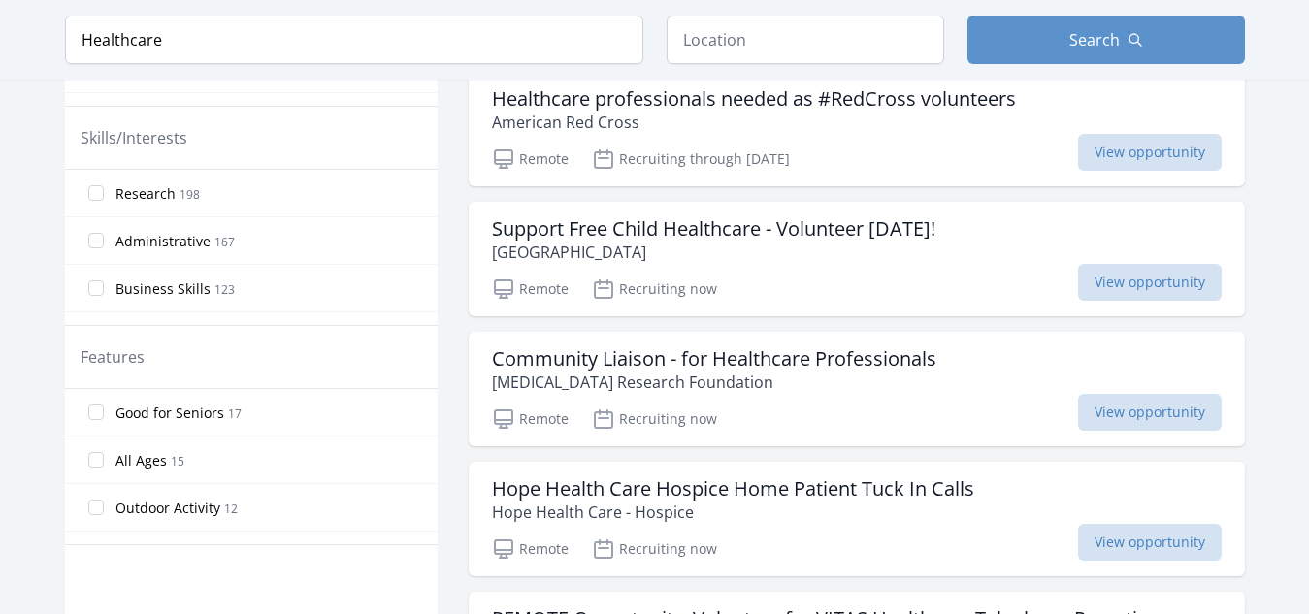
scroll to position [835, 0]
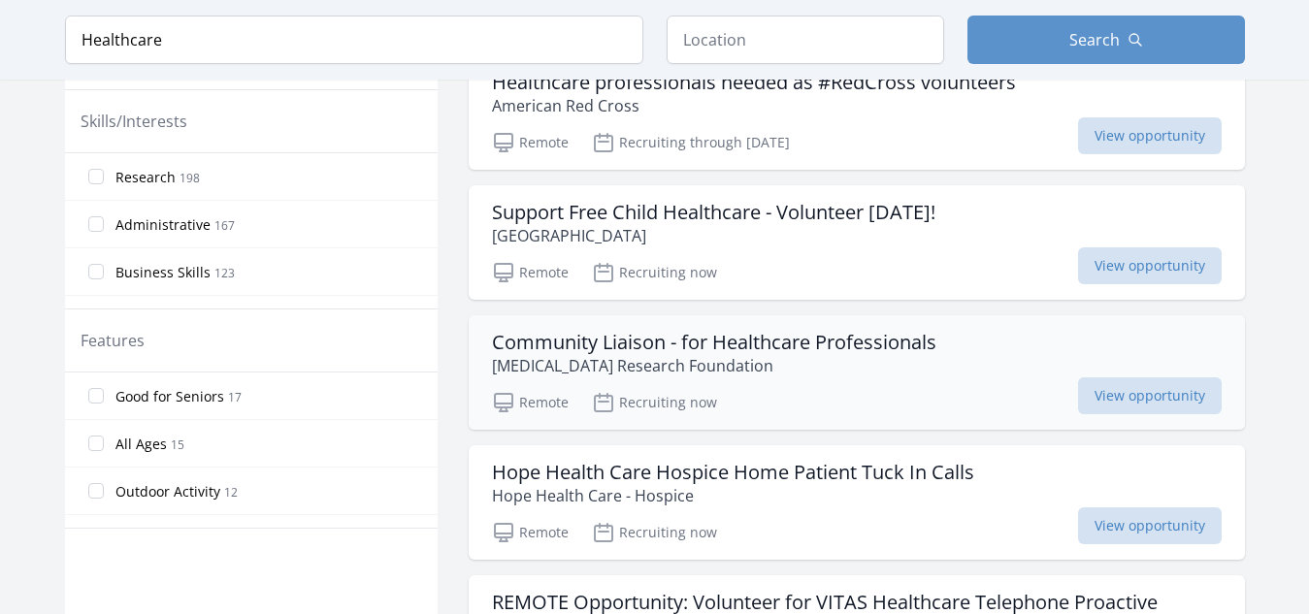
click at [639, 331] on h3 "Community Liaison - for Healthcare Professionals" at bounding box center [714, 342] width 444 height 23
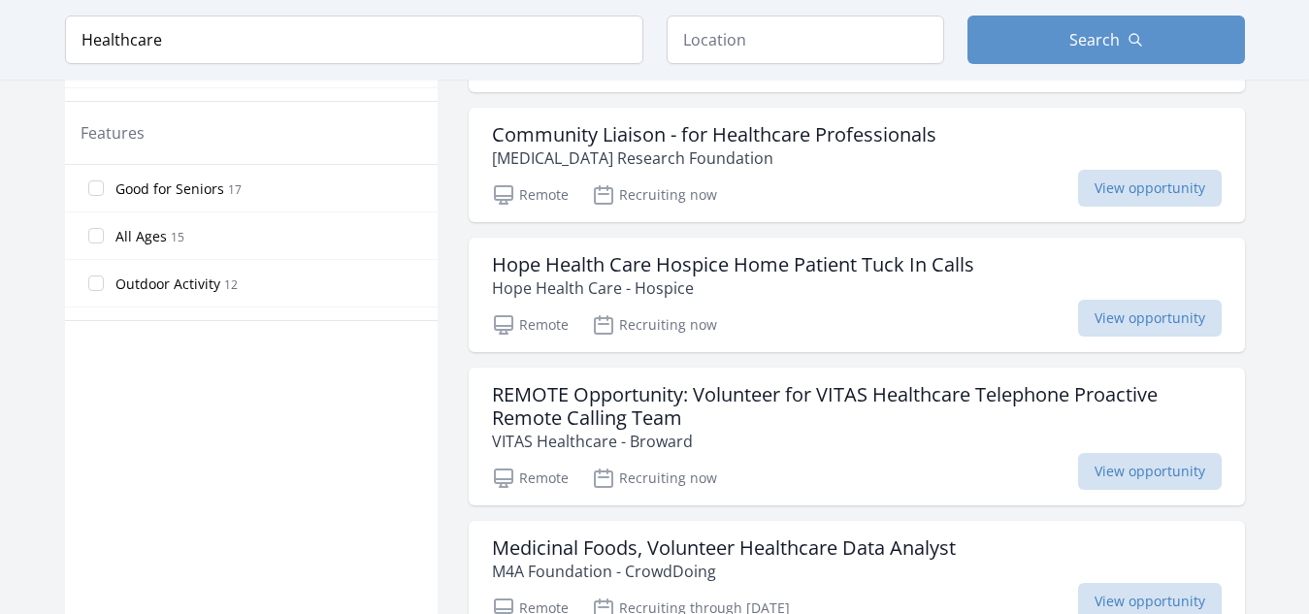
scroll to position [1119, 0]
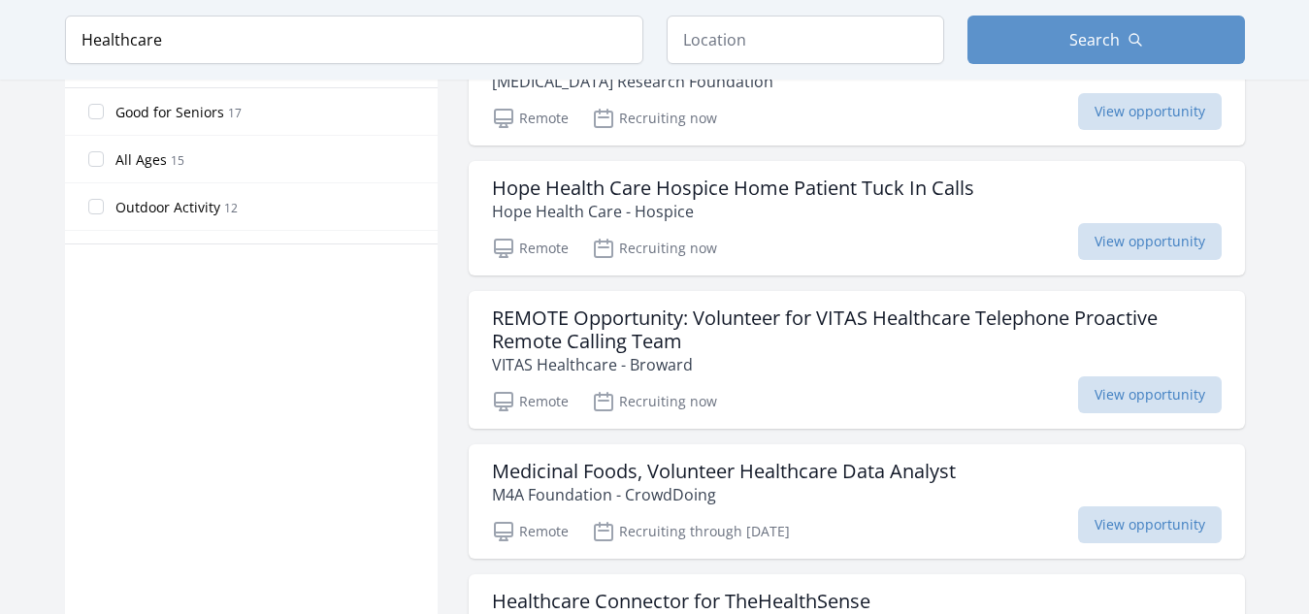
click at [1306, 605] on main "Keyword Healthcare Location Search Active filters Clear filters Duration" at bounding box center [654, 467] width 1309 height 3048
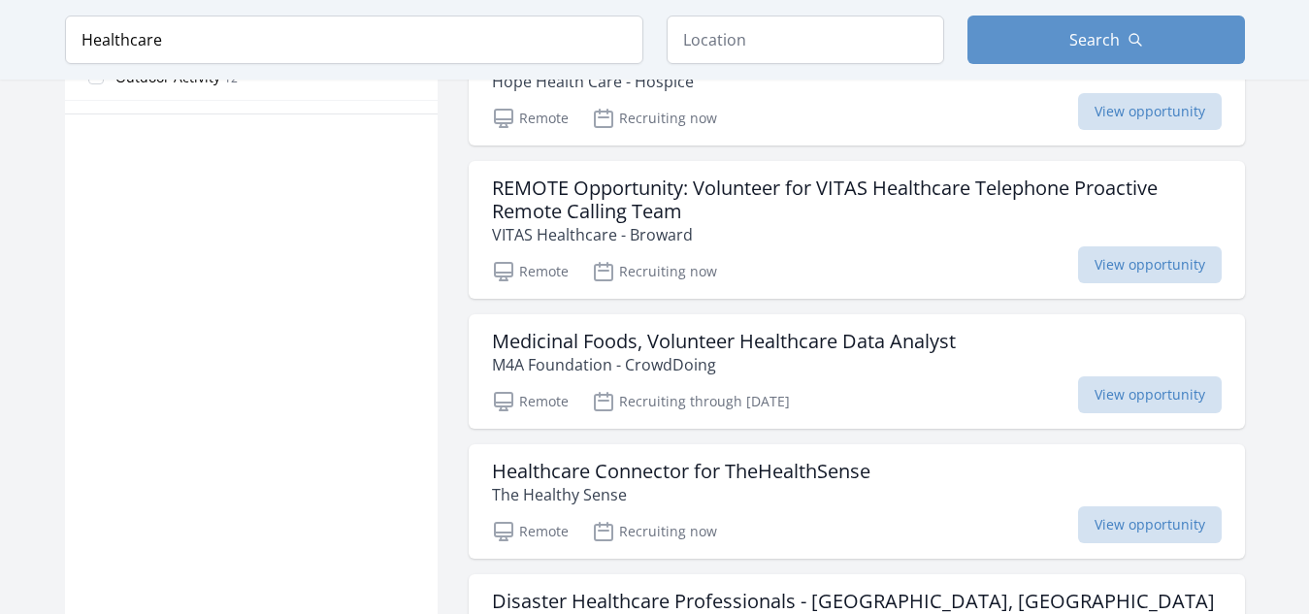
scroll to position [1327, 0]
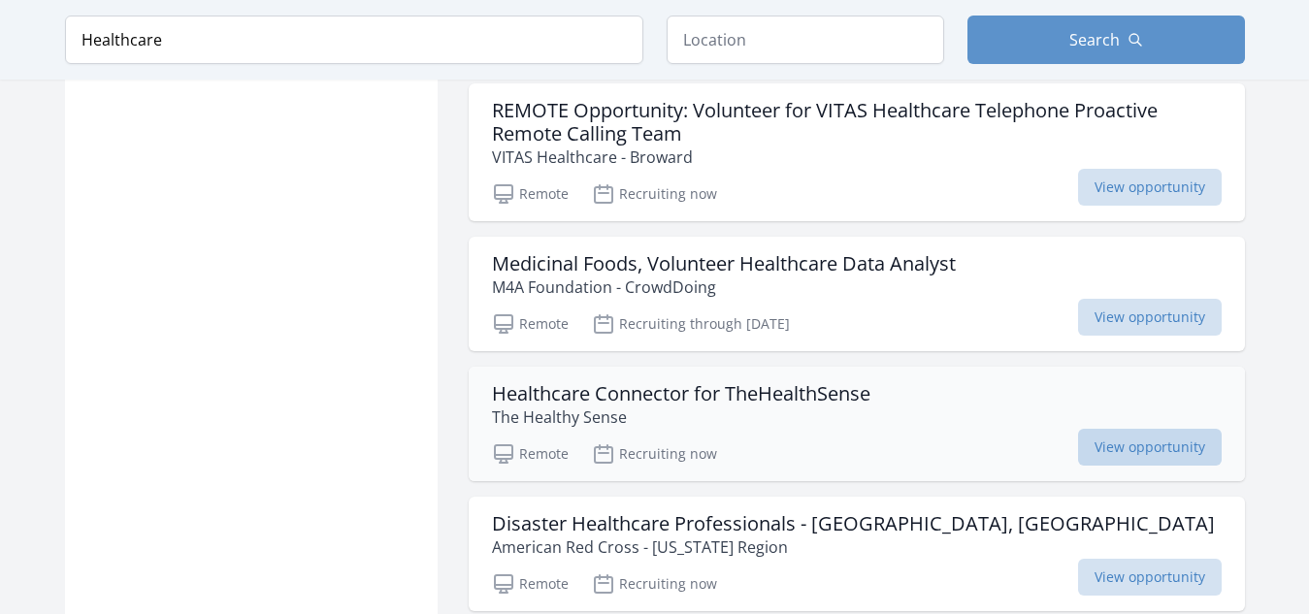
click at [1181, 429] on span "View opportunity" at bounding box center [1150, 447] width 144 height 37
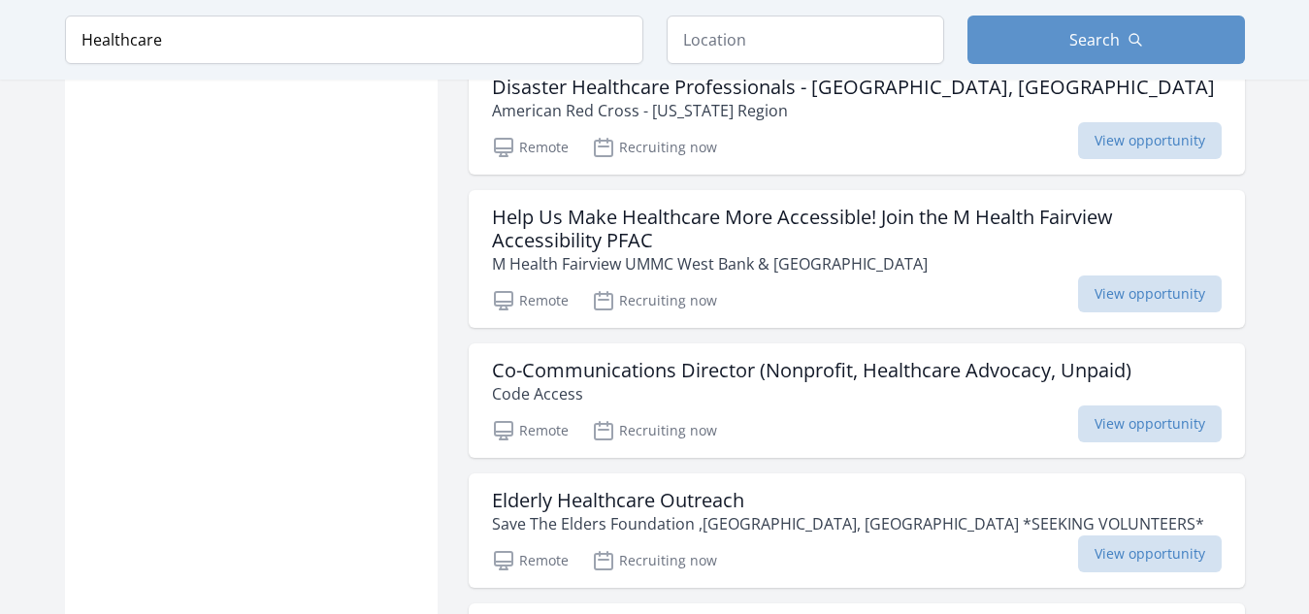
scroll to position [2375, 0]
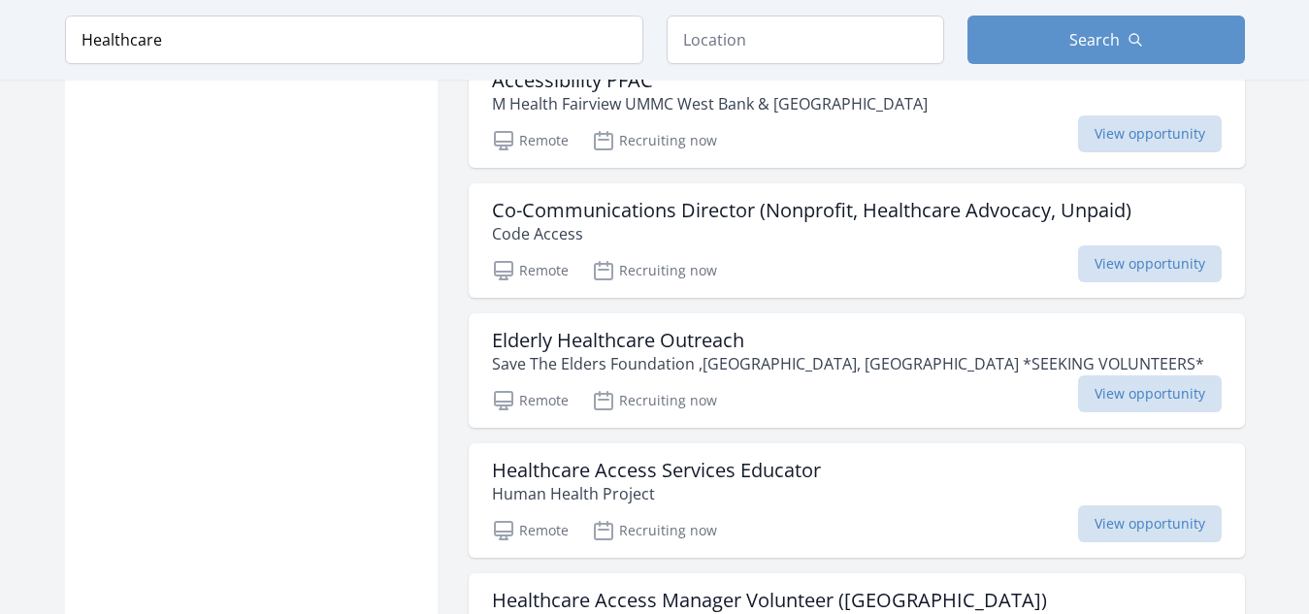
scroll to position [2452, 0]
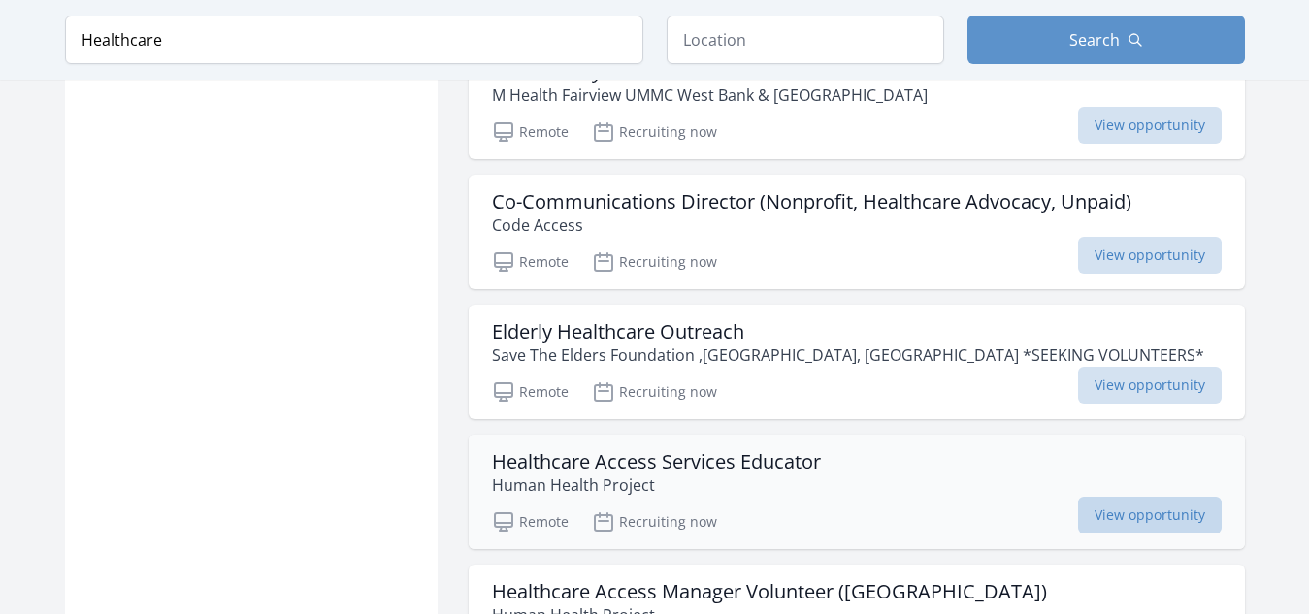
click at [1129, 501] on span "View opportunity" at bounding box center [1150, 515] width 144 height 37
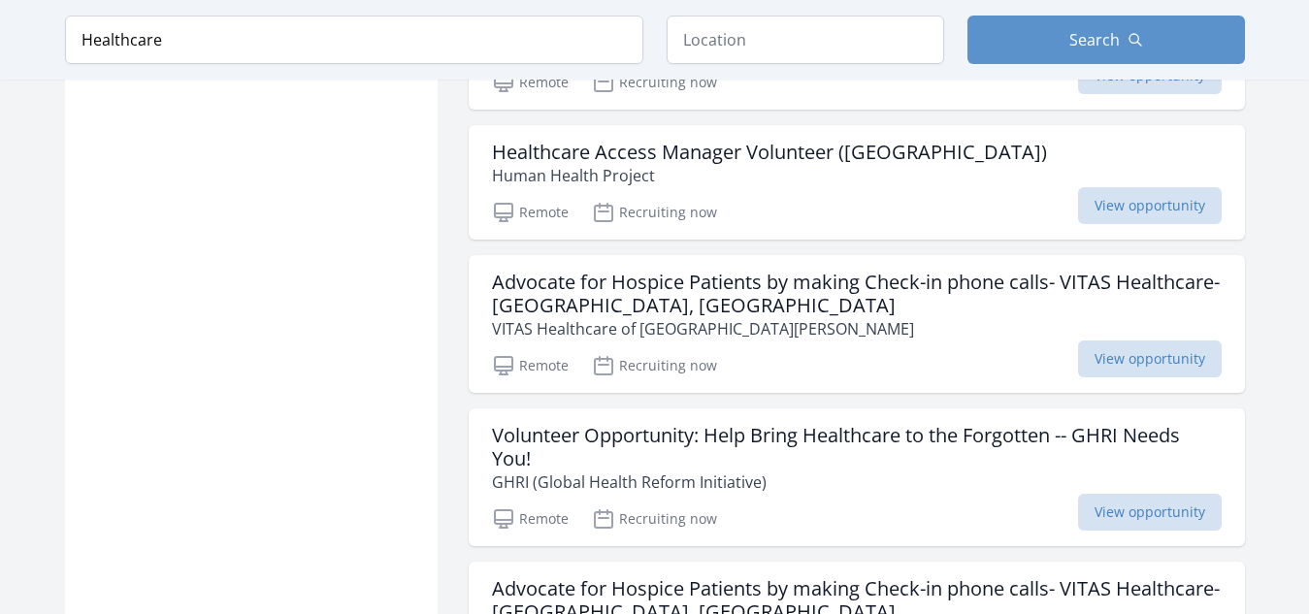
scroll to position [2931, 0]
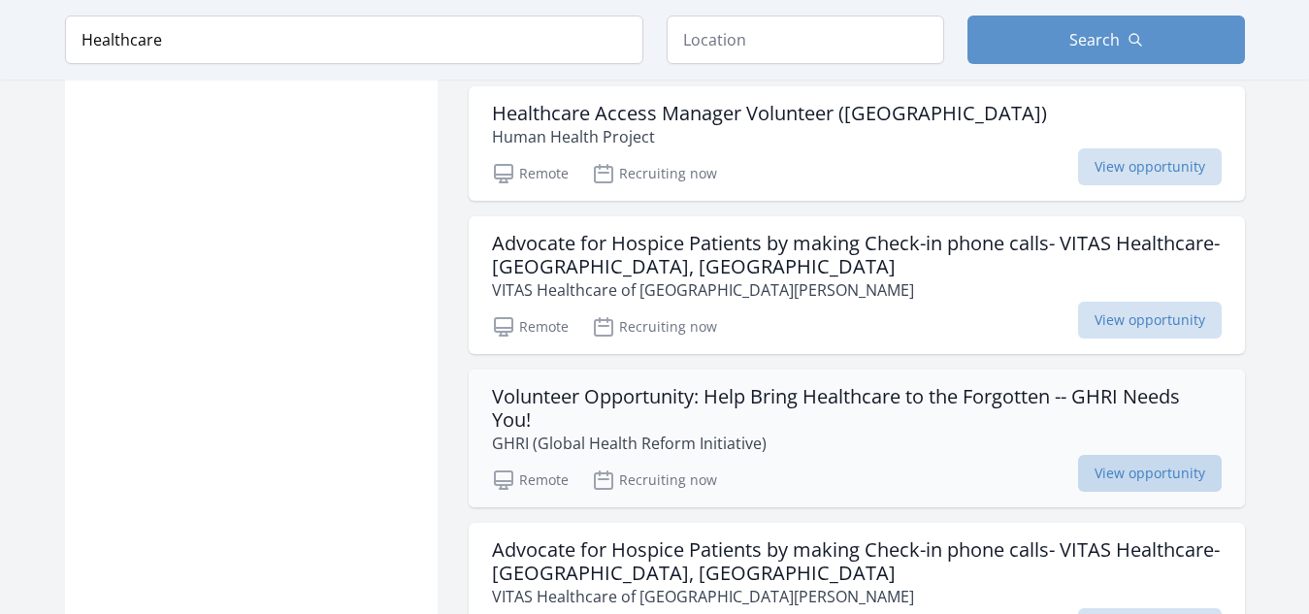
click at [1201, 455] on span "View opportunity" at bounding box center [1150, 473] width 144 height 37
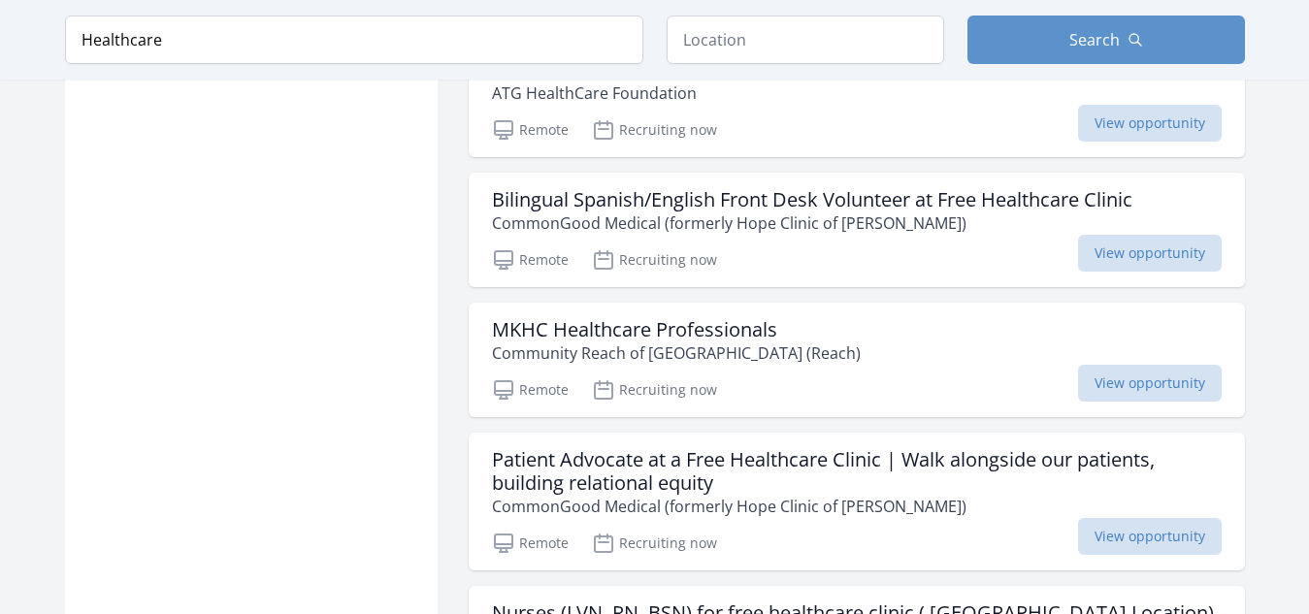
scroll to position [4328, 0]
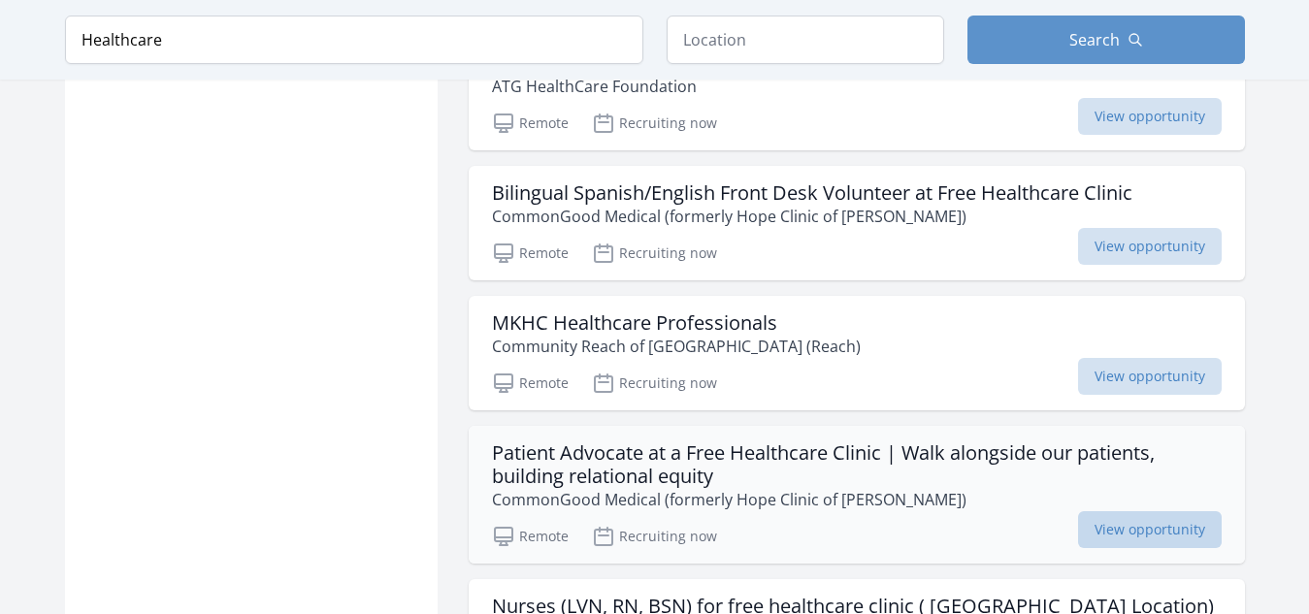
click at [1142, 511] on span "View opportunity" at bounding box center [1150, 529] width 144 height 37
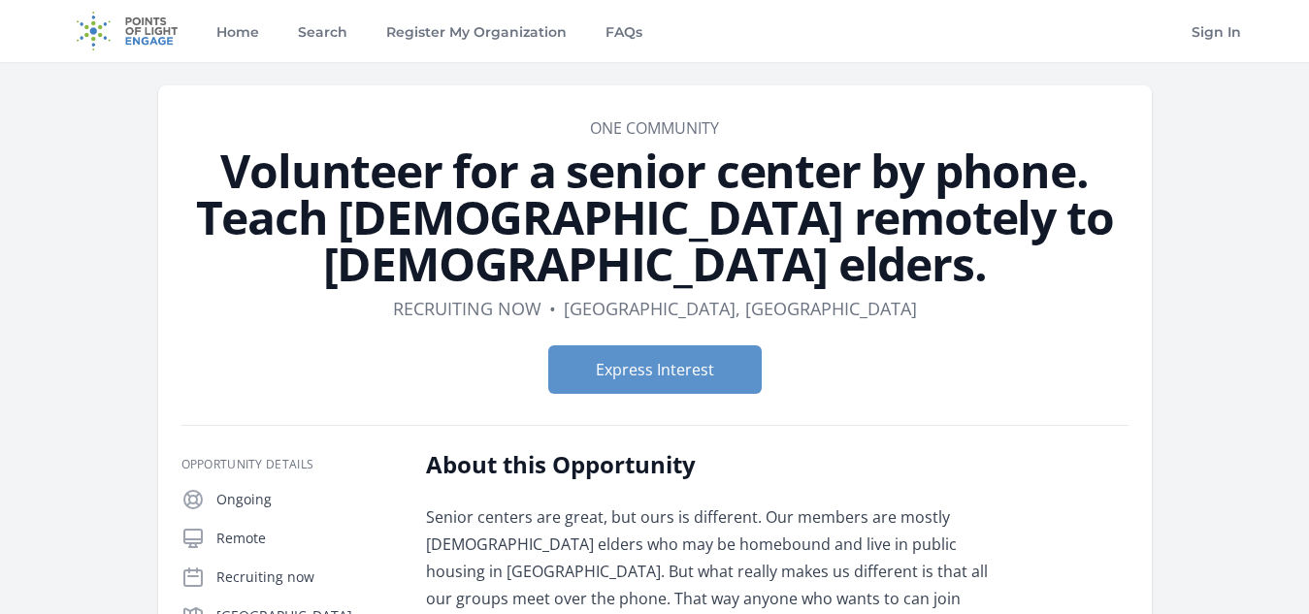
click at [1091, 47] on div "Home Search Register My Organization FAQs Sign In" at bounding box center [655, 31] width 1180 height 62
drag, startPoint x: 0, startPoint y: 0, endPoint x: 1091, endPoint y: 47, distance: 1091.9
click at [1091, 47] on div "Home Search Register My Organization FAQs Sign In" at bounding box center [655, 31] width 1180 height 62
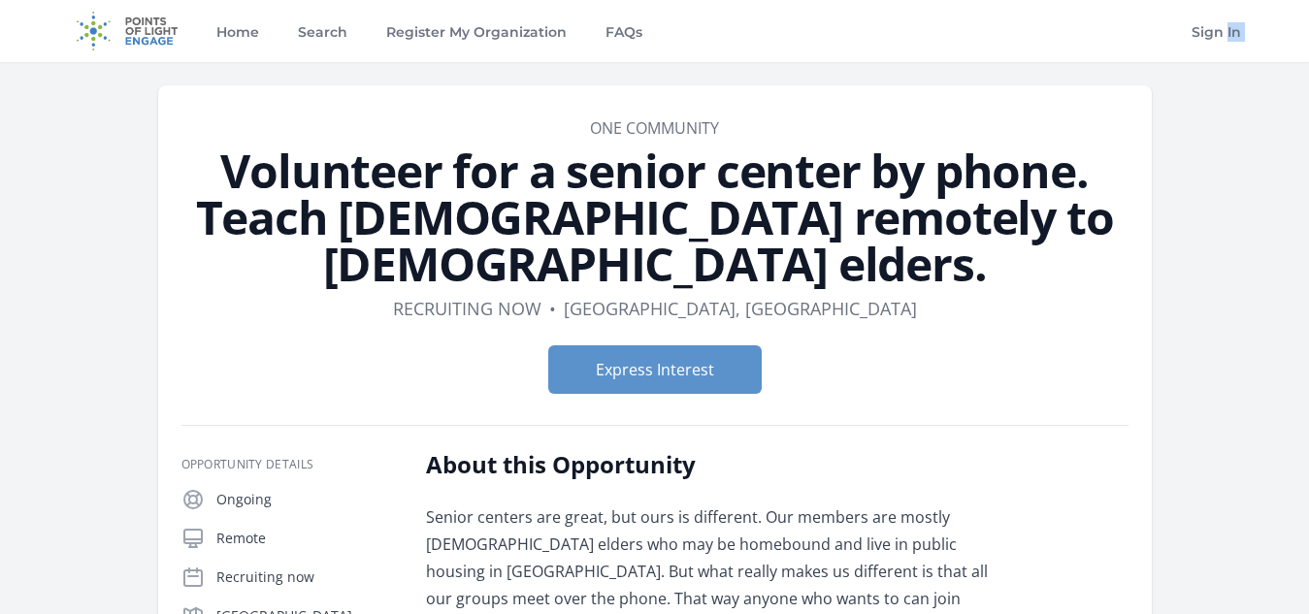
click at [1091, 47] on div "Home Search Register My Organization FAQs Sign In" at bounding box center [655, 31] width 1180 height 62
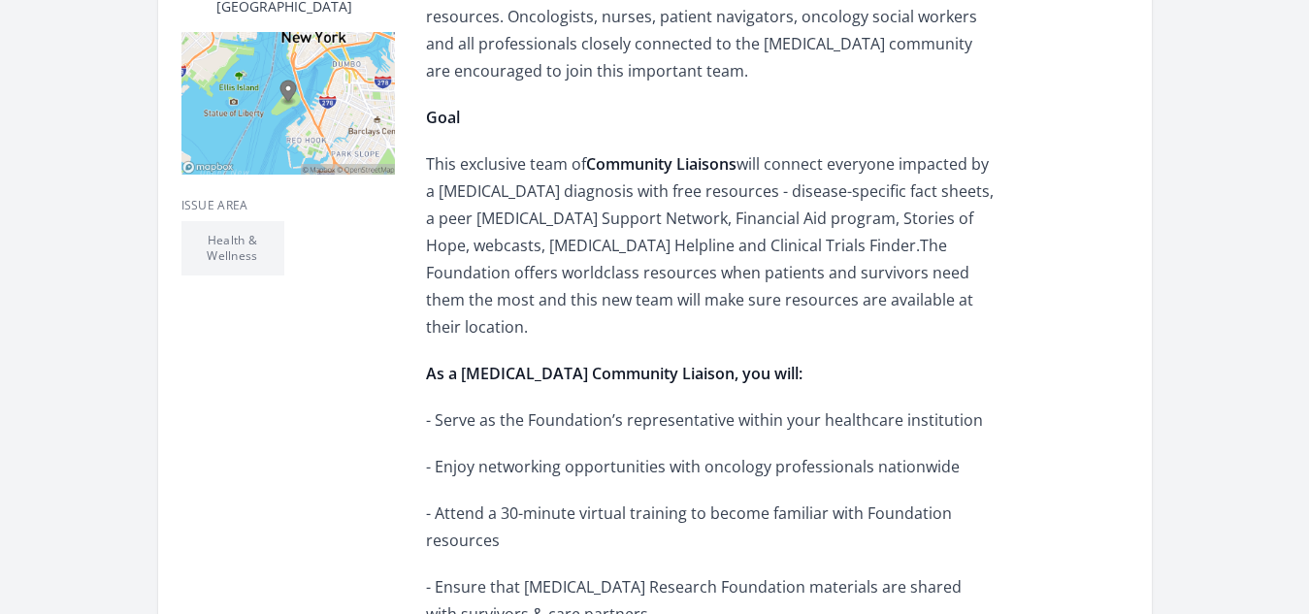
scroll to position [569, 0]
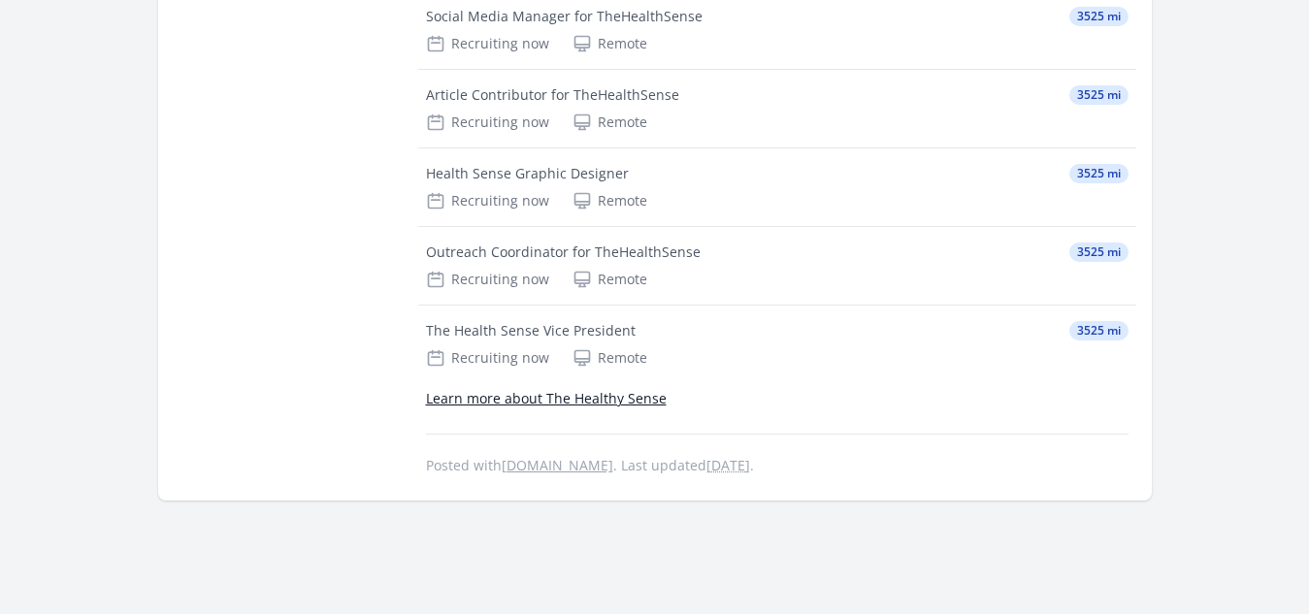
scroll to position [763, 0]
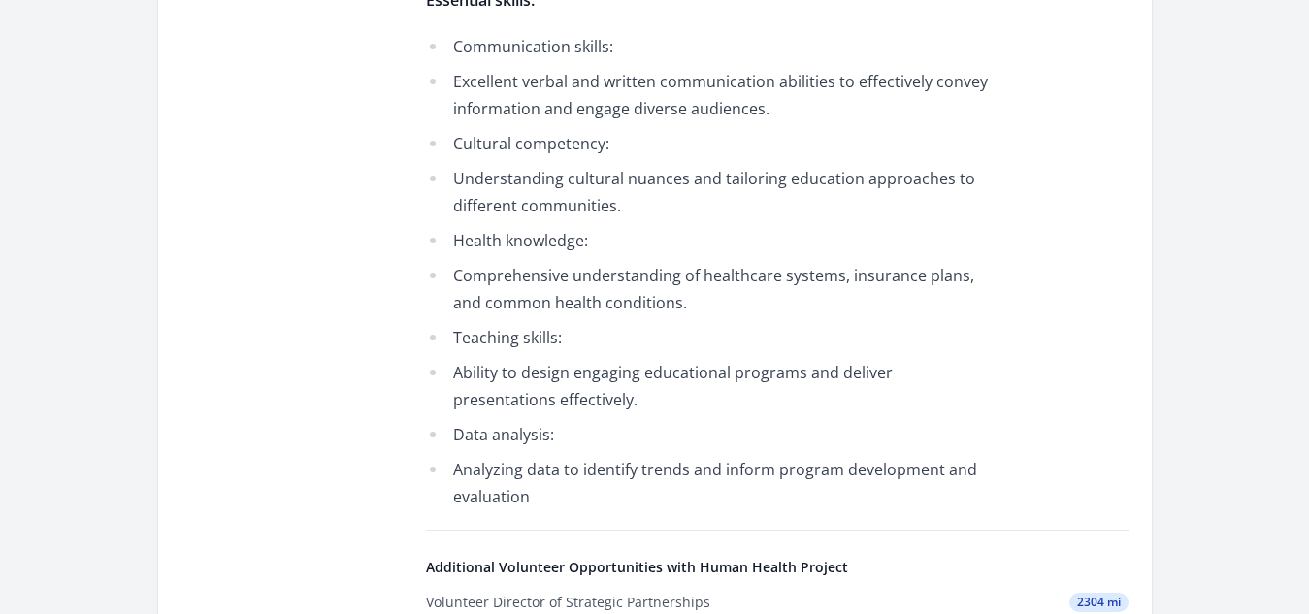
scroll to position [1656, 0]
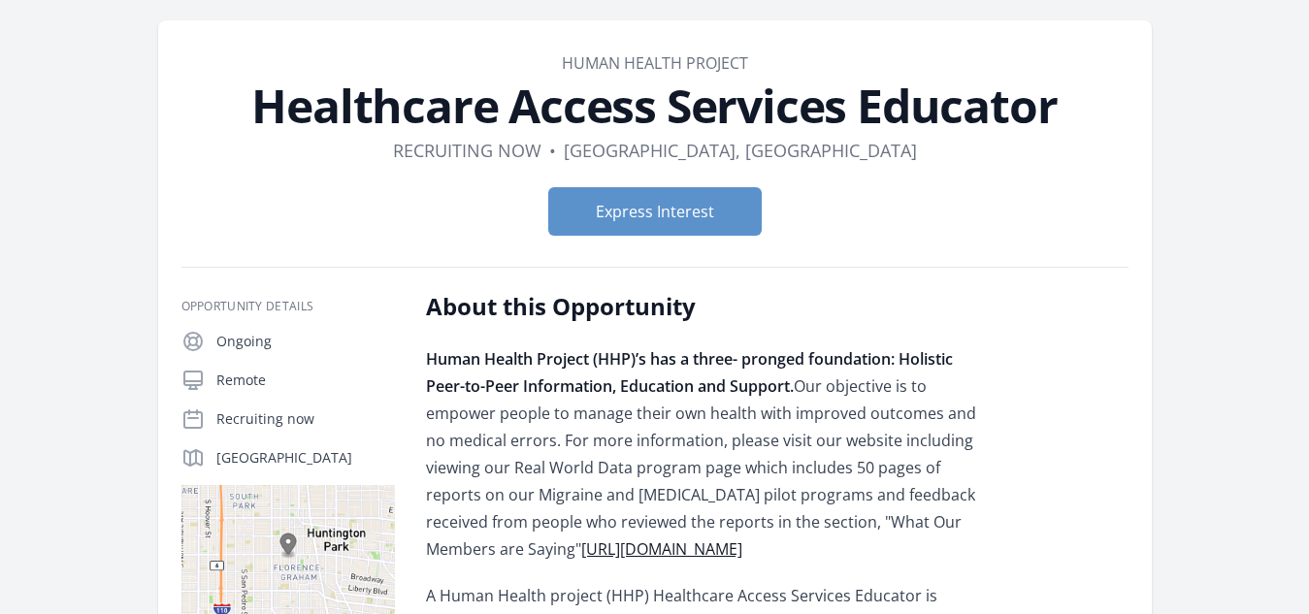
scroll to position [0, 0]
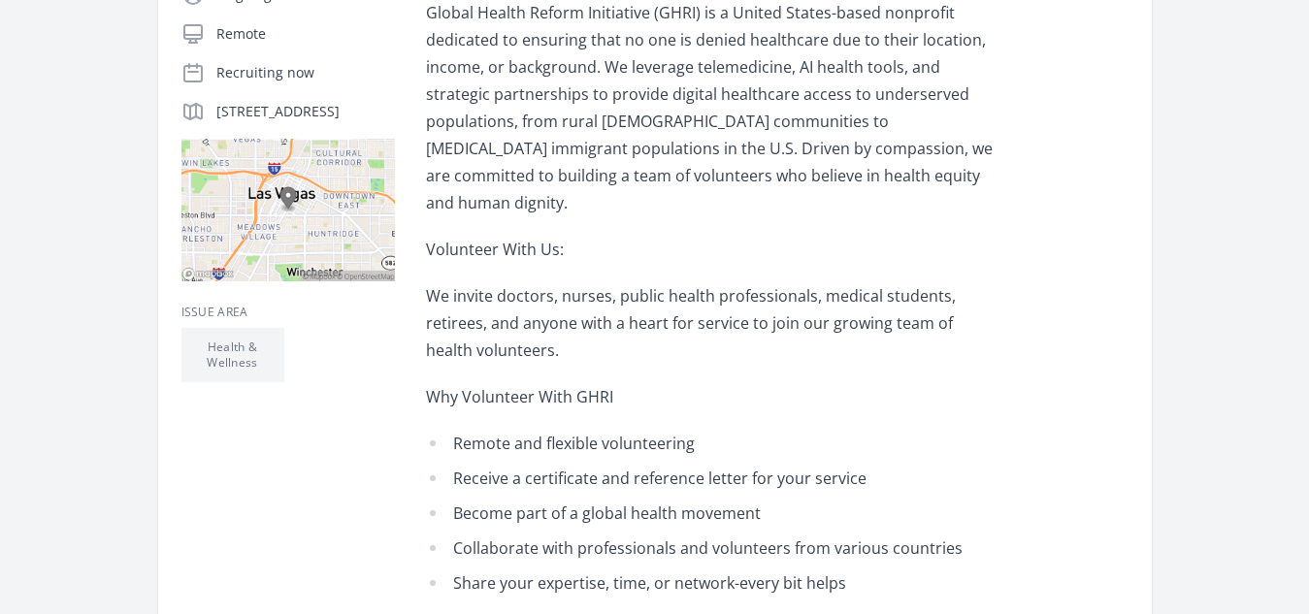
scroll to position [570, 0]
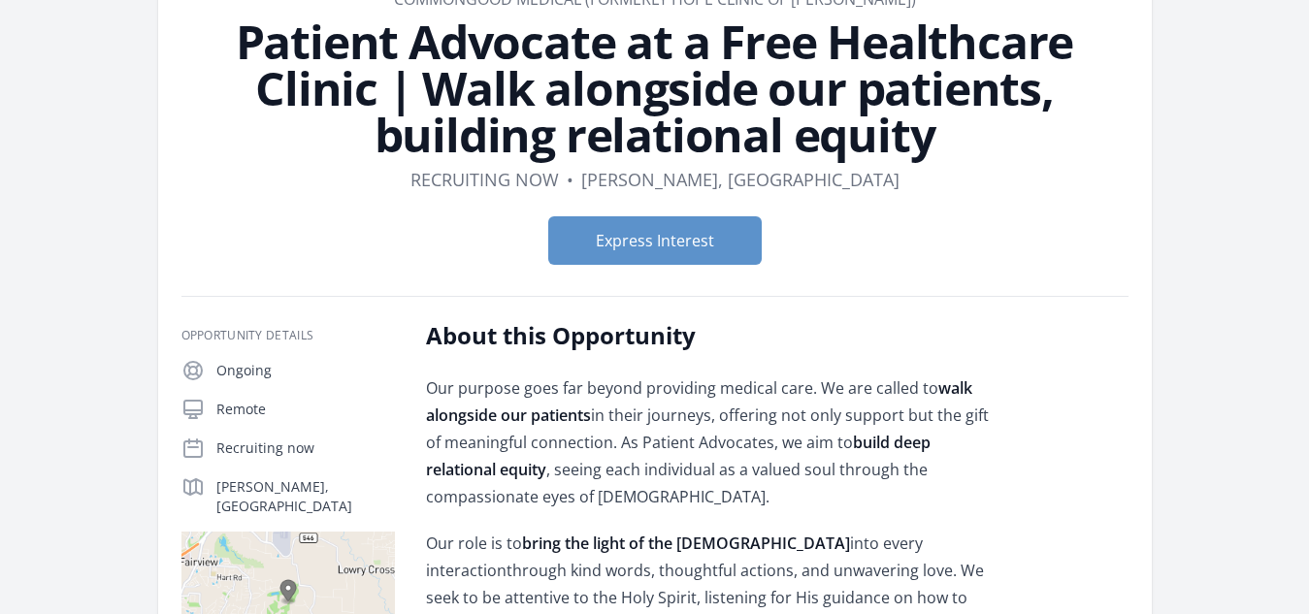
scroll to position [90, 0]
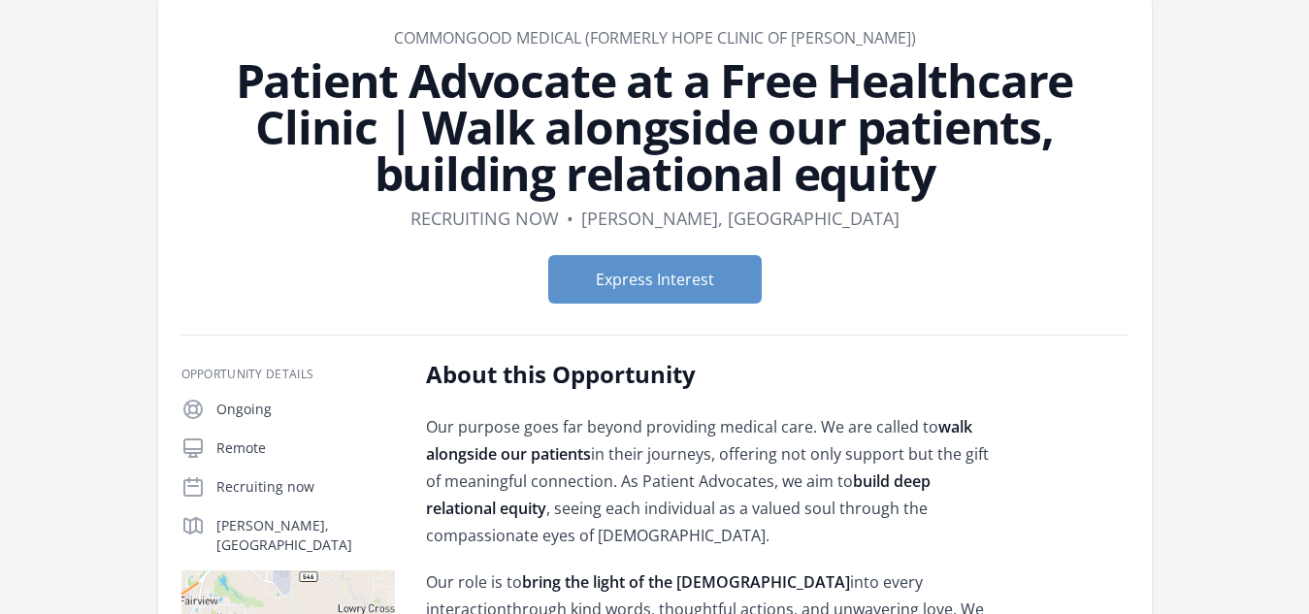
drag, startPoint x: 1318, startPoint y: 11, endPoint x: 1228, endPoint y: 500, distance: 497.4
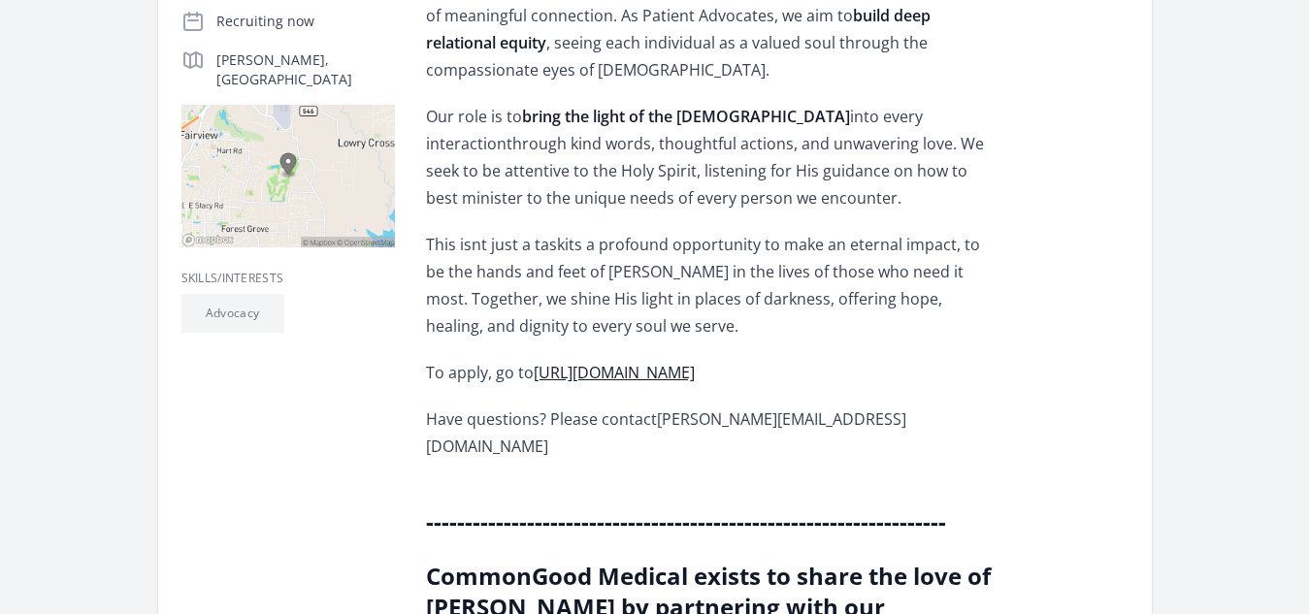
scroll to position [608, 0]
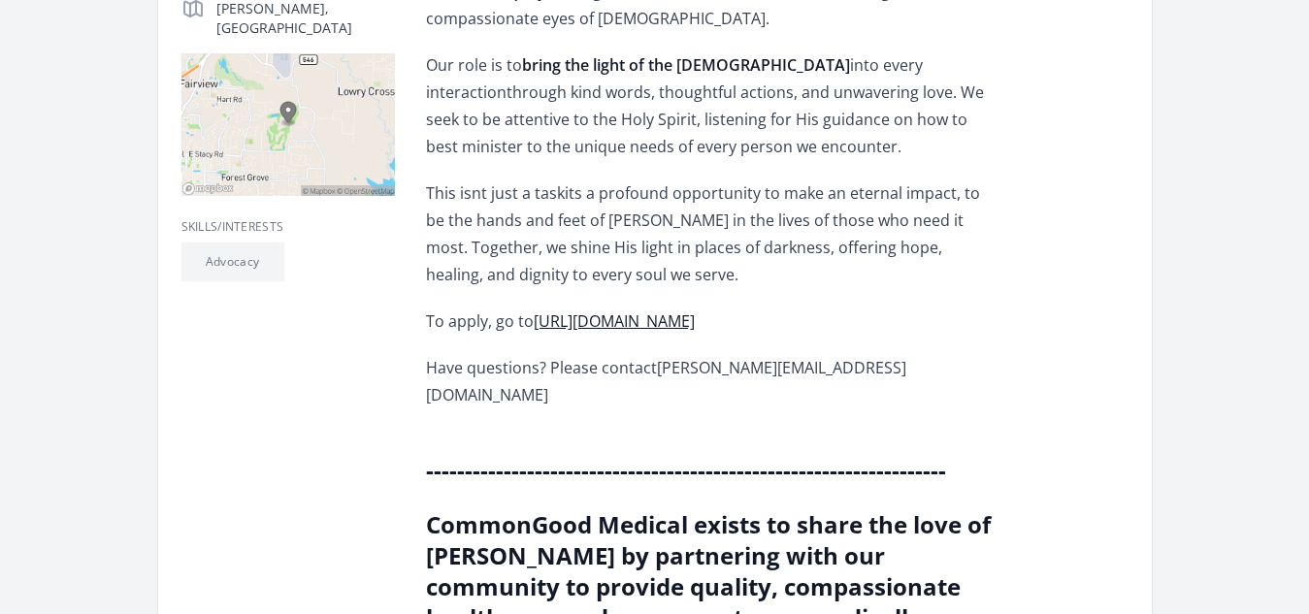
click at [695, 324] on link "[URL][DOMAIN_NAME]" at bounding box center [614, 321] width 161 height 21
